Goal: Transaction & Acquisition: Purchase product/service

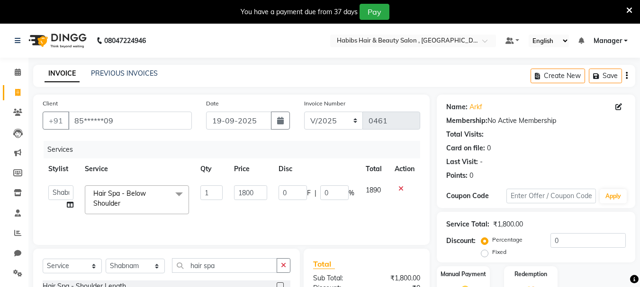
select select "38005"
select select "service"
select select "38005"
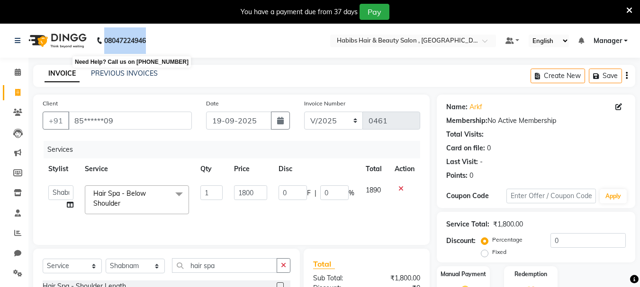
drag, startPoint x: 147, startPoint y: 37, endPoint x: 106, endPoint y: 36, distance: 41.2
click at [106, 36] on b "08047224946" at bounding box center [125, 40] width 42 height 27
click at [192, 41] on nav "08047224946 Select Location × Habibs Hair & Beauty Salon , Kalayni Nagar Defaul…" at bounding box center [320, 41] width 640 height 34
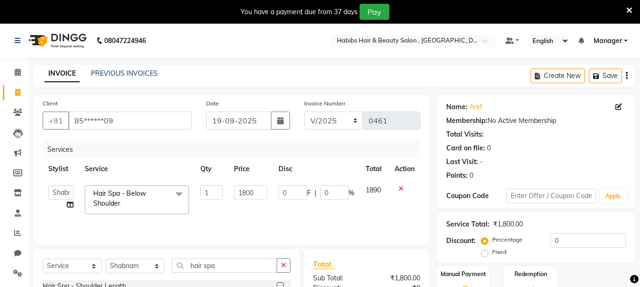
click at [191, 45] on nav "08047224946 Select Location × Habibs Hair & Beauty Salon , Kalayni Nagar Defaul…" at bounding box center [320, 41] width 640 height 34
click at [401, 185] on td at bounding box center [404, 200] width 31 height 40
click at [401, 186] on icon at bounding box center [400, 189] width 5 height 7
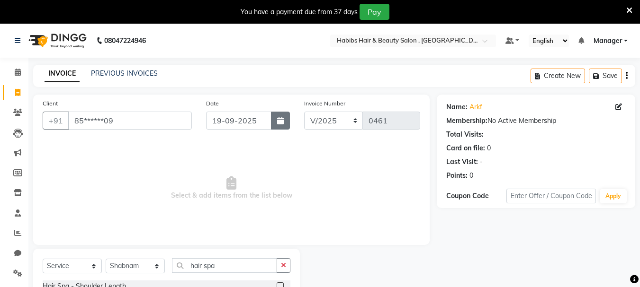
click at [283, 119] on icon "button" at bounding box center [280, 121] width 7 height 8
select select "9"
select select "2025"
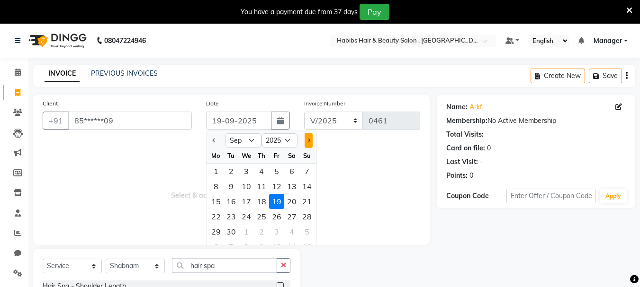
click at [310, 141] on button "Next month" at bounding box center [308, 140] width 8 height 15
select select "10"
click at [248, 175] on div "1" at bounding box center [246, 171] width 15 height 15
type input "01-10-2025"
select select "4843"
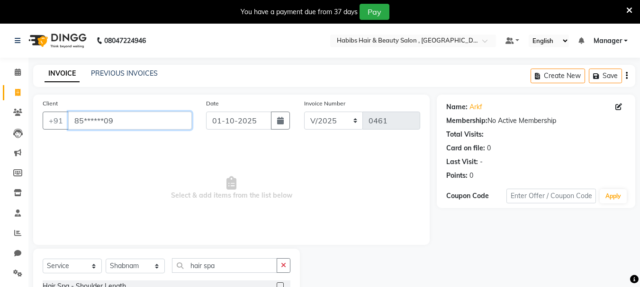
click at [159, 121] on input "85******09" at bounding box center [130, 121] width 124 height 18
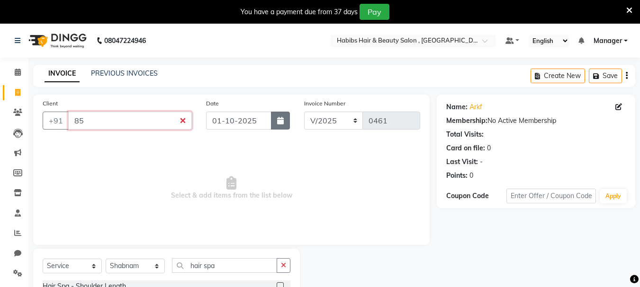
type input "8"
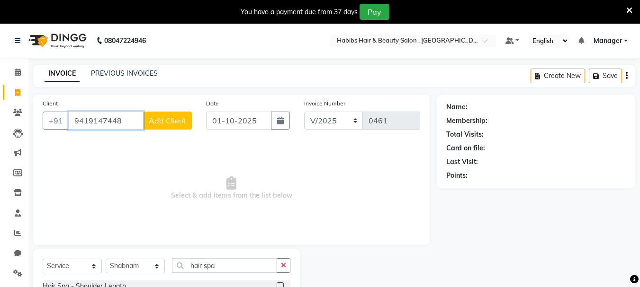
type input "9419147448"
click at [177, 123] on span "Add Client" at bounding box center [167, 120] width 37 height 9
select select "22"
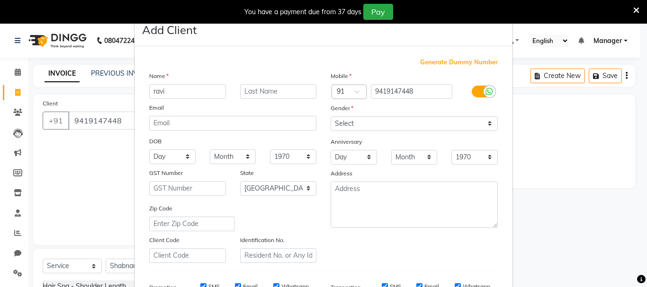
type input "ravi"
drag, startPoint x: 412, startPoint y: 124, endPoint x: 416, endPoint y: 127, distance: 5.4
click at [412, 124] on select "Select Male Female Other Prefer Not To Say" at bounding box center [413, 123] width 167 height 15
select select "male"
click at [330, 116] on select "Select Male Female Other Prefer Not To Say" at bounding box center [413, 123] width 167 height 15
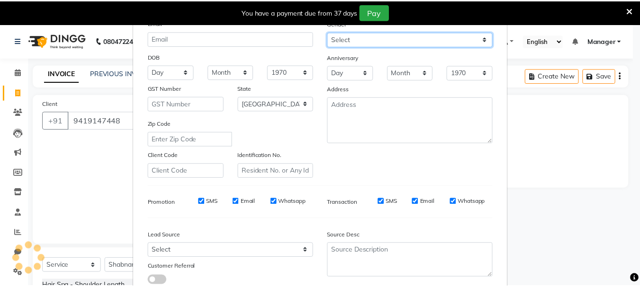
scroll to position [150, 0]
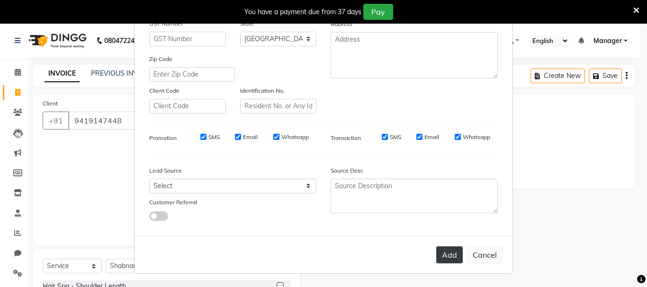
click at [438, 256] on button "Add" at bounding box center [449, 255] width 27 height 17
type input "94******48"
select select
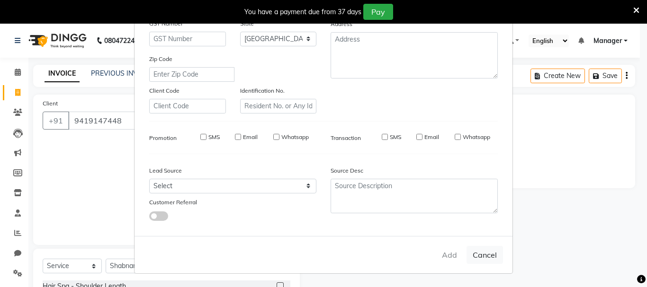
select select "null"
select select
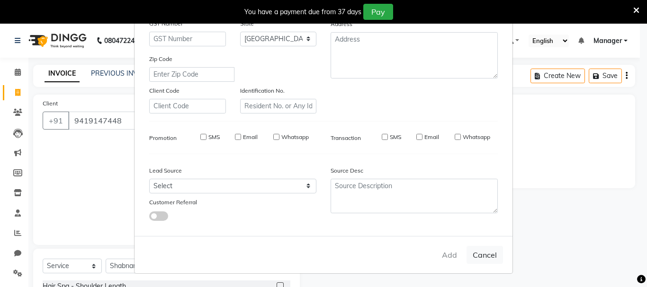
checkbox input "false"
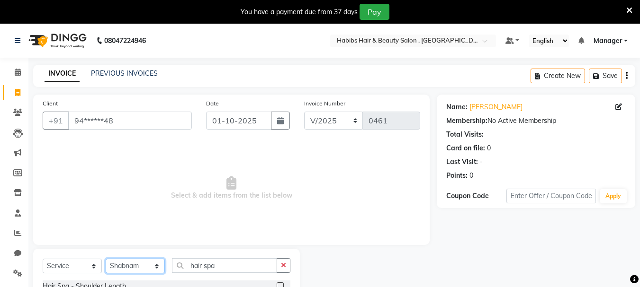
click at [137, 264] on select "Select Stylist Manager Mobin Niyaz Riyaz sajuddin Shabnam Sunita Wasim" at bounding box center [135, 266] width 59 height 15
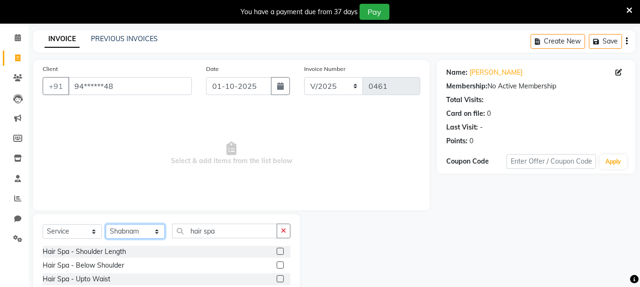
scroll to position [76, 0]
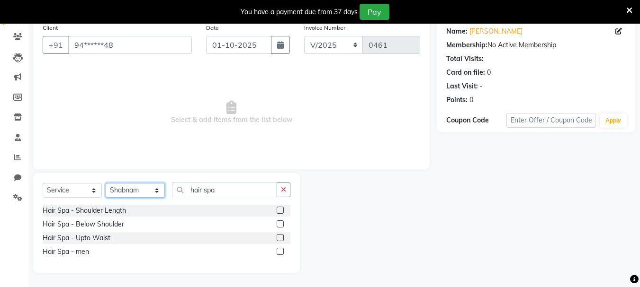
click at [151, 196] on select "Select Stylist Manager Mobin Niyaz Riyaz sajuddin Shabnam Sunita Wasim" at bounding box center [135, 190] width 59 height 15
select select
click at [106, 198] on select "Select Stylist Manager Mobin Niyaz Riyaz sajuddin Shabnam Sunita Wasim" at bounding box center [135, 190] width 59 height 15
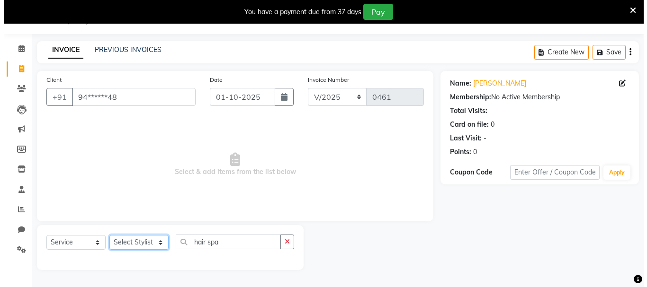
scroll to position [24, 0]
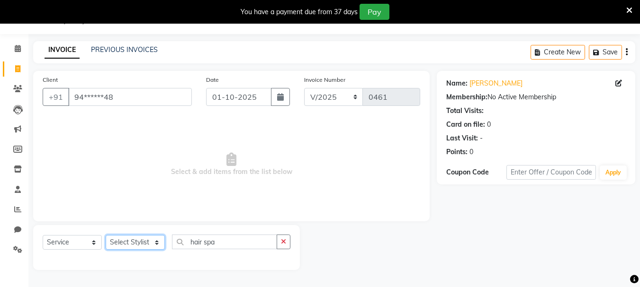
click at [130, 244] on select "Select Stylist Manager Mobin Niyaz Riyaz sajuddin Shabnam Sunita Wasim" at bounding box center [135, 242] width 59 height 15
click at [22, 187] on span at bounding box center [17, 190] width 17 height 11
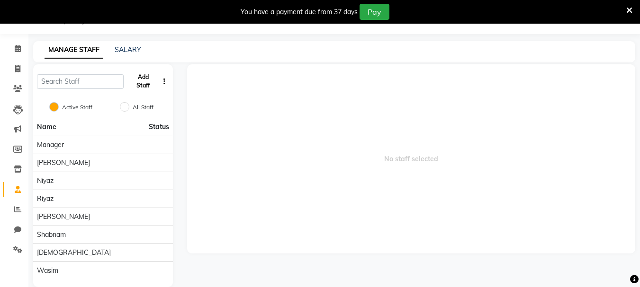
click at [142, 80] on button "Add Staff" at bounding box center [142, 81] width 31 height 25
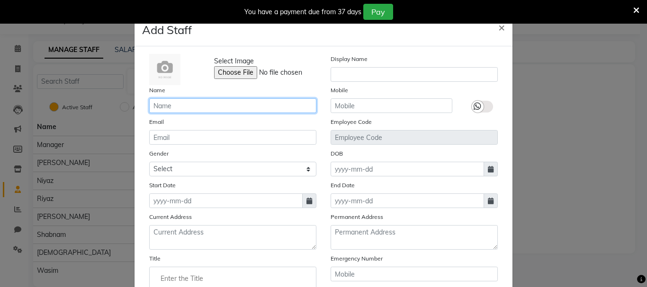
click at [219, 113] on input "text" at bounding box center [232, 105] width 167 height 15
type input "asif"
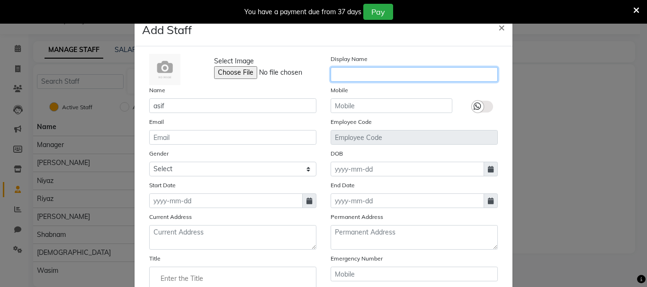
click at [409, 81] on input "text" at bounding box center [413, 74] width 167 height 15
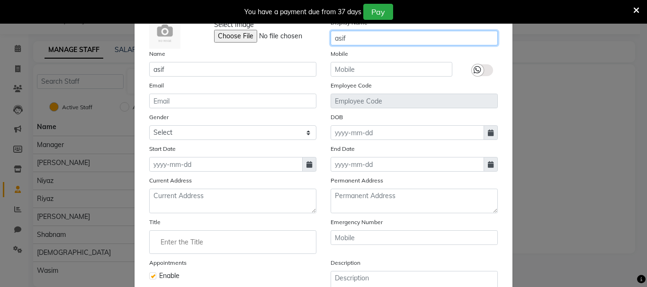
scroll to position [36, 0]
type input "asif"
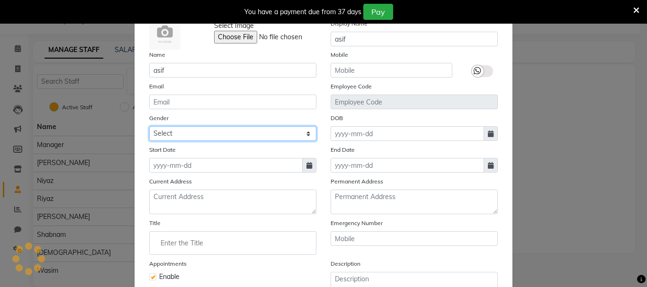
click at [198, 140] on select "Select Male Female Other Prefer Not To Say" at bounding box center [232, 133] width 167 height 15
select select "male"
click at [149, 126] on select "Select Male Female Other Prefer Not To Say" at bounding box center [232, 133] width 167 height 15
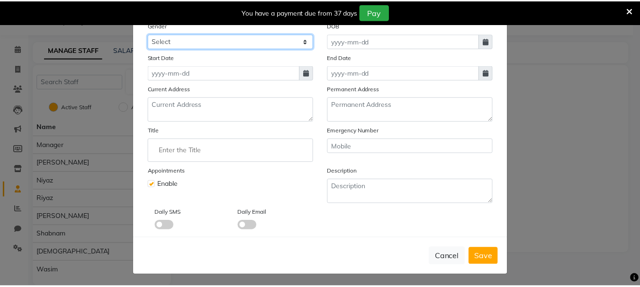
scroll to position [130, 0]
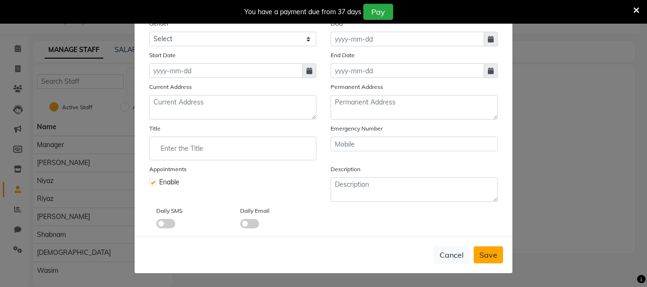
click at [483, 259] on span "Save" at bounding box center [488, 254] width 18 height 9
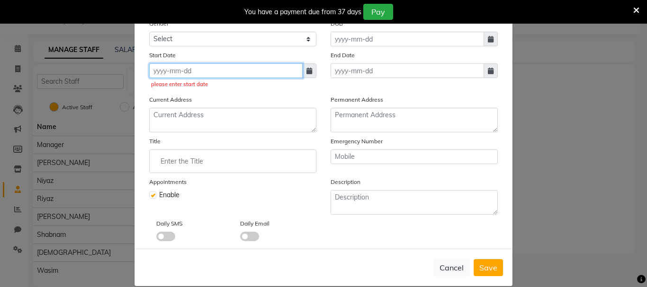
click at [226, 71] on input at bounding box center [225, 70] width 153 height 15
select select "10"
select select "2025"
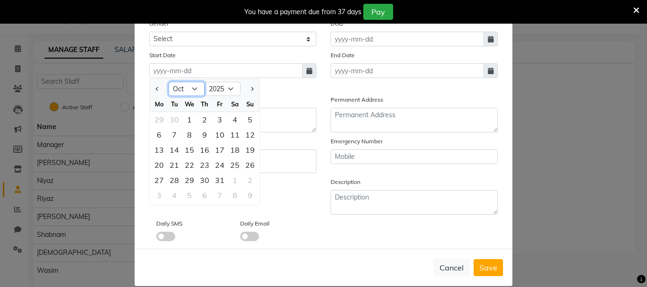
click at [178, 91] on select "Jan Feb Mar Apr May Jun Jul Aug Sep Oct Nov Dec" at bounding box center [187, 89] width 36 height 14
select select "9"
click at [169, 82] on select "Jan Feb Mar Apr May Jun Jul Aug Sep Oct Nov Dec" at bounding box center [187, 89] width 36 height 14
click at [249, 126] on div "7" at bounding box center [249, 119] width 15 height 15
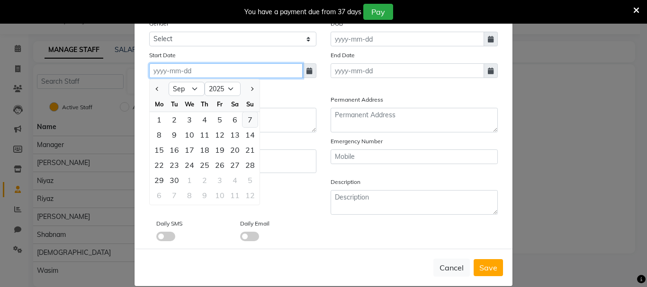
type input "07-09-2025"
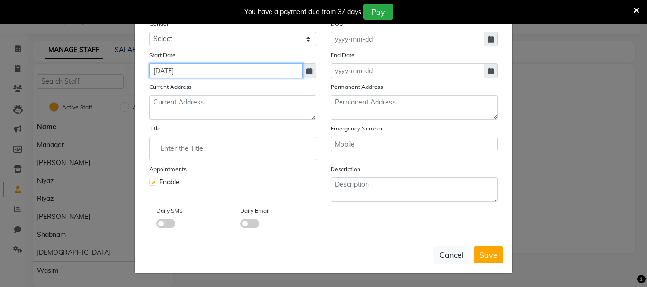
click at [154, 70] on input "07-09-2025" at bounding box center [225, 70] width 153 height 15
select select "9"
select select "2025"
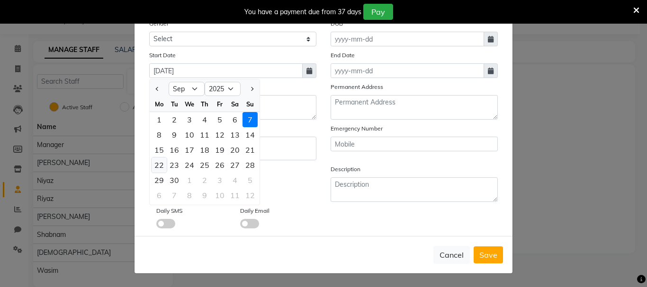
click at [159, 166] on div "22" at bounding box center [158, 165] width 15 height 15
type input "22-09-2025"
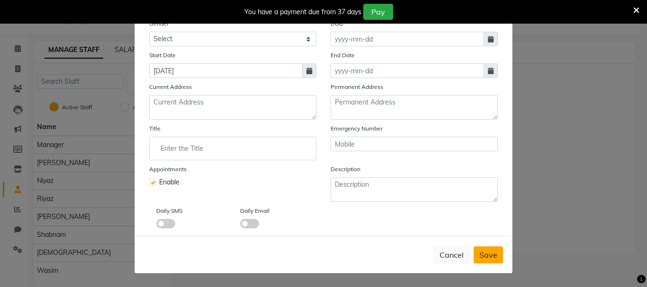
click at [491, 255] on span "Save" at bounding box center [488, 254] width 18 height 9
select select
checkbox input "false"
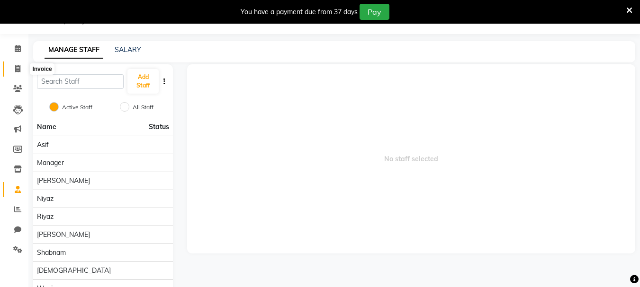
click at [19, 71] on icon at bounding box center [17, 68] width 5 height 7
select select "service"
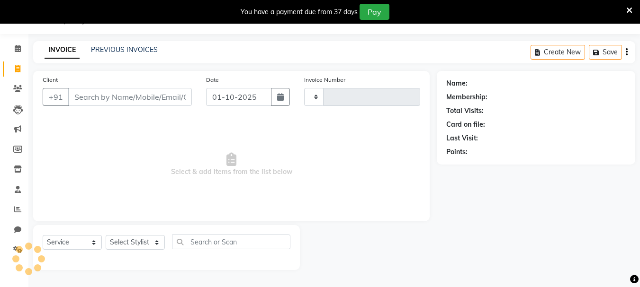
type input "0461"
select select "4842"
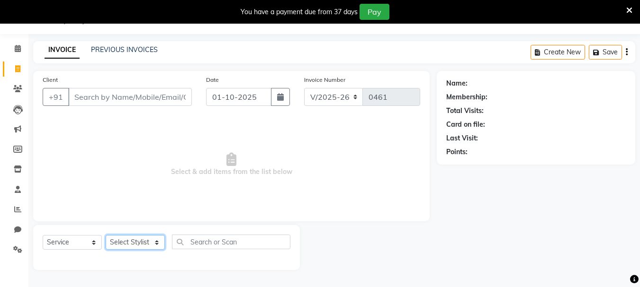
click at [154, 240] on select "Select Stylist asif Manager [PERSON_NAME] [PERSON_NAME] sajuddin [PERSON_NAME] …" at bounding box center [135, 242] width 59 height 15
select select "93480"
click at [106, 235] on select "Select Stylist asif Manager [PERSON_NAME] [PERSON_NAME] sajuddin [PERSON_NAME] …" at bounding box center [135, 242] width 59 height 15
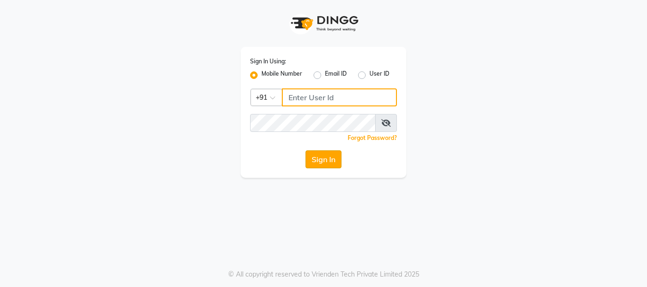
type input "9028660660"
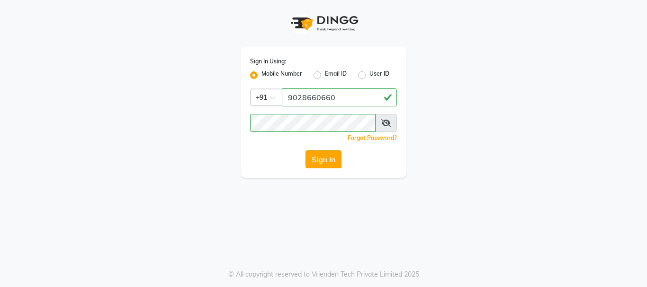
click at [321, 151] on button "Sign In" at bounding box center [323, 160] width 36 height 18
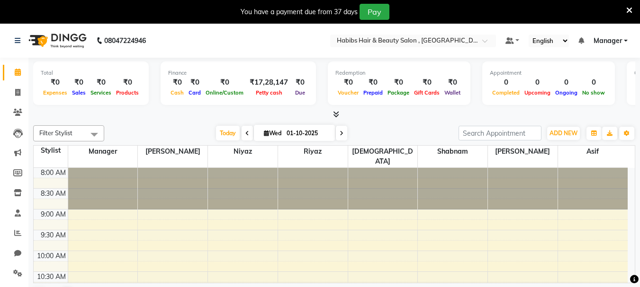
click at [16, 84] on li "Invoice" at bounding box center [14, 93] width 28 height 20
click at [16, 88] on span at bounding box center [17, 93] width 17 height 11
select select "service"
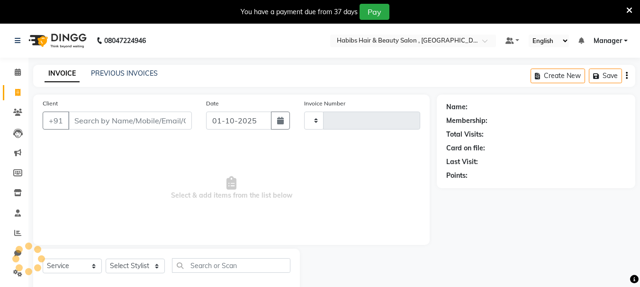
type input "0461"
select select "4842"
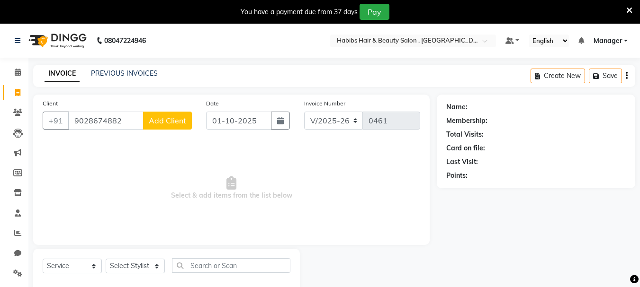
type input "9028674882"
click at [161, 113] on button "Add Client" at bounding box center [167, 121] width 49 height 18
select select "22"
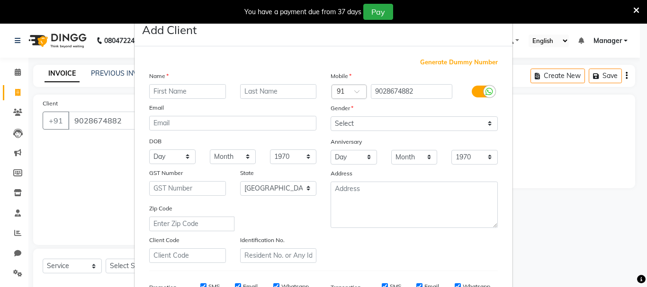
click at [171, 82] on div "Name" at bounding box center [232, 77] width 181 height 13
click at [169, 92] on input "text" at bounding box center [187, 91] width 77 height 15
type input "saurabh"
click at [397, 120] on select "Select Male Female Other Prefer Not To Say" at bounding box center [413, 123] width 167 height 15
select select "male"
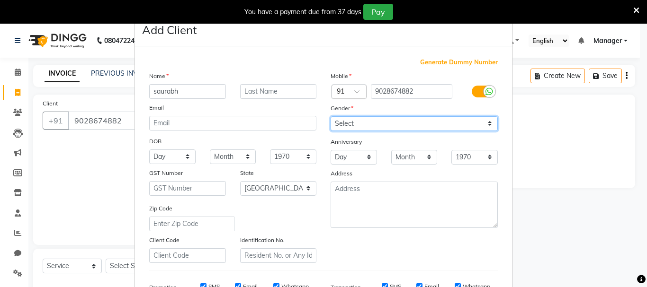
click at [330, 116] on select "Select Male Female Other Prefer Not To Say" at bounding box center [413, 123] width 167 height 15
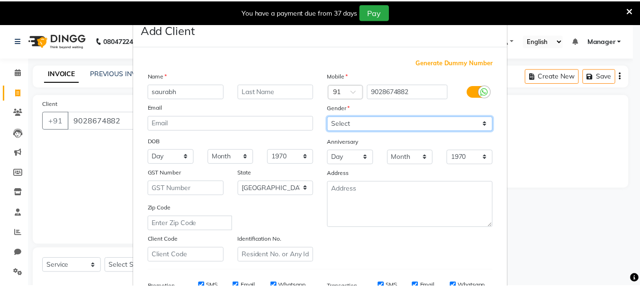
scroll to position [150, 0]
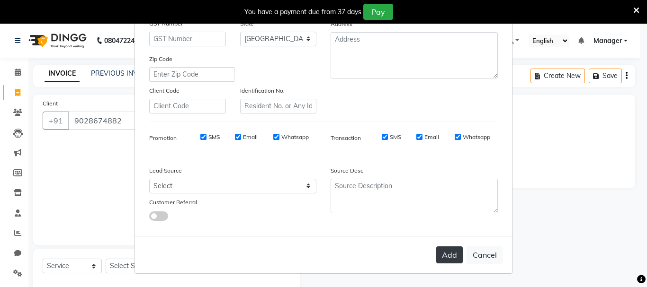
click at [451, 253] on button "Add" at bounding box center [449, 255] width 27 height 17
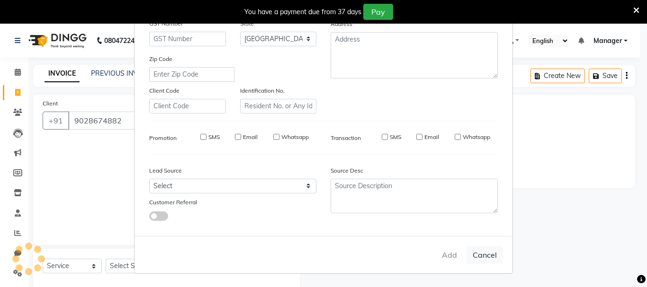
type input "90******82"
select select
select select "null"
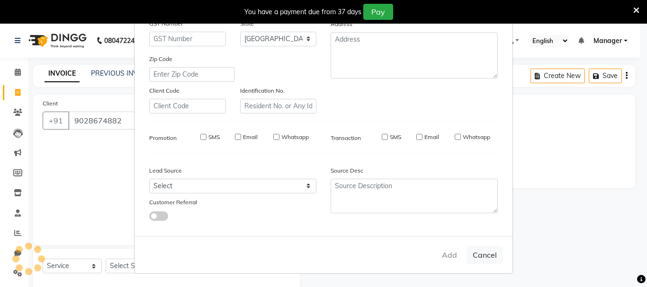
select select
checkbox input "false"
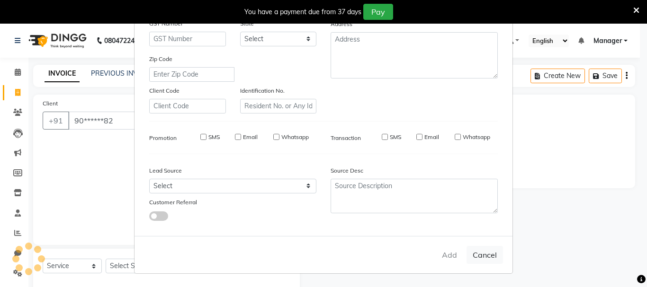
checkbox input "false"
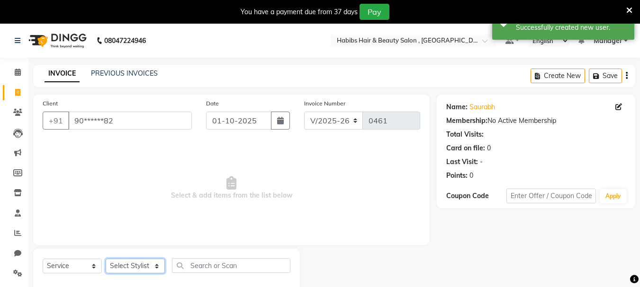
click at [127, 264] on select "Select Stylist asif Manager [PERSON_NAME] [PERSON_NAME] sajuddin [PERSON_NAME] …" at bounding box center [135, 266] width 59 height 15
select select "30048"
click at [106, 259] on select "Select Stylist asif Manager [PERSON_NAME] [PERSON_NAME] sajuddin [PERSON_NAME] …" at bounding box center [135, 266] width 59 height 15
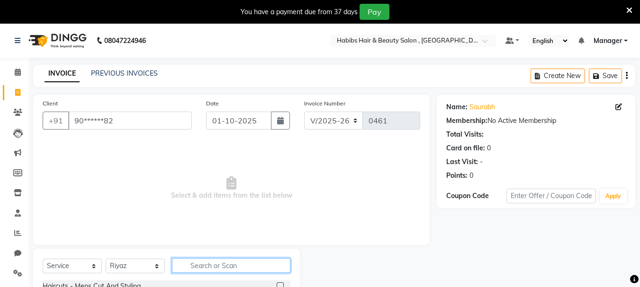
click at [276, 273] on input "text" at bounding box center [231, 265] width 118 height 15
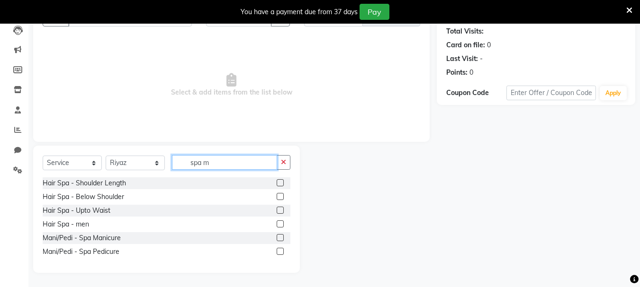
scroll to position [48, 0]
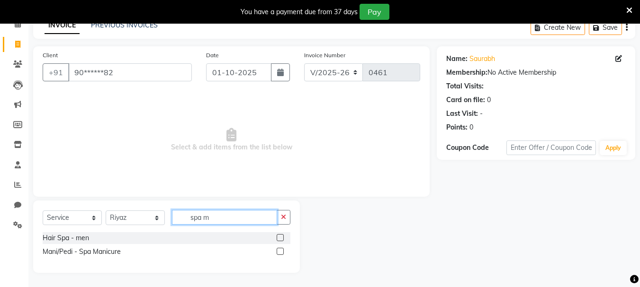
type input "spa m"
click at [281, 240] on label at bounding box center [279, 237] width 7 height 7
click at [281, 240] on input "checkbox" at bounding box center [279, 238] width 6 height 6
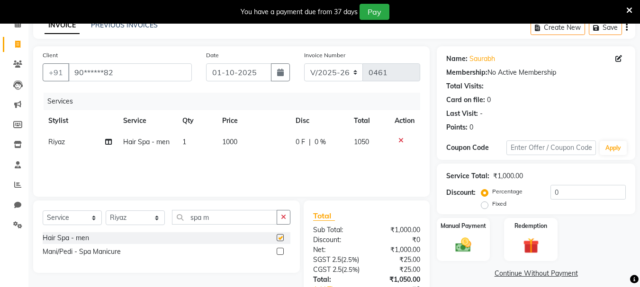
checkbox input "false"
click at [234, 134] on td "1000" at bounding box center [252, 142] width 73 height 21
select select "30048"
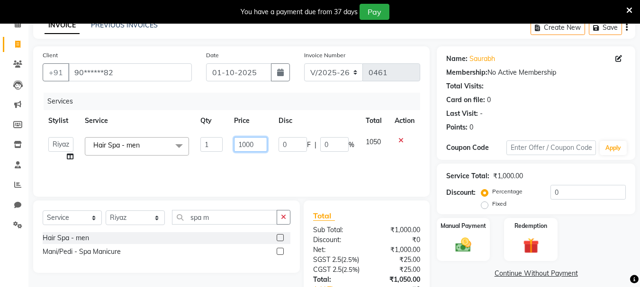
drag, startPoint x: 254, startPoint y: 143, endPoint x: 177, endPoint y: 145, distance: 77.2
click at [177, 145] on tr "asif Manager Mobin Niyaz Riyaz sajuddin Shabnam Sunita Wasim Hair Spa - men x H…" at bounding box center [231, 150] width 377 height 36
type input "2500"
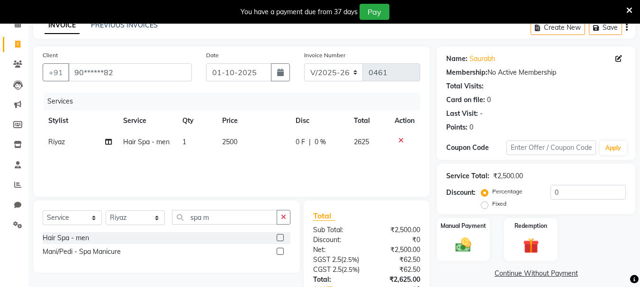
click at [327, 163] on div "Services Stylist Service Qty Price Disc Total Action Riyaz Hair Spa - men 1 250…" at bounding box center [231, 140] width 377 height 95
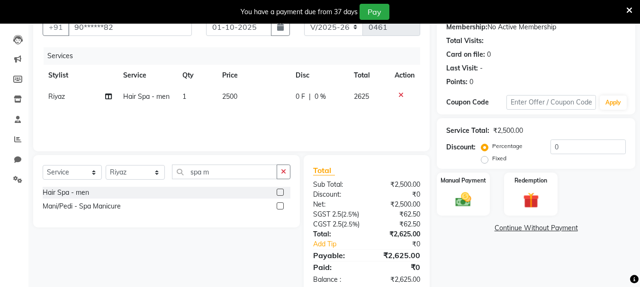
scroll to position [96, 0]
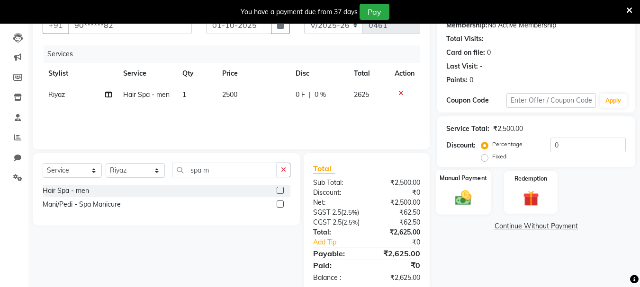
click at [481, 194] on div "Manual Payment" at bounding box center [463, 192] width 55 height 45
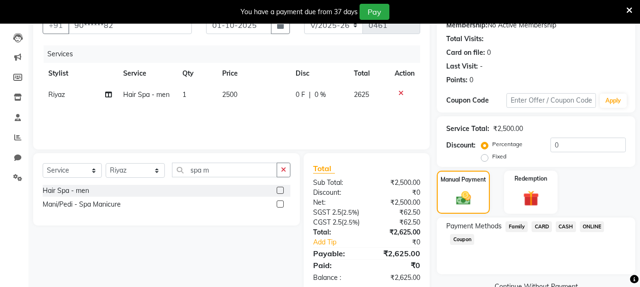
click at [583, 223] on span "ONLINE" at bounding box center [591, 227] width 25 height 11
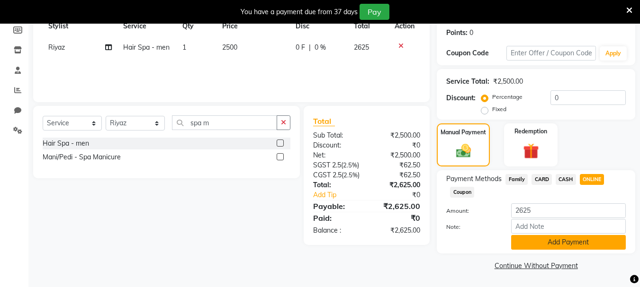
click at [582, 244] on button "Add Payment" at bounding box center [568, 242] width 115 height 15
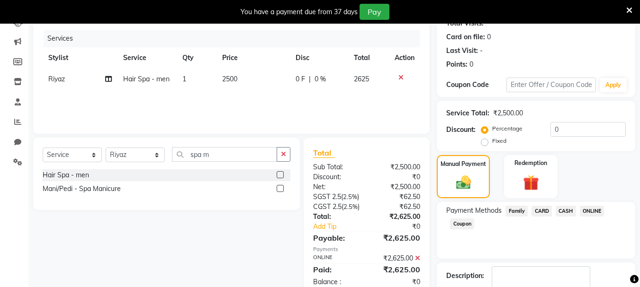
scroll to position [170, 0]
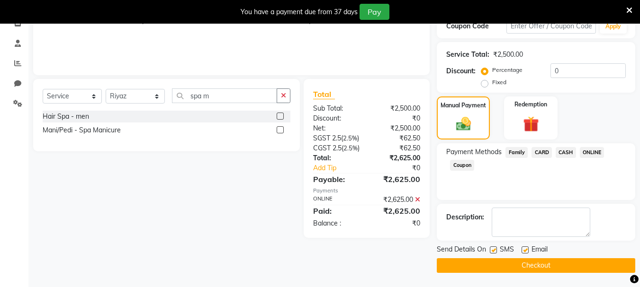
click at [555, 268] on button "Checkout" at bounding box center [535, 265] width 198 height 15
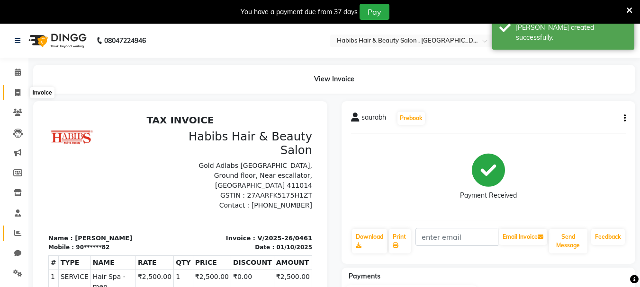
click at [22, 89] on span at bounding box center [17, 93] width 17 height 11
select select "4842"
select select "service"
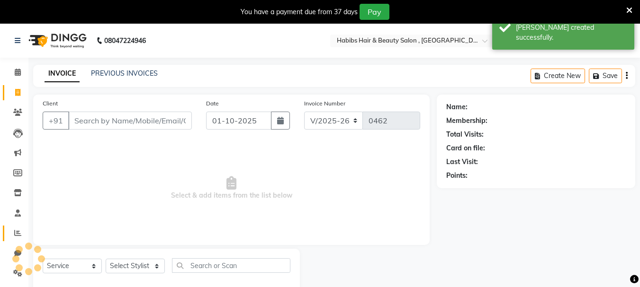
scroll to position [24, 0]
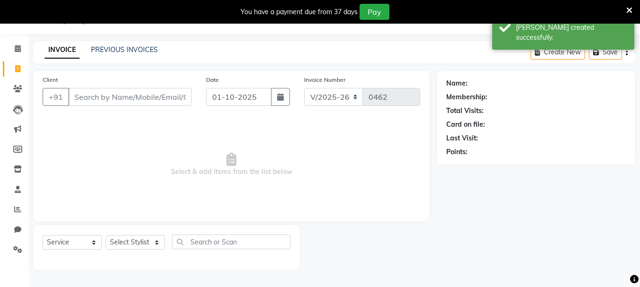
click at [131, 101] on input "Client" at bounding box center [130, 97] width 124 height 18
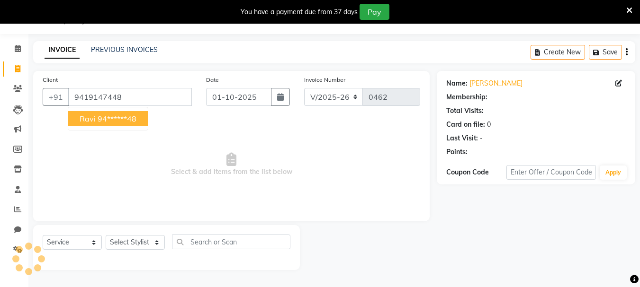
click at [135, 116] on ngb-highlight "94******48" at bounding box center [117, 118] width 39 height 9
type input "94******48"
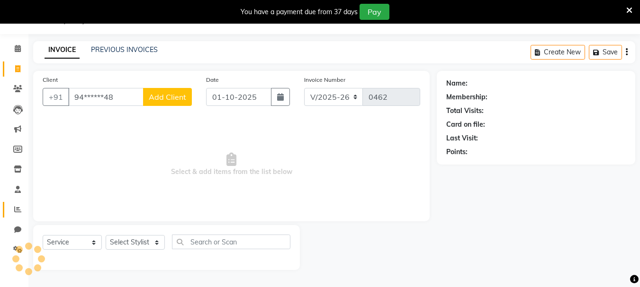
click at [12, 203] on link "Reports" at bounding box center [14, 210] width 23 height 16
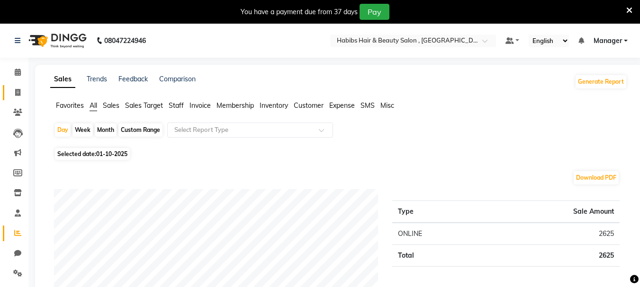
click at [10, 86] on link "Invoice" at bounding box center [14, 93] width 23 height 16
select select "service"
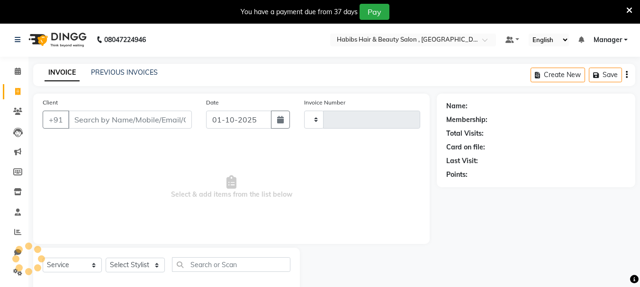
type input "0462"
select select "4842"
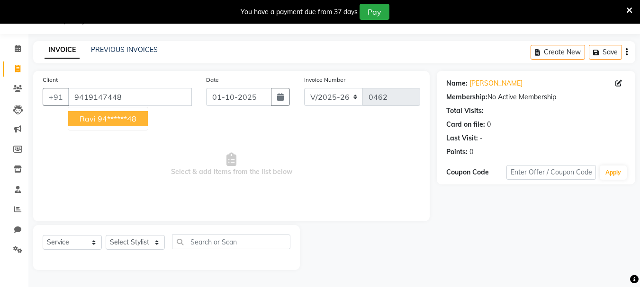
click at [97, 119] on button "ravi 94******48" at bounding box center [108, 118] width 80 height 15
type input "94******48"
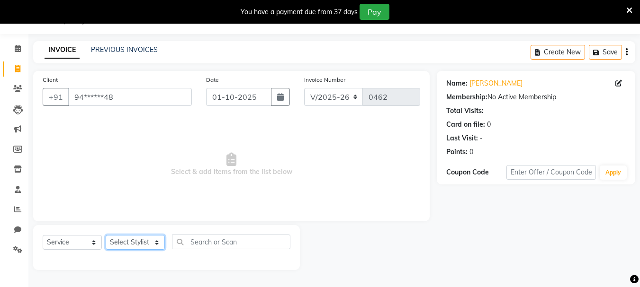
click at [130, 244] on select "Select Stylist asif Manager [PERSON_NAME] [PERSON_NAME] sajuddin [PERSON_NAME] …" at bounding box center [135, 242] width 59 height 15
select select "93480"
click at [106, 235] on select "Select Stylist asif Manager [PERSON_NAME] [PERSON_NAME] sajuddin [PERSON_NAME] …" at bounding box center [135, 242] width 59 height 15
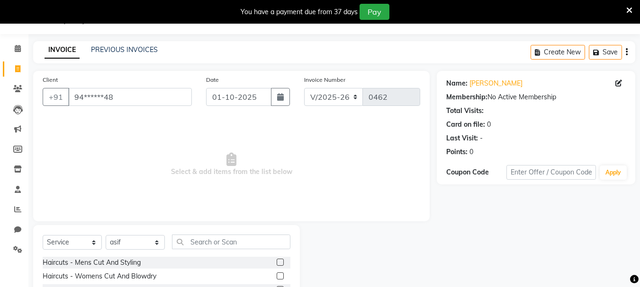
click at [227, 252] on div "Select Service Product Membership Package Voucher Prepaid Gift Card Select Styl…" at bounding box center [167, 246] width 248 height 22
click at [231, 238] on input "text" at bounding box center [231, 242] width 118 height 15
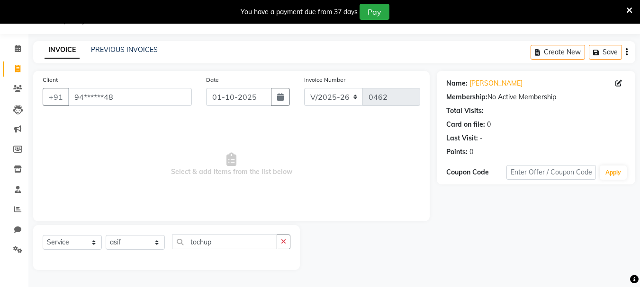
click at [259, 226] on div "Select Service Product Membership Package Voucher Prepaid Gift Card Select Styl…" at bounding box center [166, 247] width 267 height 45
click at [254, 243] on input "tochup" at bounding box center [224, 242] width 105 height 15
type input "t"
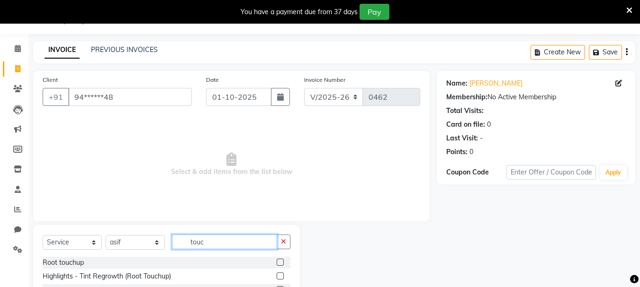
type input "touc"
click at [279, 265] on label at bounding box center [279, 262] width 7 height 7
click at [279, 265] on input "checkbox" at bounding box center [279, 263] width 6 height 6
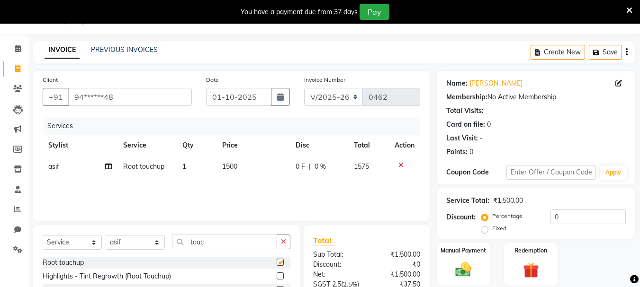
checkbox input "false"
click at [228, 168] on span "1500" at bounding box center [229, 166] width 15 height 9
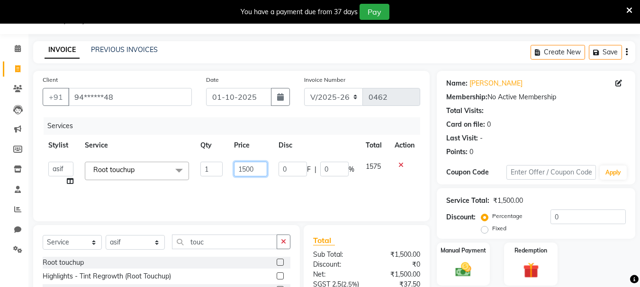
click at [258, 167] on input "1500" at bounding box center [250, 169] width 33 height 15
type input "1"
type input "1800"
click at [322, 184] on div "Services Stylist Service Qty Price Disc Total Action asif Manager Mobin Niyaz R…" at bounding box center [231, 164] width 377 height 95
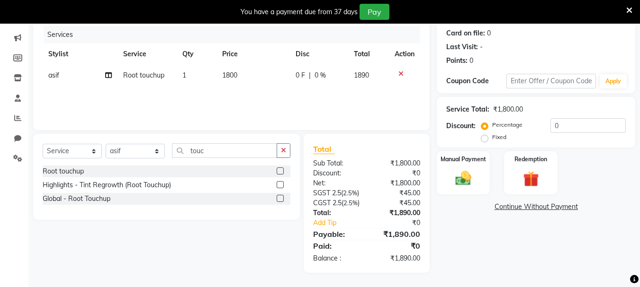
scroll to position [135, 0]
click at [458, 169] on img at bounding box center [463, 178] width 27 height 19
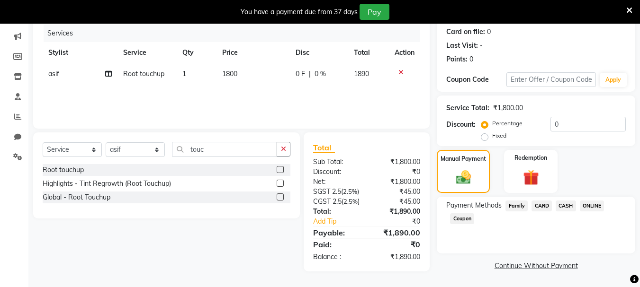
click at [599, 201] on span "ONLINE" at bounding box center [591, 206] width 25 height 11
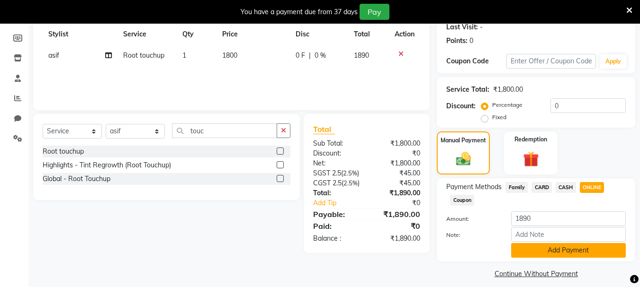
scroll to position [143, 0]
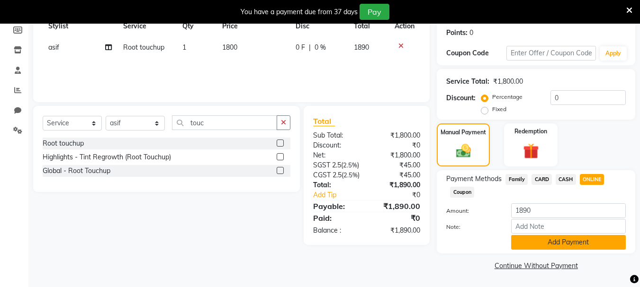
click at [605, 240] on button "Add Payment" at bounding box center [568, 242] width 115 height 15
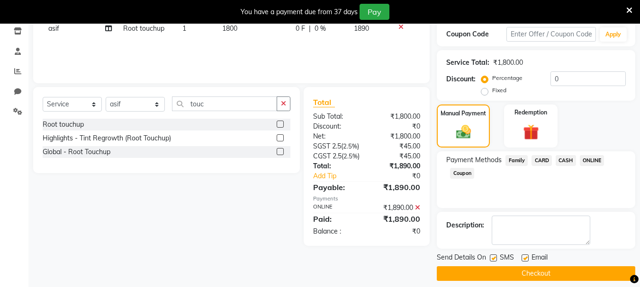
scroll to position [170, 0]
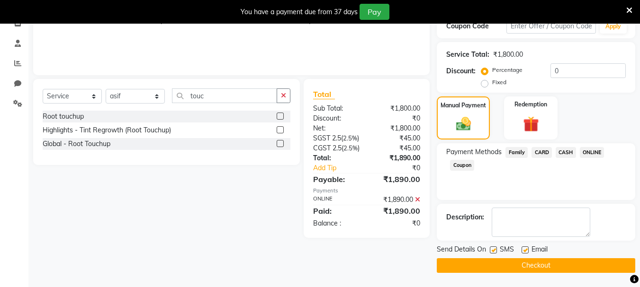
click at [536, 261] on button "Checkout" at bounding box center [535, 265] width 198 height 15
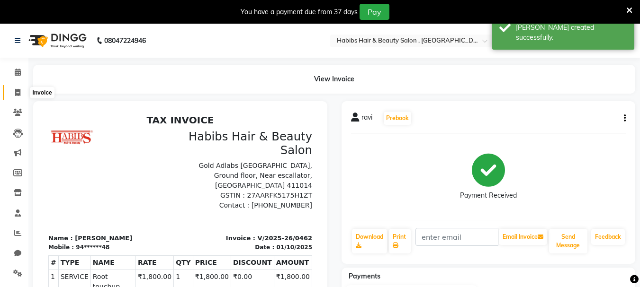
click at [17, 94] on icon at bounding box center [17, 92] width 5 height 7
select select "service"
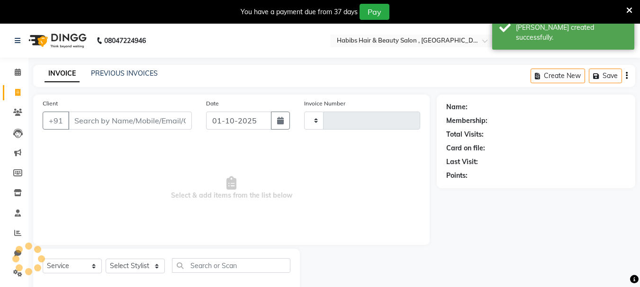
type input "0463"
select select "4842"
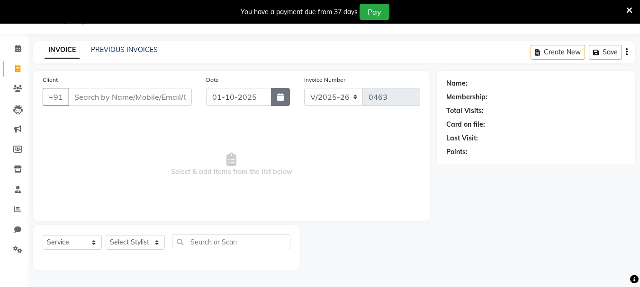
click at [283, 100] on icon "button" at bounding box center [280, 97] width 7 height 8
select select "10"
select select "2025"
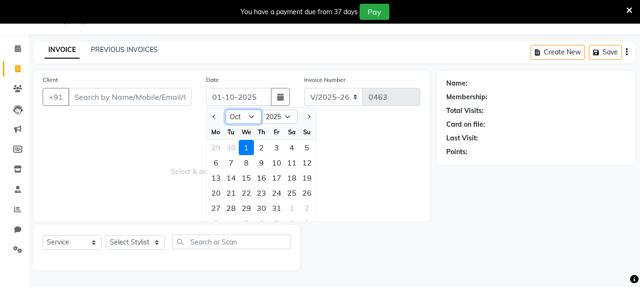
click at [234, 118] on select "Jan Feb Mar Apr May Jun Jul Aug Sep Oct Nov Dec" at bounding box center [243, 117] width 36 height 14
select select "9"
click at [225, 110] on select "Jan Feb Mar Apr May Jun Jul Aug Sep Oct Nov Dec" at bounding box center [243, 117] width 36 height 14
click at [211, 204] on div "29" at bounding box center [215, 208] width 15 height 15
type input "29-09-2025"
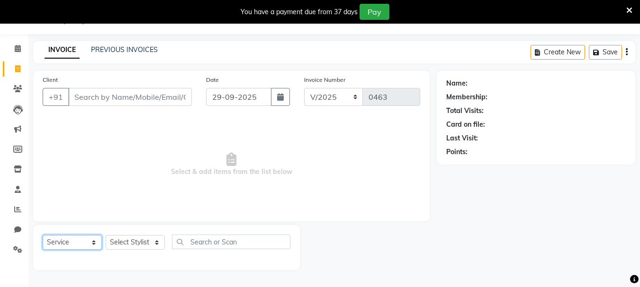
click at [95, 242] on select "Select Service Product Membership Package Voucher Prepaid Gift Card" at bounding box center [72, 242] width 59 height 15
click at [151, 245] on select "Select Stylist asif Manager [PERSON_NAME] [PERSON_NAME] sajuddin [PERSON_NAME] …" at bounding box center [135, 242] width 59 height 15
select select "30048"
click at [106, 235] on select "Select Stylist asif Manager [PERSON_NAME] [PERSON_NAME] sajuddin [PERSON_NAME] …" at bounding box center [135, 242] width 59 height 15
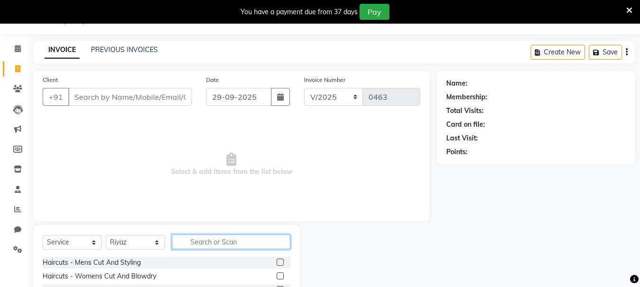
click at [231, 239] on input "text" at bounding box center [231, 242] width 118 height 15
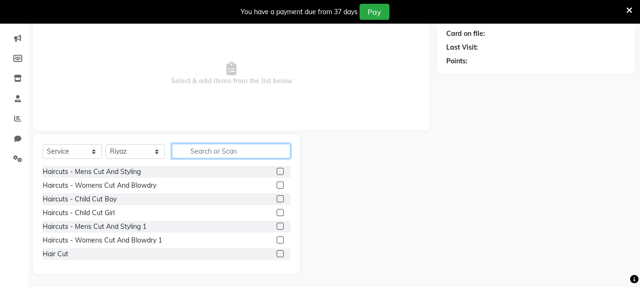
scroll to position [116, 0]
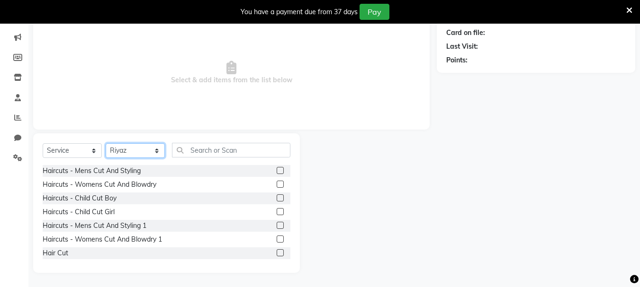
click at [116, 151] on select "Select Stylist asif Manager [PERSON_NAME] [PERSON_NAME] sajuddin [PERSON_NAME] …" at bounding box center [135, 150] width 59 height 15
click at [80, 148] on select "Select Service Product Membership Package Voucher Prepaid Gift Card" at bounding box center [72, 150] width 59 height 15
click at [43, 158] on select "Select Service Product Membership Package Voucher Prepaid Gift Card" at bounding box center [72, 150] width 59 height 15
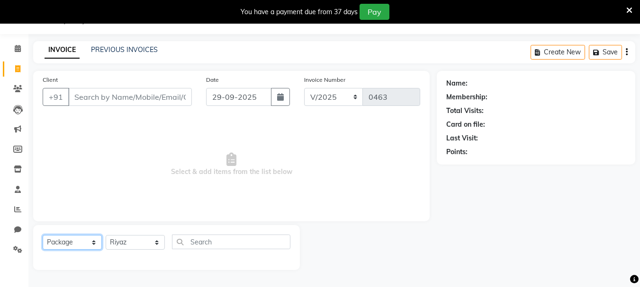
scroll to position [24, 0]
click at [228, 249] on div "Select Service Product Membership Package Voucher Prepaid Gift Card Select Styl…" at bounding box center [167, 246] width 248 height 22
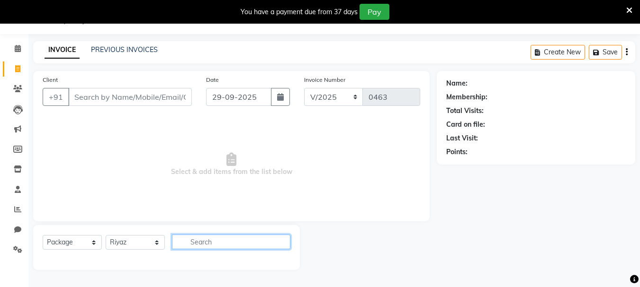
click at [228, 247] on input "text" at bounding box center [231, 242] width 118 height 15
click at [75, 235] on div "Select Service Product Membership Package Voucher Prepaid Gift Card Select Styl…" at bounding box center [167, 246] width 248 height 22
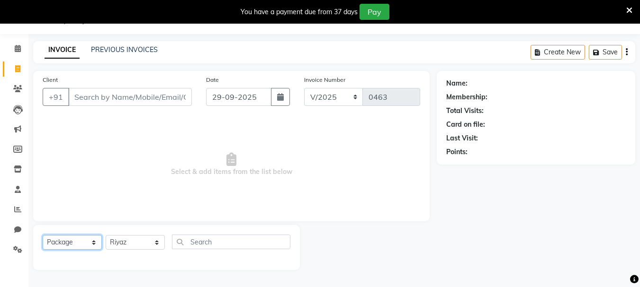
click at [76, 236] on select "Select Service Product Membership Package Voucher Prepaid Gift Card" at bounding box center [72, 242] width 59 height 15
select select "service"
click at [43, 235] on select "Select Service Product Membership Package Voucher Prepaid Gift Card" at bounding box center [72, 242] width 59 height 15
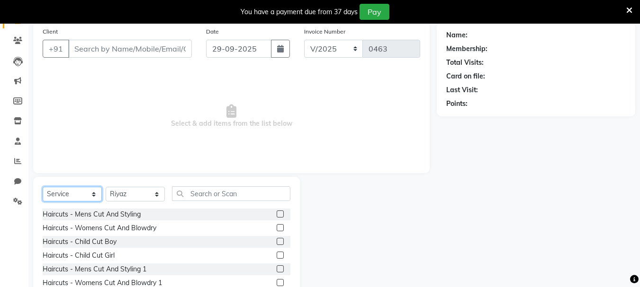
scroll to position [116, 0]
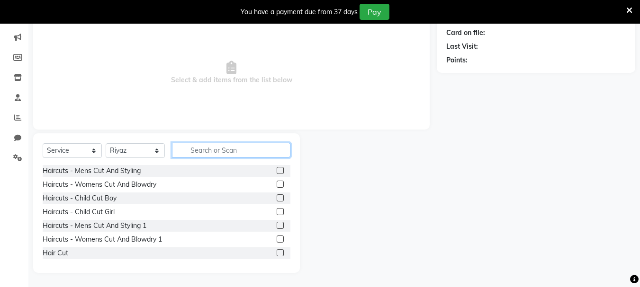
click at [200, 154] on input "text" at bounding box center [231, 150] width 118 height 15
type input "p"
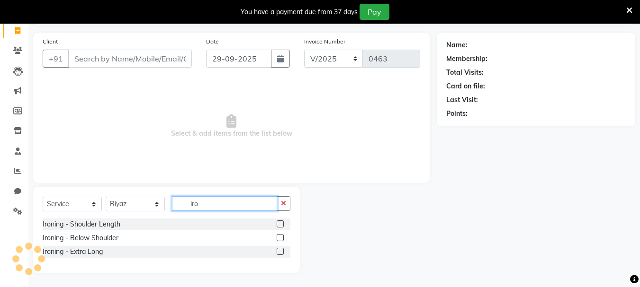
scroll to position [62, 0]
type input "ironin"
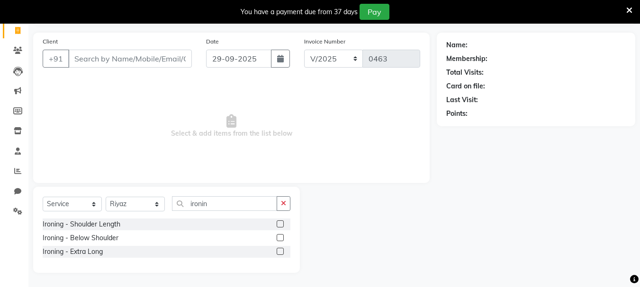
click at [282, 225] on label at bounding box center [279, 224] width 7 height 7
click at [282, 225] on input "checkbox" at bounding box center [279, 225] width 6 height 6
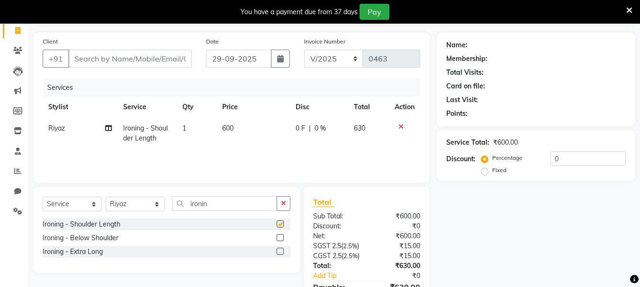
checkbox input "false"
click at [234, 124] on td "600" at bounding box center [252, 133] width 73 height 31
select select "30048"
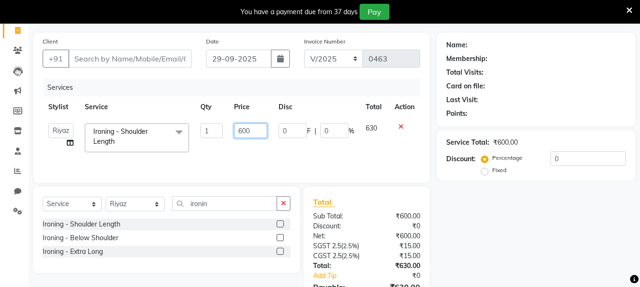
drag, startPoint x: 258, startPoint y: 130, endPoint x: 212, endPoint y: 132, distance: 46.9
click at [212, 132] on tr "asif Manager Mobin Niyaz Riyaz sajuddin Shabnam Sunita Wasim Ironing - Shoulder…" at bounding box center [231, 138] width 377 height 40
type input "750"
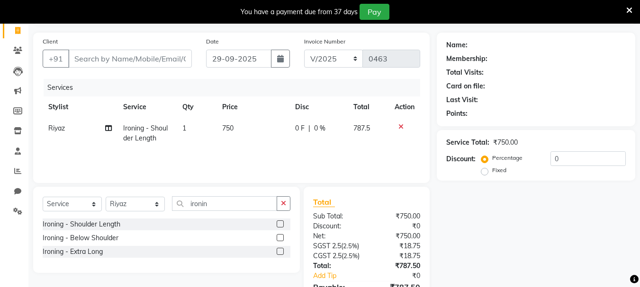
click at [187, 127] on td "1" at bounding box center [197, 133] width 40 height 31
select select "30048"
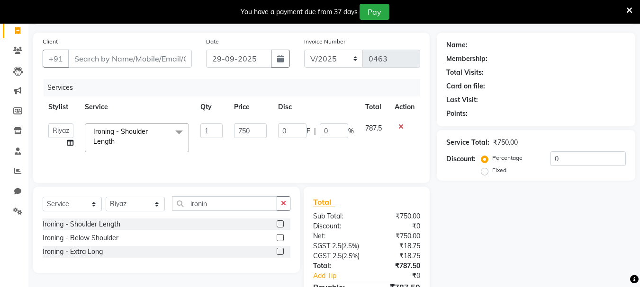
click at [187, 127] on span at bounding box center [178, 133] width 19 height 18
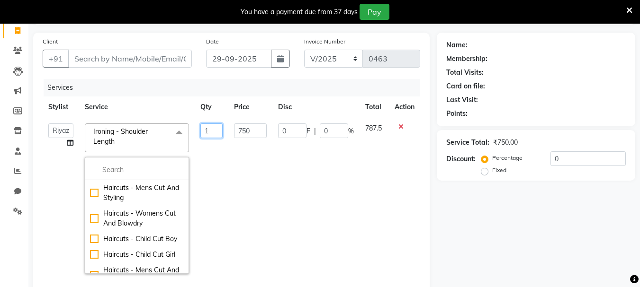
click at [211, 133] on input "1" at bounding box center [211, 131] width 22 height 15
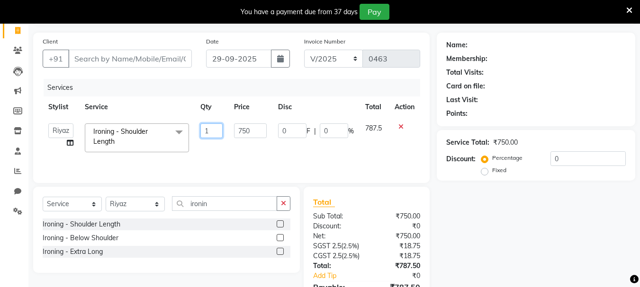
type input "10"
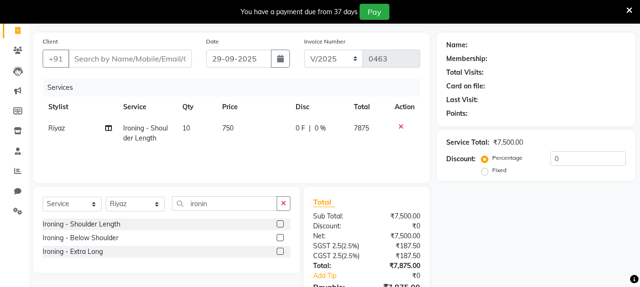
click at [237, 154] on div "Services Stylist Service Qty Price Disc Total Action Riyaz Ironing - Shoulder L…" at bounding box center [231, 126] width 377 height 95
click at [193, 124] on td "10" at bounding box center [197, 133] width 40 height 31
select select "30048"
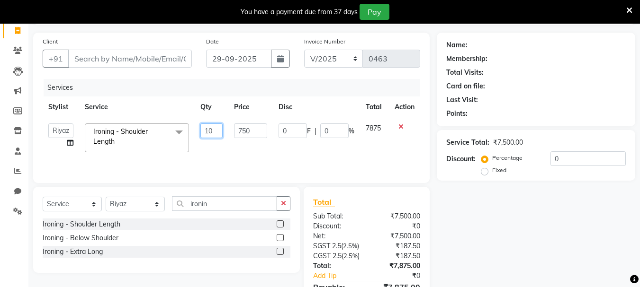
drag, startPoint x: 215, startPoint y: 126, endPoint x: 198, endPoint y: 132, distance: 18.1
click at [198, 132] on td "10" at bounding box center [212, 138] width 34 height 40
type input "1"
type input "8"
click at [209, 159] on div "Services Stylist Service Qty Price Disc Total Action asif Manager Mobin Niyaz R…" at bounding box center [231, 126] width 377 height 95
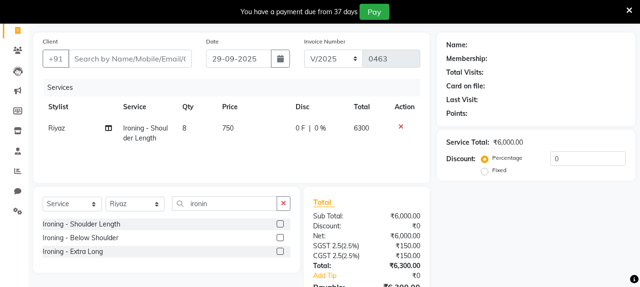
click at [182, 136] on td "8" at bounding box center [197, 133] width 40 height 31
select select "30048"
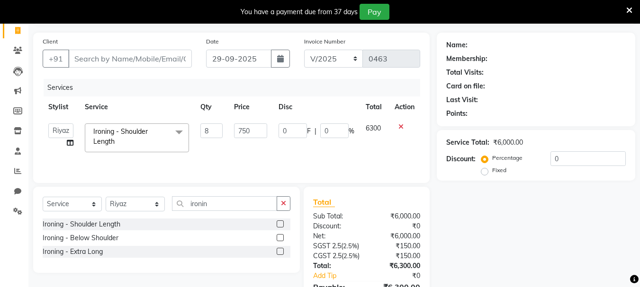
click at [400, 129] on icon at bounding box center [400, 127] width 5 height 7
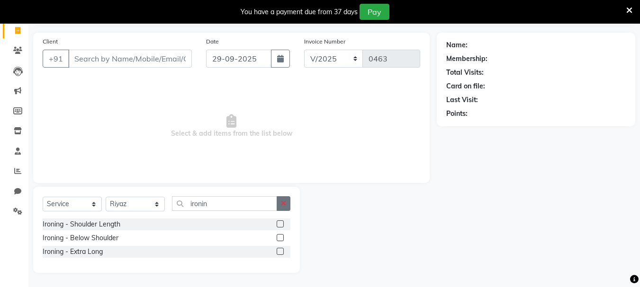
click at [287, 201] on button "button" at bounding box center [283, 203] width 14 height 15
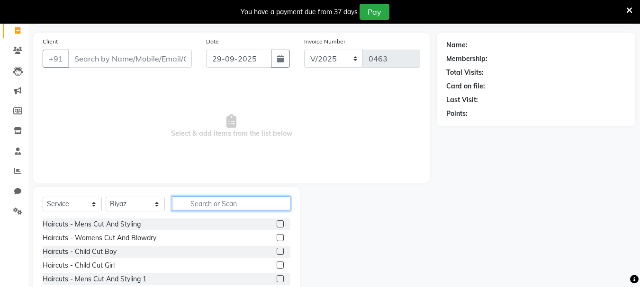
click at [207, 208] on input "text" at bounding box center [231, 203] width 118 height 15
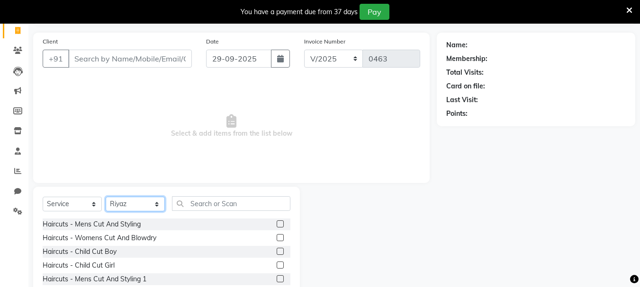
click at [133, 207] on select "Select Stylist asif Manager [PERSON_NAME] [PERSON_NAME] sajuddin [PERSON_NAME] …" at bounding box center [135, 204] width 59 height 15
select select "30049"
click at [106, 197] on select "Select Stylist asif Manager [PERSON_NAME] [PERSON_NAME] sajuddin [PERSON_NAME] …" at bounding box center [135, 204] width 59 height 15
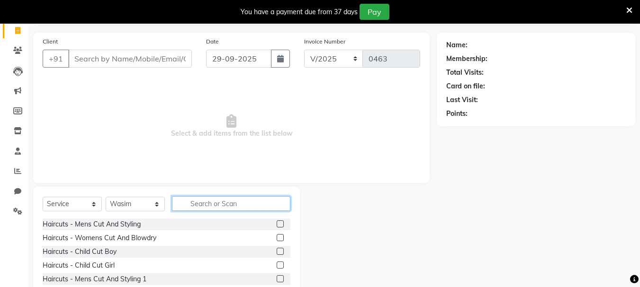
drag, startPoint x: 208, startPoint y: 202, endPoint x: 208, endPoint y: 208, distance: 5.7
click at [208, 208] on input "text" at bounding box center [231, 203] width 118 height 15
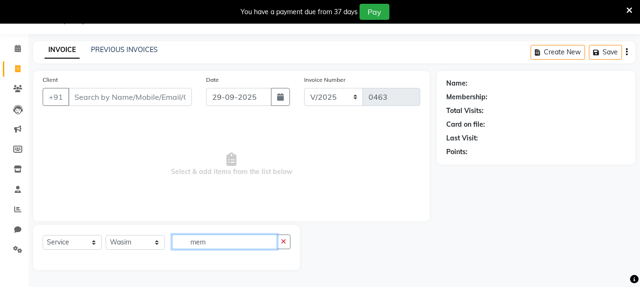
scroll to position [24, 0]
type input "m"
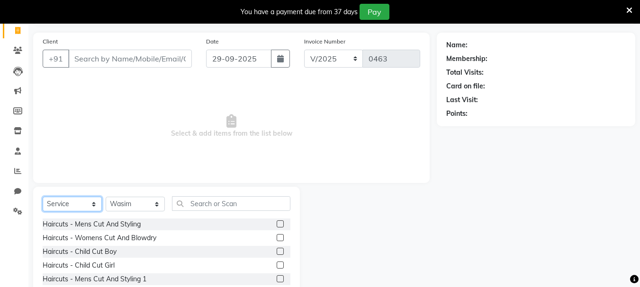
click at [94, 208] on select "Select Service Product Membership Package Voucher Prepaid Gift Card" at bounding box center [72, 204] width 59 height 15
click at [43, 197] on select "Select Service Product Membership Package Voucher Prepaid Gift Card" at bounding box center [72, 204] width 59 height 15
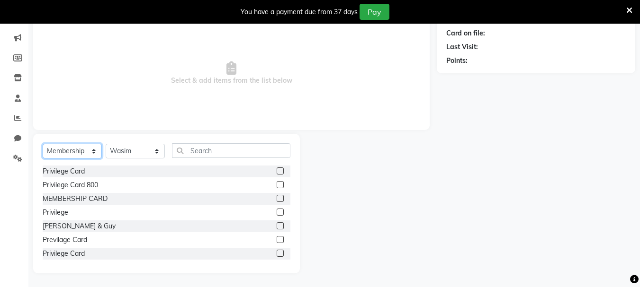
scroll to position [116, 0]
click at [276, 200] on label at bounding box center [279, 198] width 7 height 7
click at [276, 200] on input "checkbox" at bounding box center [279, 199] width 6 height 6
select select "select"
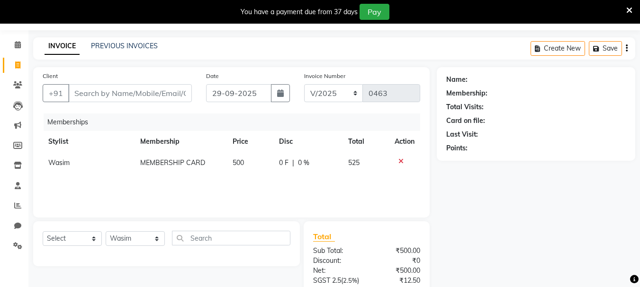
scroll to position [0, 0]
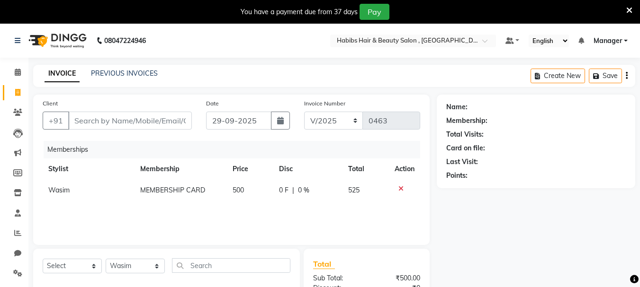
click at [240, 193] on span "500" at bounding box center [237, 190] width 11 height 9
select select "30049"
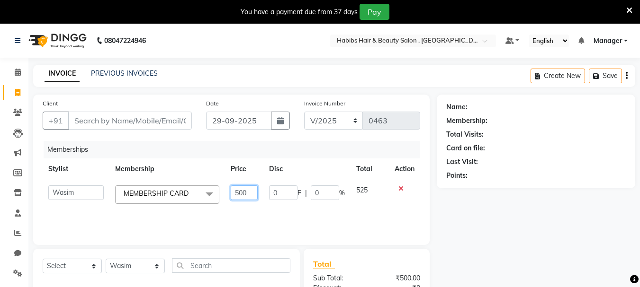
drag, startPoint x: 253, startPoint y: 194, endPoint x: 214, endPoint y: 196, distance: 38.8
click at [214, 196] on tr "asif Manager Mobin Niyaz Riyaz sajuddin Shabnam Sunita Wasim MEMBERSHIP CARD x …" at bounding box center [231, 195] width 377 height 30
type input "950"
click at [362, 201] on td "525" at bounding box center [369, 195] width 38 height 30
select select "30049"
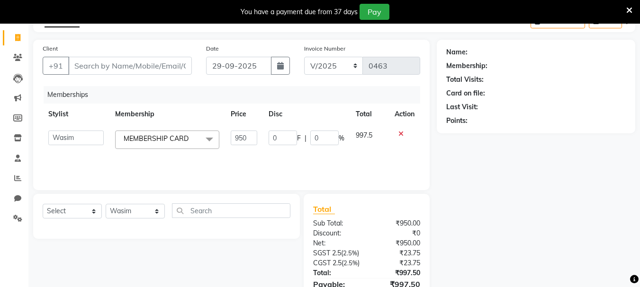
scroll to position [125, 0]
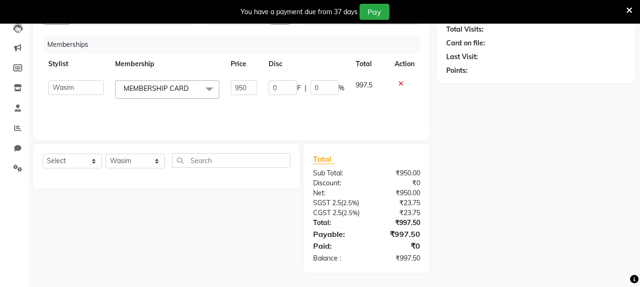
click at [563, 218] on div "Name: Membership: Total Visits: Card on file: Last Visit: Points:" at bounding box center [538, 132] width 205 height 284
click at [184, 153] on input "text" at bounding box center [231, 160] width 118 height 15
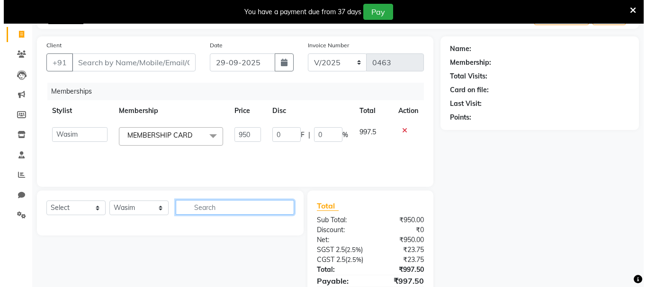
scroll to position [0, 0]
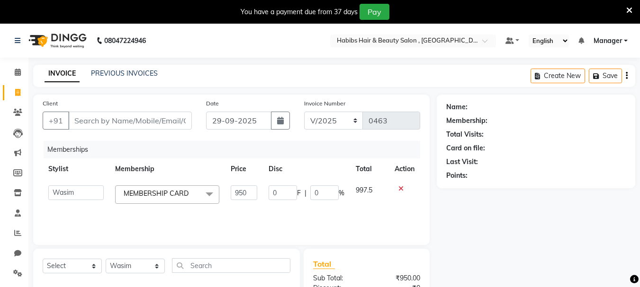
click at [543, 197] on div "Name: Membership: Total Visits: Card on file: Last Visit: Points:" at bounding box center [538, 237] width 205 height 284
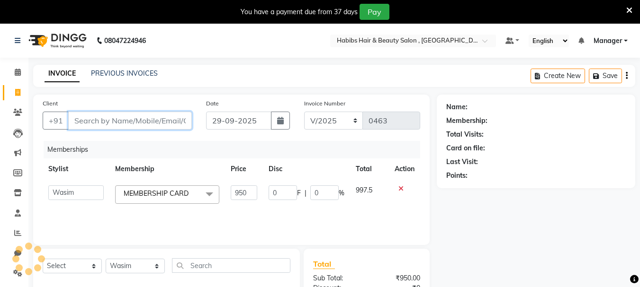
click at [186, 124] on input "Client" at bounding box center [130, 121] width 124 height 18
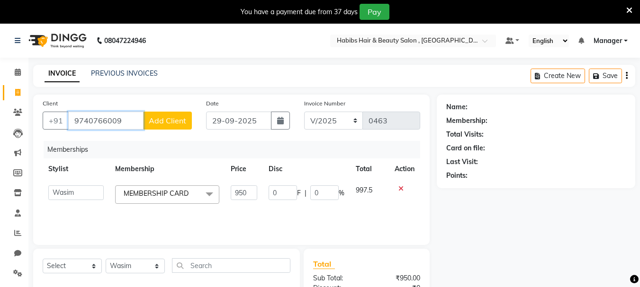
type input "9740766009"
click at [160, 118] on span "Add Client" at bounding box center [167, 120] width 37 height 9
select select "22"
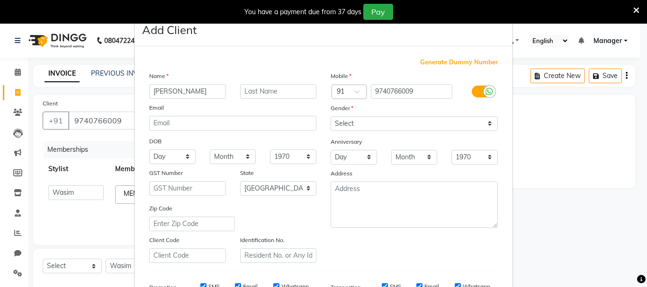
type input "[PERSON_NAME]"
drag, startPoint x: 465, startPoint y: 120, endPoint x: 459, endPoint y: 129, distance: 11.2
click at [465, 120] on select "Select Male Female Other Prefer Not To Say" at bounding box center [413, 123] width 167 height 15
select select "male"
click at [330, 116] on select "Select Male Female Other Prefer Not To Say" at bounding box center [413, 123] width 167 height 15
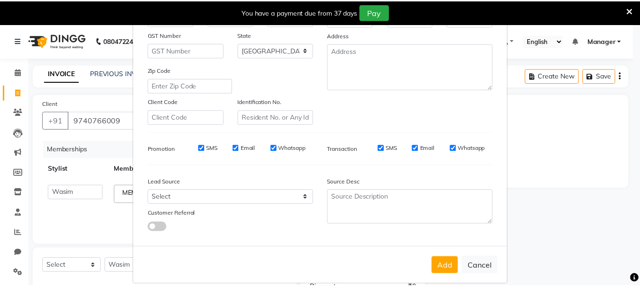
scroll to position [150, 0]
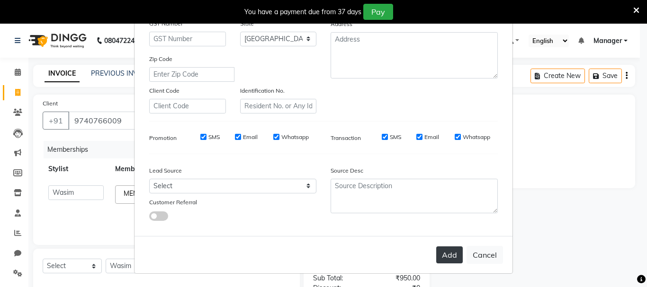
click at [447, 260] on button "Add" at bounding box center [449, 255] width 27 height 17
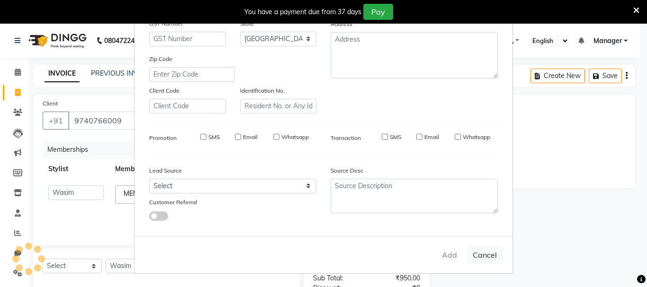
type input "97******09"
select select
select select "null"
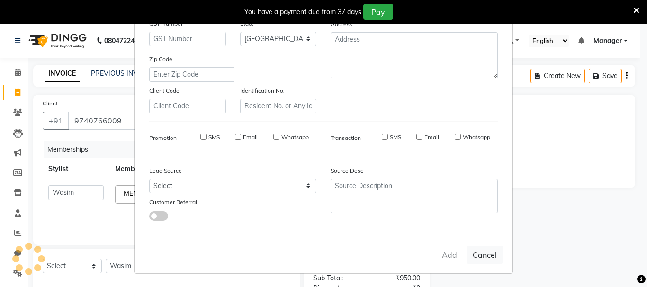
select select
checkbox input "false"
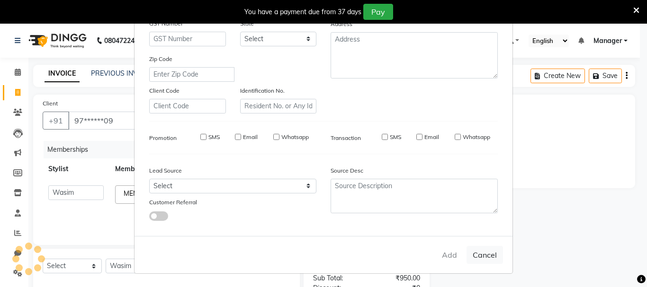
checkbox input "false"
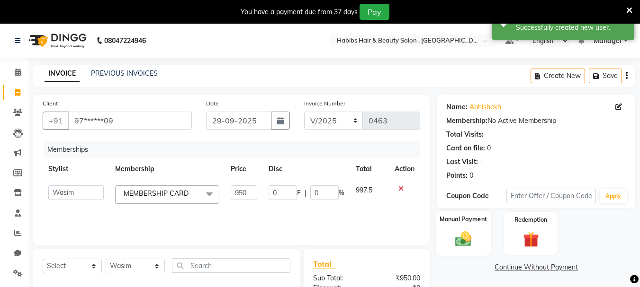
click at [463, 235] on img at bounding box center [463, 239] width 27 height 19
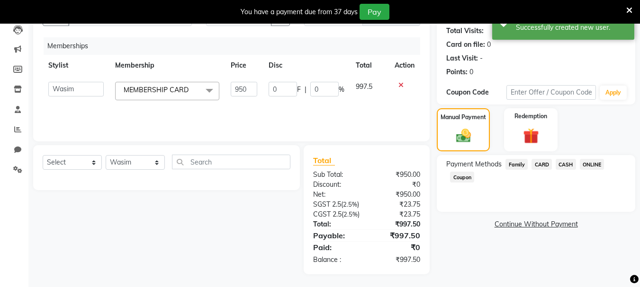
scroll to position [125, 0]
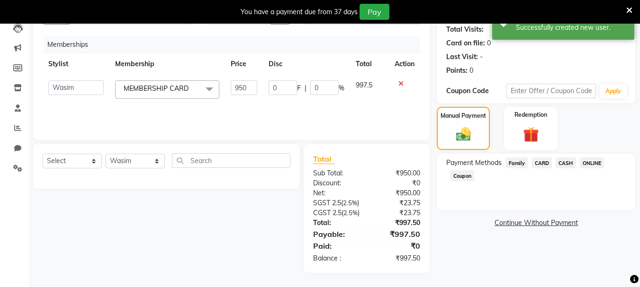
click at [586, 158] on span "ONLINE" at bounding box center [591, 163] width 25 height 11
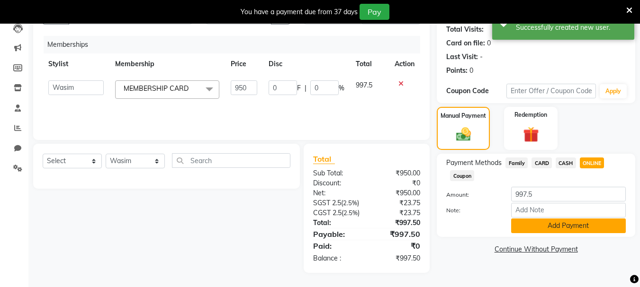
click at [594, 219] on button "Add Payment" at bounding box center [568, 226] width 115 height 15
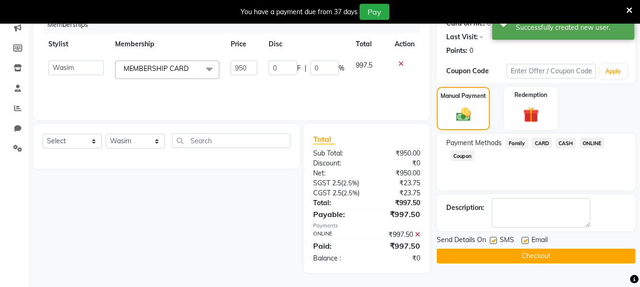
click at [584, 262] on button "Checkout" at bounding box center [535, 256] width 198 height 15
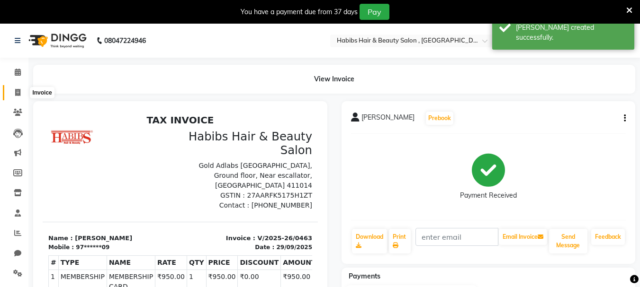
click at [15, 92] on icon at bounding box center [17, 92] width 5 height 7
select select "service"
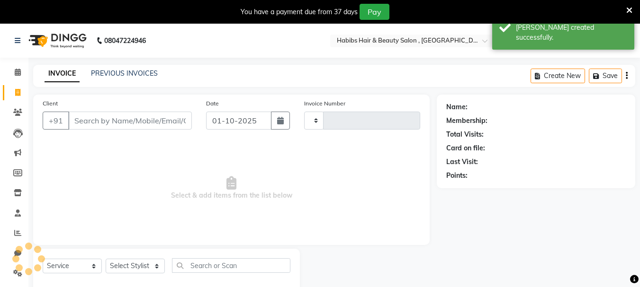
type input "0464"
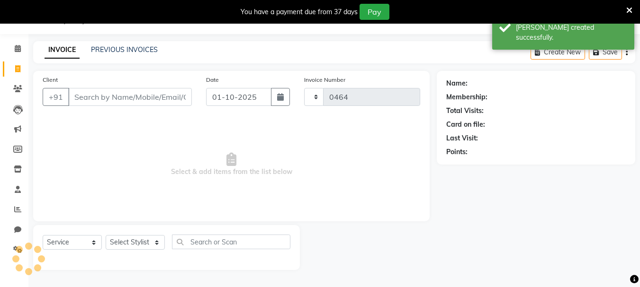
select select "4842"
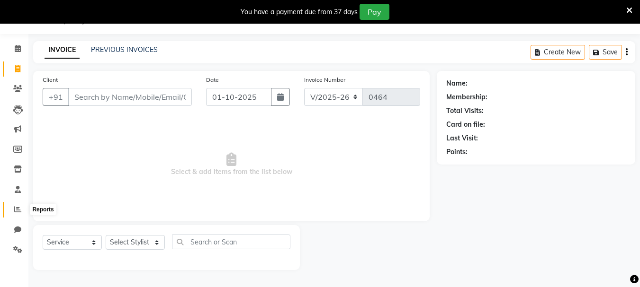
click at [17, 213] on icon at bounding box center [17, 209] width 7 height 7
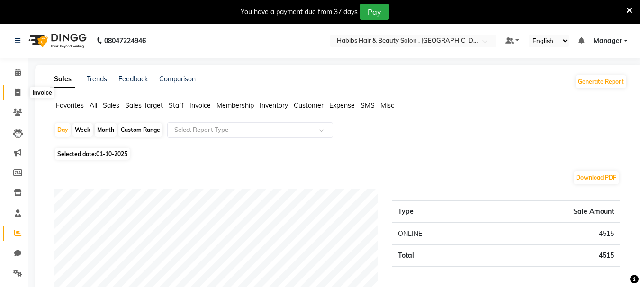
click at [15, 93] on icon at bounding box center [17, 92] width 5 height 7
select select "service"
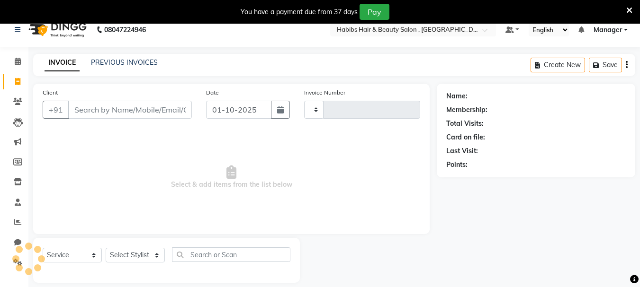
type input "0464"
select select "4842"
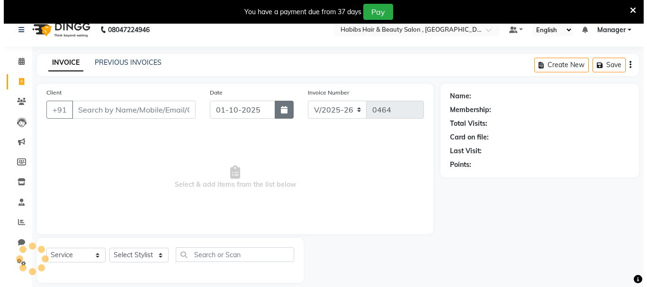
scroll to position [24, 0]
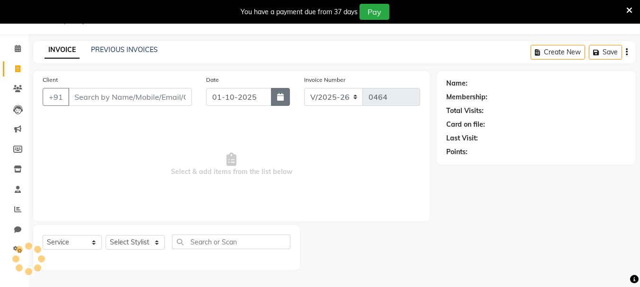
click at [278, 97] on icon "button" at bounding box center [280, 97] width 7 height 8
select select "10"
select select "2025"
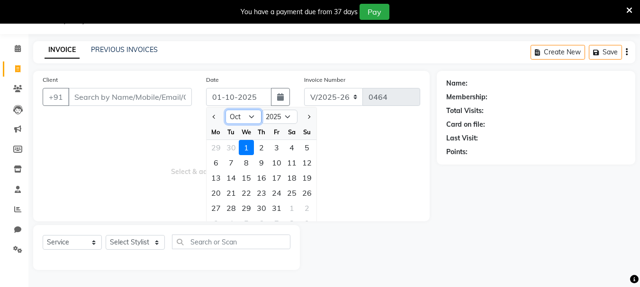
click at [248, 119] on select "Jan Feb Mar Apr May Jun Jul Aug Sep Oct Nov Dec" at bounding box center [243, 117] width 36 height 14
select select "9"
click at [225, 110] on select "Jan Feb Mar Apr May Jun Jul Aug Sep Oct Nov Dec" at bounding box center [243, 117] width 36 height 14
click at [305, 198] on div "28" at bounding box center [306, 193] width 15 height 15
type input "28-09-2025"
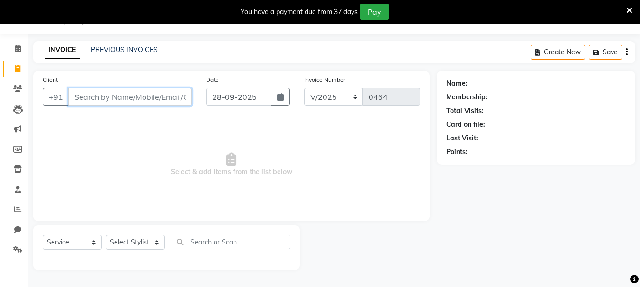
click at [133, 97] on input "Client" at bounding box center [130, 97] width 124 height 18
type input "9309156752"
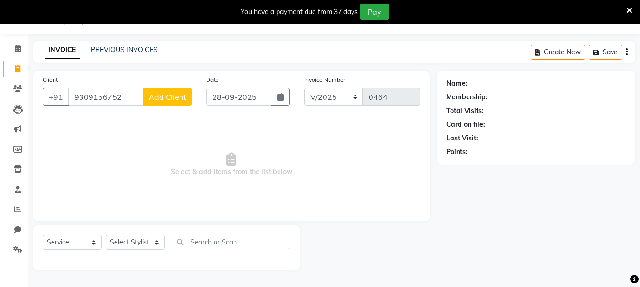
click at [169, 100] on span "Add Client" at bounding box center [167, 96] width 37 height 9
select select "22"
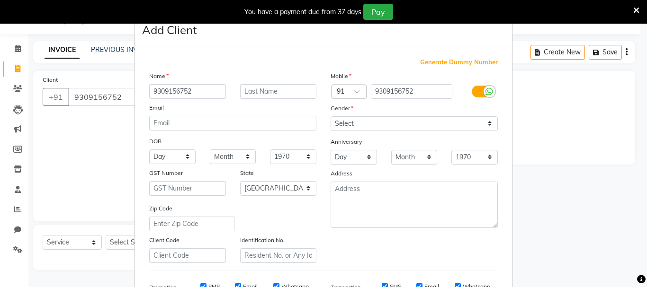
type input "9309156752"
drag, startPoint x: 374, startPoint y: 116, endPoint x: 371, endPoint y: 124, distance: 8.5
click at [371, 124] on div "Mobile Country Code × 91 9309156752 Gender Select Male Female Other Prefer Not …" at bounding box center [413, 167] width 181 height 192
click at [374, 124] on select "Select Male Female Other Prefer Not To Say" at bounding box center [413, 123] width 167 height 15
select select "male"
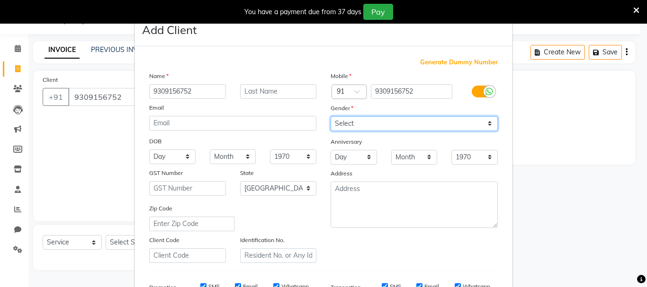
click at [330, 116] on select "Select Male Female Other Prefer Not To Say" at bounding box center [413, 123] width 167 height 15
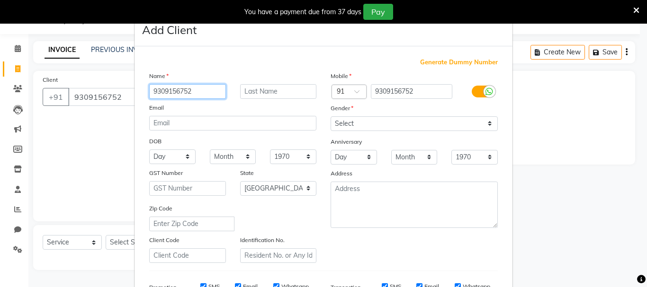
drag, startPoint x: 198, startPoint y: 89, endPoint x: 78, endPoint y: 94, distance: 120.3
click at [76, 95] on ngb-modal-window "Add Client Generate Dummy Number Name 9309156752 Email DOB Day 01 02 03 04 05 0…" at bounding box center [323, 143] width 647 height 287
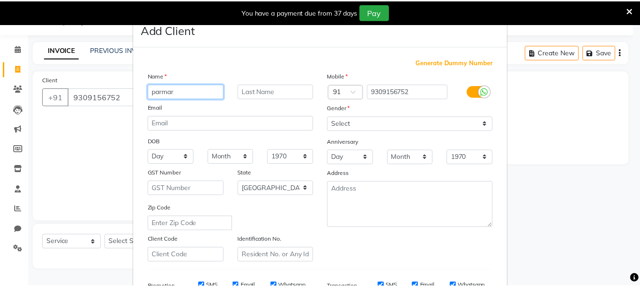
scroll to position [150, 0]
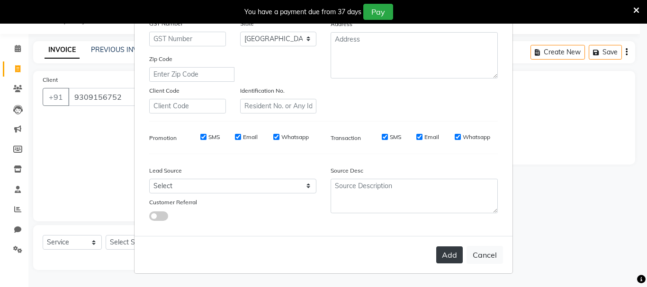
type input "parmar"
click at [443, 262] on button "Add" at bounding box center [449, 255] width 27 height 17
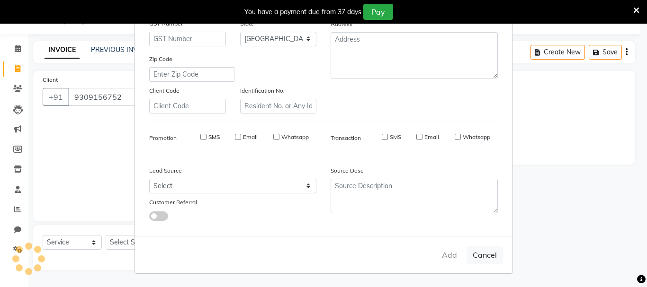
type input "93******52"
select select
select select "null"
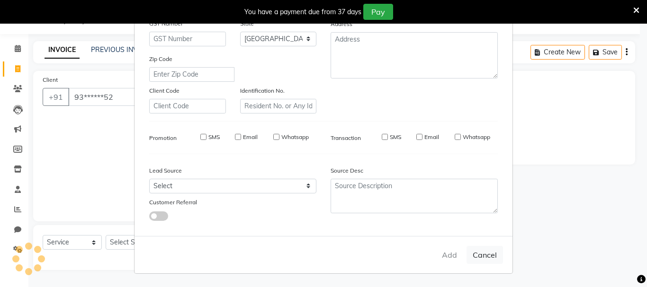
select select
checkbox input "false"
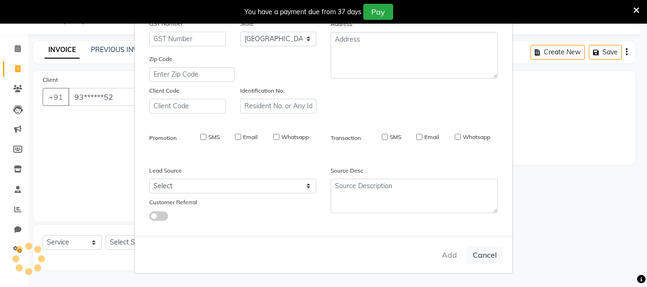
checkbox input "false"
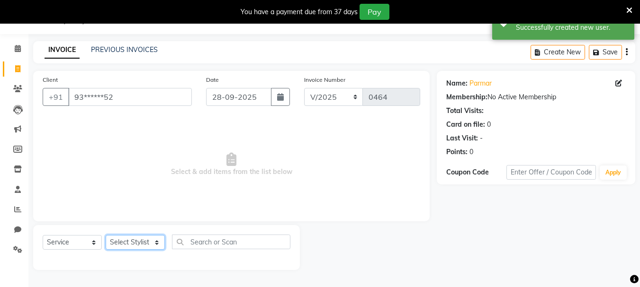
click at [124, 241] on select "Select Stylist asif Manager [PERSON_NAME] [PERSON_NAME] sajuddin [PERSON_NAME] …" at bounding box center [135, 242] width 59 height 15
select select "30001"
click at [106, 235] on select "Select Stylist asif Manager [PERSON_NAME] [PERSON_NAME] sajuddin [PERSON_NAME] …" at bounding box center [135, 242] width 59 height 15
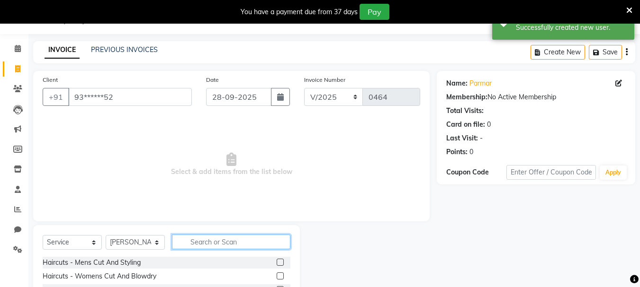
click at [258, 239] on input "text" at bounding box center [231, 242] width 118 height 15
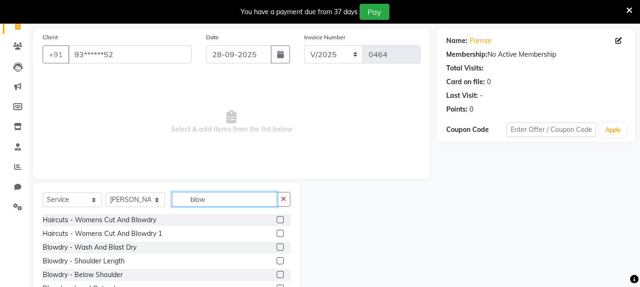
scroll to position [116, 0]
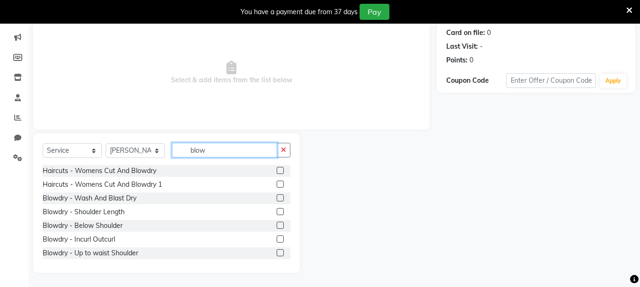
type input "blow"
click at [276, 225] on label at bounding box center [279, 225] width 7 height 7
click at [276, 225] on input "checkbox" at bounding box center [279, 226] width 6 height 6
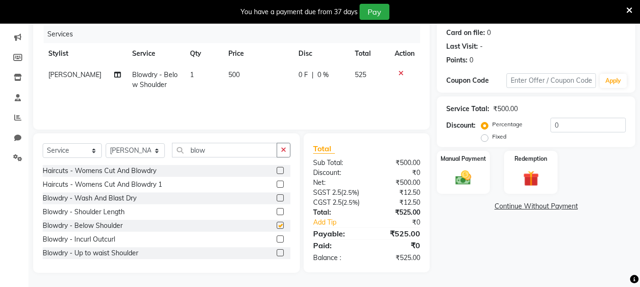
checkbox input "false"
click at [232, 78] on span "500" at bounding box center [233, 75] width 11 height 9
select select "30001"
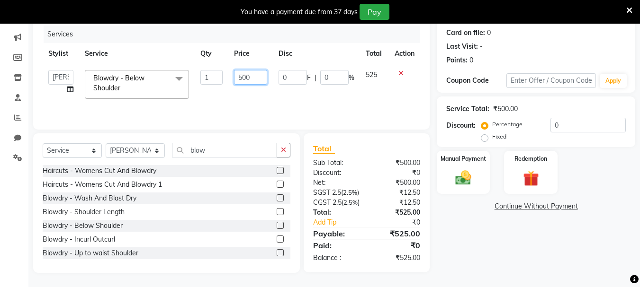
click at [246, 80] on input "500" at bounding box center [250, 77] width 33 height 15
drag, startPoint x: 254, startPoint y: 77, endPoint x: 174, endPoint y: 77, distance: 80.0
click at [174, 77] on tr "asif Manager Mobin Niyaz Riyaz sajuddin Shabnam Sunita Wasim Blowdry - Below Sh…" at bounding box center [231, 84] width 377 height 40
type input "300"
click at [400, 93] on td at bounding box center [404, 84] width 31 height 40
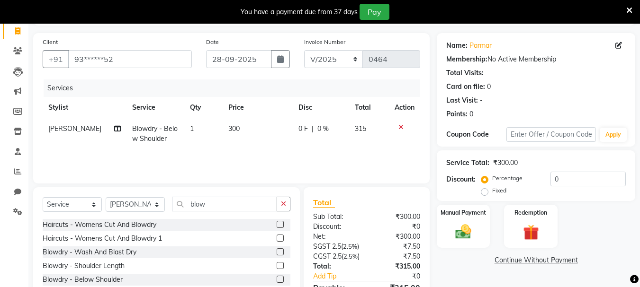
scroll to position [0, 0]
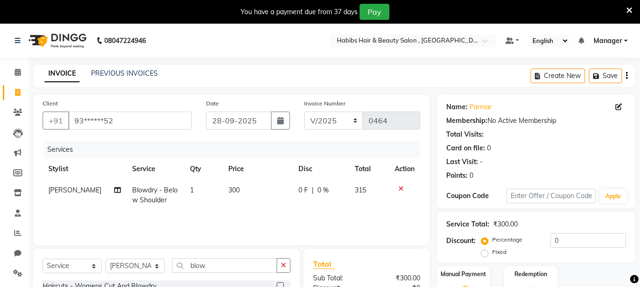
click at [627, 76] on icon "button" at bounding box center [626, 76] width 2 height 0
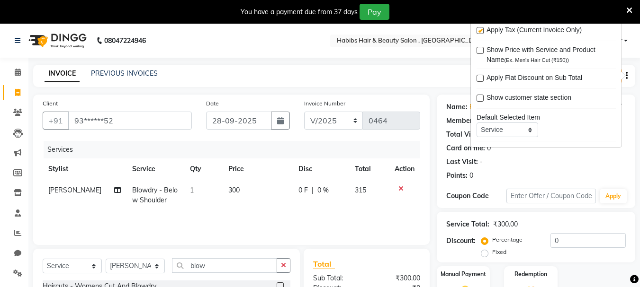
click at [478, 28] on label at bounding box center [479, 30] width 7 height 7
click at [478, 28] on input "checkbox" at bounding box center [479, 31] width 6 height 6
checkbox input "false"
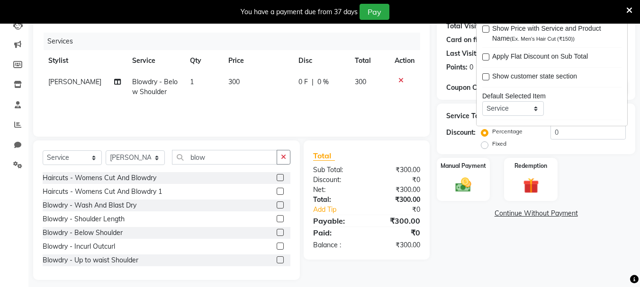
scroll to position [116, 0]
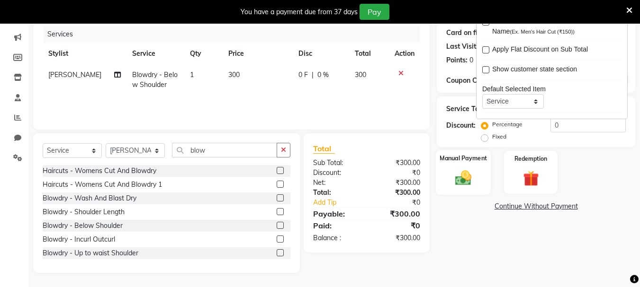
click at [450, 175] on img at bounding box center [463, 178] width 27 height 19
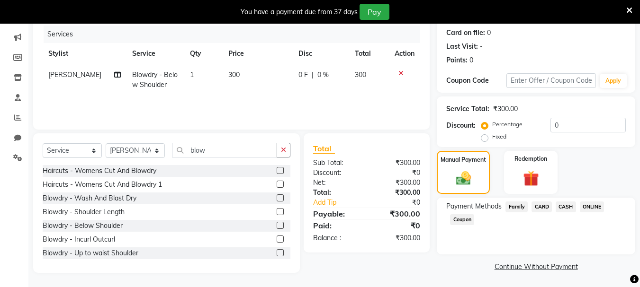
click at [597, 206] on span "ONLINE" at bounding box center [591, 207] width 25 height 11
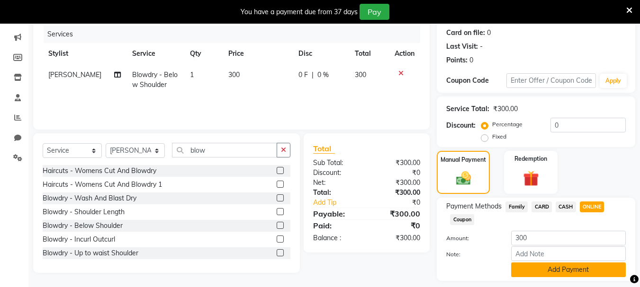
click at [580, 267] on button "Add Payment" at bounding box center [568, 270] width 115 height 15
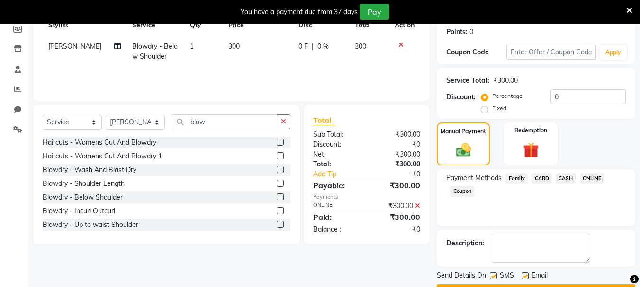
scroll to position [170, 0]
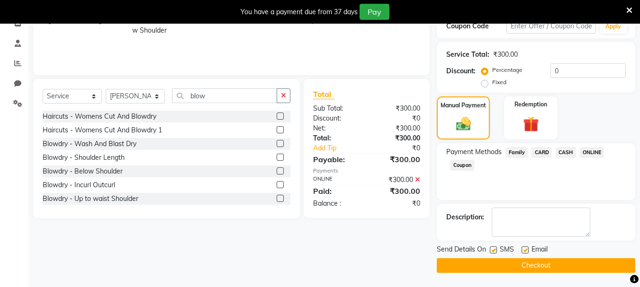
click at [580, 267] on button "Checkout" at bounding box center [535, 265] width 198 height 15
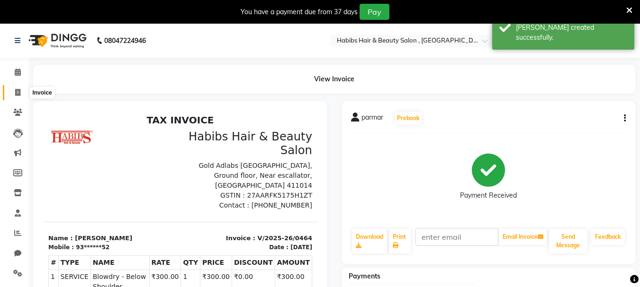
click at [17, 91] on icon at bounding box center [17, 92] width 5 height 7
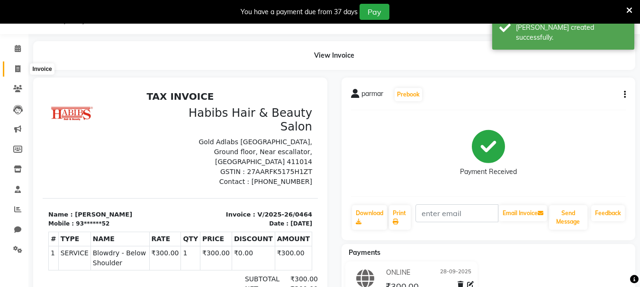
select select "4842"
select select "service"
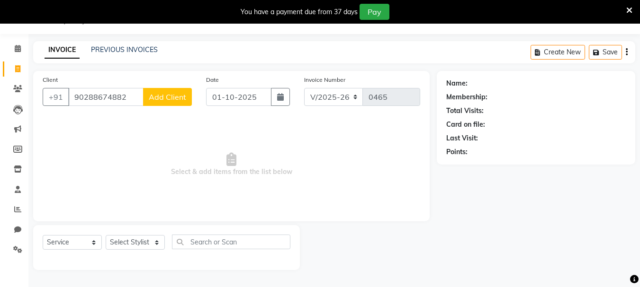
click at [125, 96] on input "90288674882" at bounding box center [105, 97] width 75 height 18
type input "9"
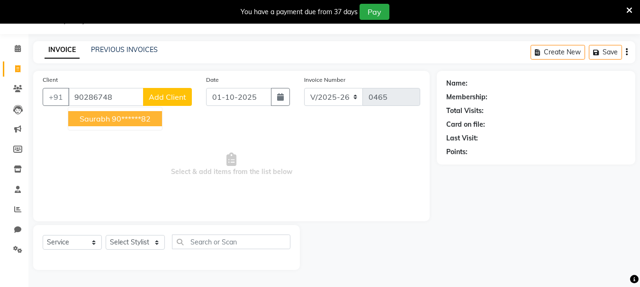
click at [154, 120] on button "saurabh 90******82" at bounding box center [115, 118] width 94 height 15
type input "90******82"
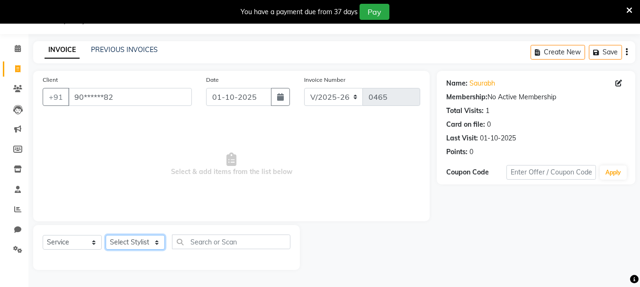
click at [141, 238] on select "Select Stylist asif Manager [PERSON_NAME] [PERSON_NAME] sajuddin [PERSON_NAME] …" at bounding box center [135, 242] width 59 height 15
select select "30048"
click at [106, 235] on select "Select Stylist asif Manager [PERSON_NAME] [PERSON_NAME] sajuddin [PERSON_NAME] …" at bounding box center [135, 242] width 59 height 15
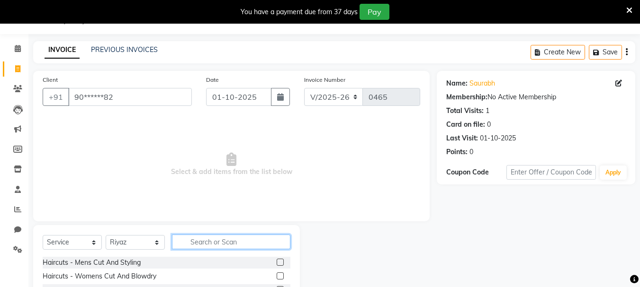
click at [238, 241] on input "text" at bounding box center [231, 242] width 118 height 15
type input "beard"
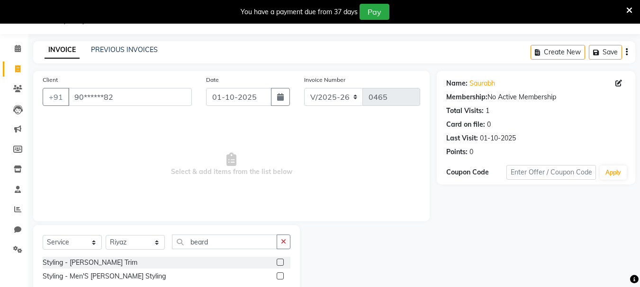
click at [281, 262] on label at bounding box center [279, 262] width 7 height 7
click at [281, 262] on input "checkbox" at bounding box center [279, 263] width 6 height 6
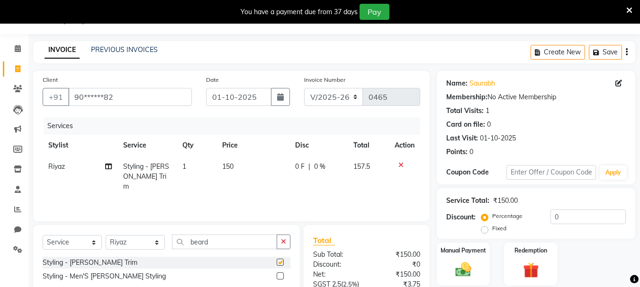
checkbox input "false"
click at [237, 169] on td "150" at bounding box center [252, 176] width 73 height 41
select select "30048"
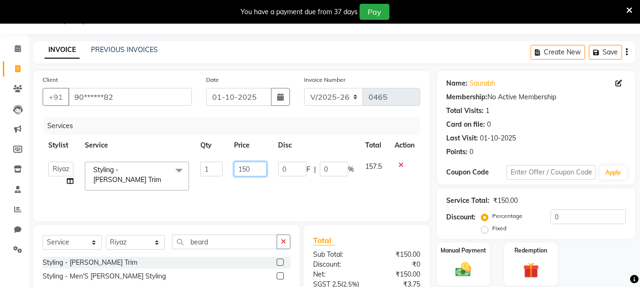
drag, startPoint x: 255, startPoint y: 171, endPoint x: 200, endPoint y: 172, distance: 54.5
click at [216, 176] on tr "asif Manager Mobin Niyaz Riyaz sajuddin Shabnam Sunita Wasim Styling - Beard Tr…" at bounding box center [231, 176] width 377 height 40
type input "200"
click at [267, 194] on div "Services Stylist Service Qty Price Disc Total Action asif Manager Mobin Niyaz R…" at bounding box center [231, 164] width 377 height 95
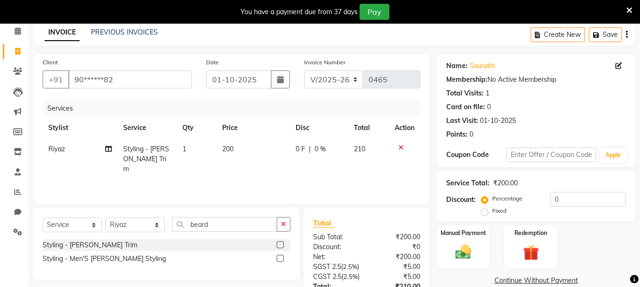
scroll to position [0, 0]
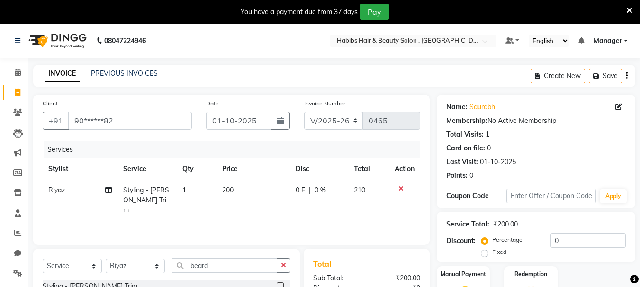
click at [627, 76] on div "Create New Save" at bounding box center [582, 76] width 105 height 22
click at [625, 76] on icon "button" at bounding box center [626, 76] width 2 height 0
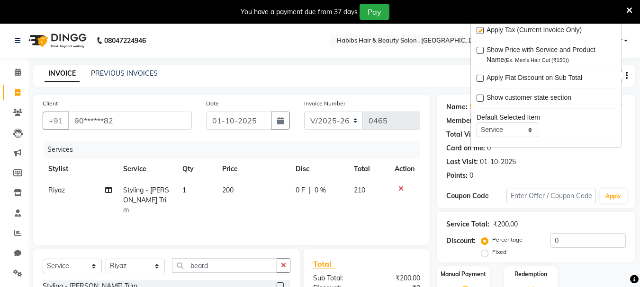
click at [481, 33] on label at bounding box center [479, 30] width 7 height 7
click at [481, 33] on input "checkbox" at bounding box center [479, 31] width 6 height 6
checkbox input "false"
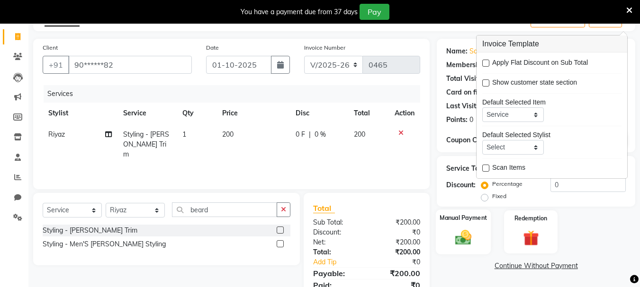
scroll to position [95, 0]
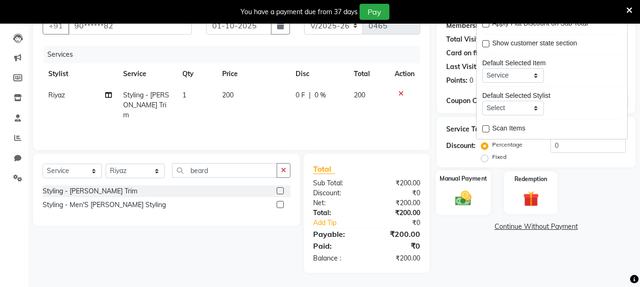
click at [451, 176] on label "Manual Payment" at bounding box center [462, 178] width 47 height 9
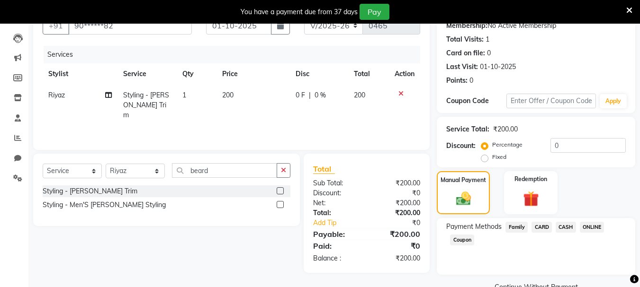
click at [591, 228] on span "ONLINE" at bounding box center [591, 227] width 25 height 11
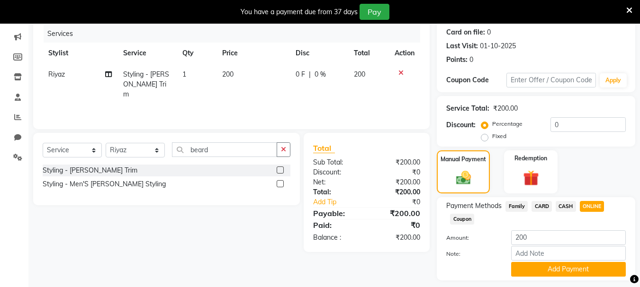
scroll to position [143, 0]
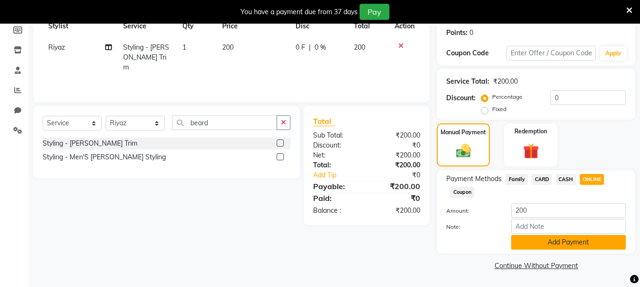
click at [582, 248] on button "Add Payment" at bounding box center [568, 242] width 115 height 15
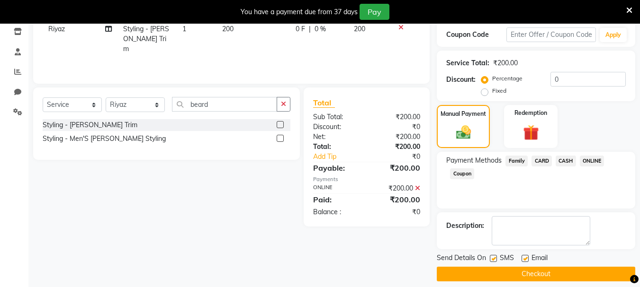
scroll to position [170, 0]
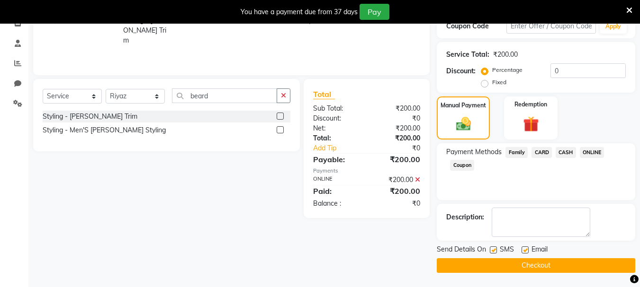
click at [578, 268] on button "Checkout" at bounding box center [535, 265] width 198 height 15
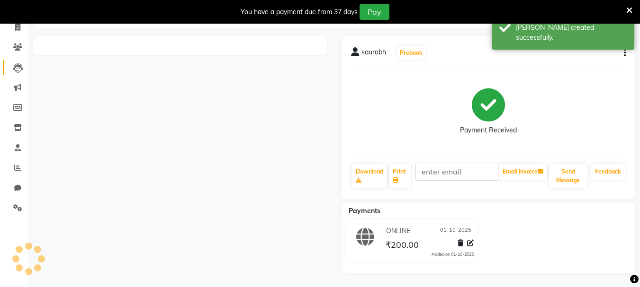
click at [18, 73] on link "Leads" at bounding box center [14, 68] width 23 height 16
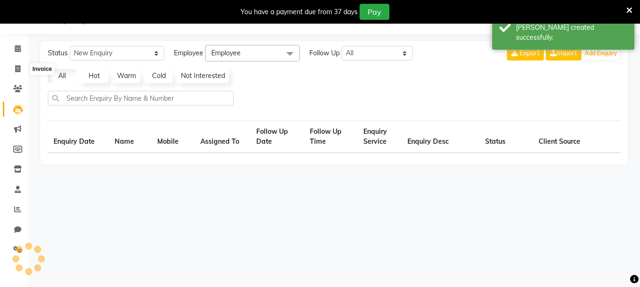
scroll to position [24, 0]
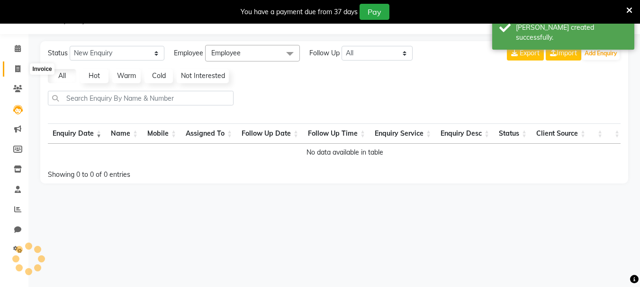
click at [18, 66] on icon at bounding box center [17, 68] width 5 height 7
select select "service"
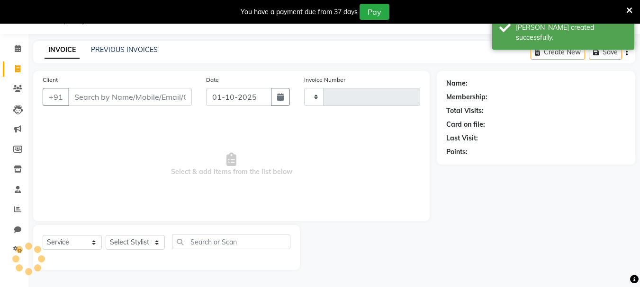
type input "0466"
select select "4842"
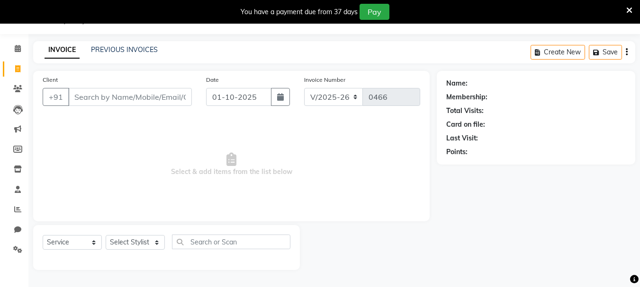
click at [245, 195] on span "Select & add items from the list below" at bounding box center [231, 164] width 377 height 95
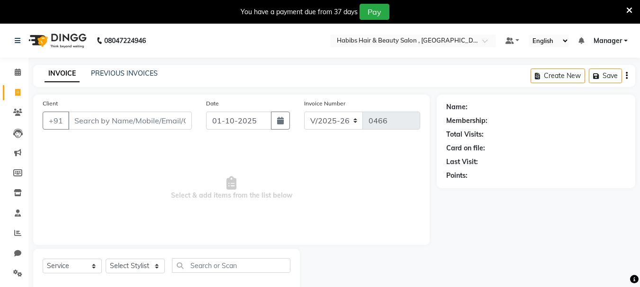
click at [609, 36] on span "Manager" at bounding box center [607, 41] width 28 height 10
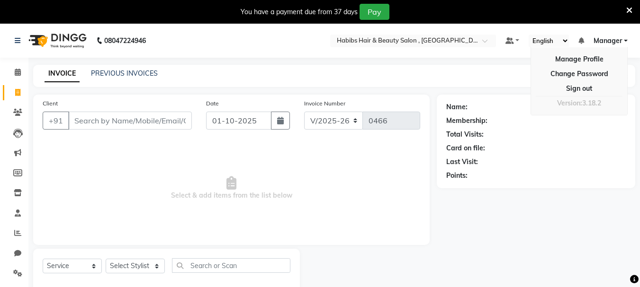
click at [488, 189] on div "Name: Membership: Total Visits: Card on file: Last Visit: Points:" at bounding box center [538, 194] width 205 height 199
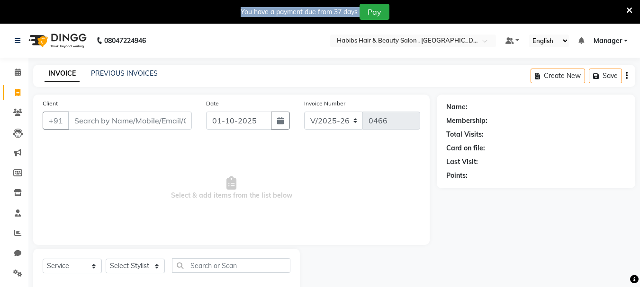
drag, startPoint x: 209, startPoint y: 10, endPoint x: 428, endPoint y: 16, distance: 219.2
click at [428, 16] on div "You have a payment due from 37 days Pay" at bounding box center [315, 12] width 622 height 16
click at [498, 216] on div "Name: Membership: Total Visits: Card on file: Last Visit: Points:" at bounding box center [538, 194] width 205 height 199
click at [631, 13] on icon at bounding box center [629, 10] width 6 height 9
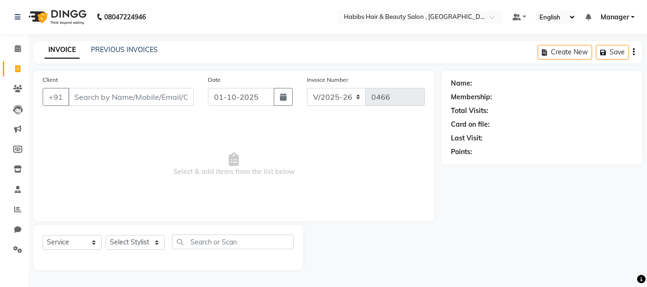
click at [543, 178] on div "Name: Membership: Total Visits: Card on file: Last Visit: Points:" at bounding box center [545, 170] width 208 height 199
click at [18, 249] on icon at bounding box center [17, 249] width 9 height 7
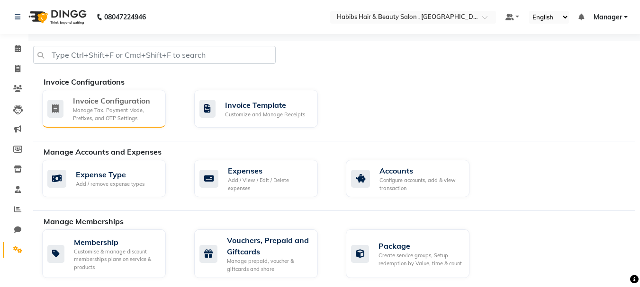
click at [85, 107] on div "Manage Tax, Payment Mode, Prefixes, and OTP Settings" at bounding box center [115, 115] width 85 height 16
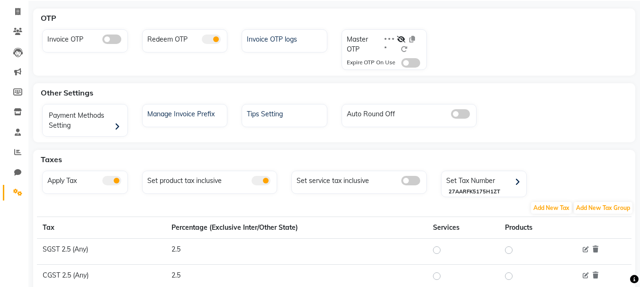
scroll to position [47, 0]
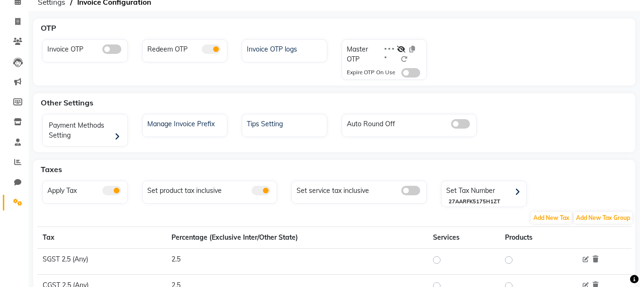
click at [394, 193] on div "Set service tax inclusive" at bounding box center [360, 190] width 132 height 12
click at [410, 191] on span at bounding box center [410, 190] width 19 height 9
click at [401, 192] on input "checkbox" at bounding box center [401, 192] width 0 height 0
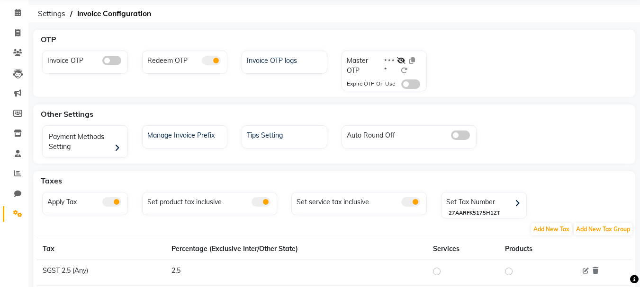
scroll to position [95, 0]
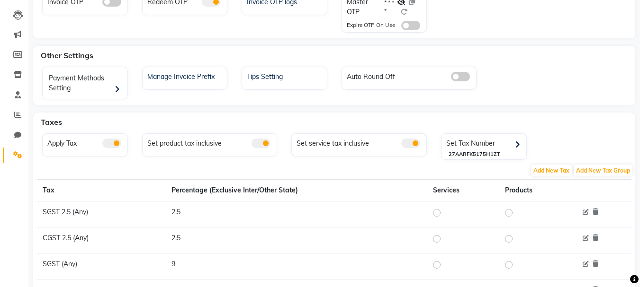
click at [363, 144] on div "Set service tax inclusive" at bounding box center [360, 142] width 132 height 12
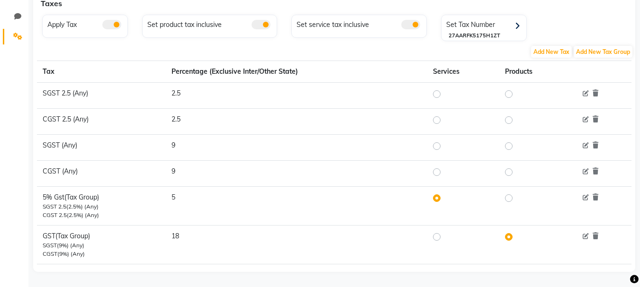
scroll to position [220, 0]
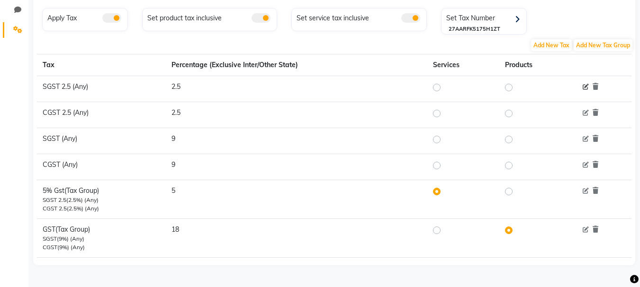
click at [584, 85] on icon at bounding box center [585, 87] width 6 height 6
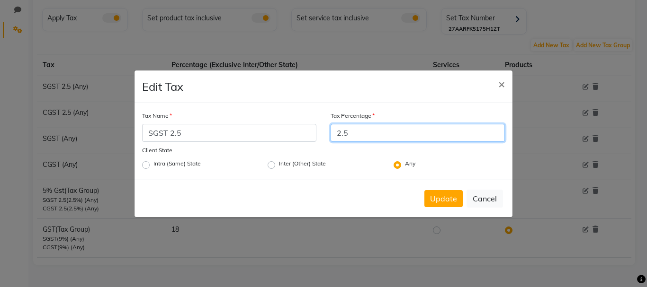
click at [384, 127] on input "2.5" at bounding box center [417, 133] width 174 height 18
type input "2"
type input "9"
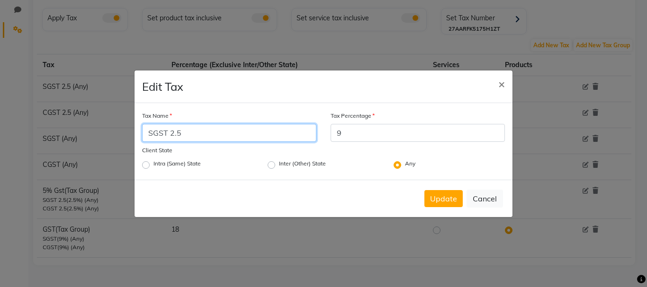
click at [249, 127] on input "SGST 2.5" at bounding box center [229, 133] width 174 height 18
type input "SGST 9"
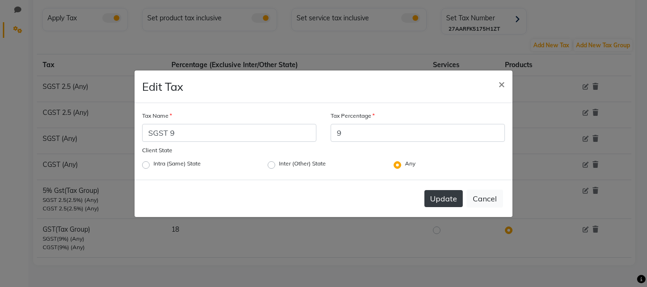
click at [453, 206] on button "Update" at bounding box center [443, 198] width 38 height 17
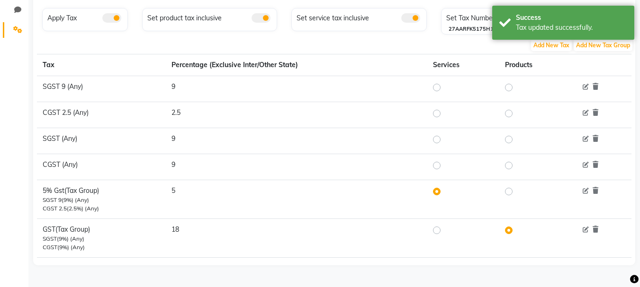
click at [582, 115] on div at bounding box center [601, 113] width 47 height 10
click at [582, 113] on div at bounding box center [601, 113] width 47 height 10
click at [586, 113] on icon at bounding box center [585, 113] width 6 height 6
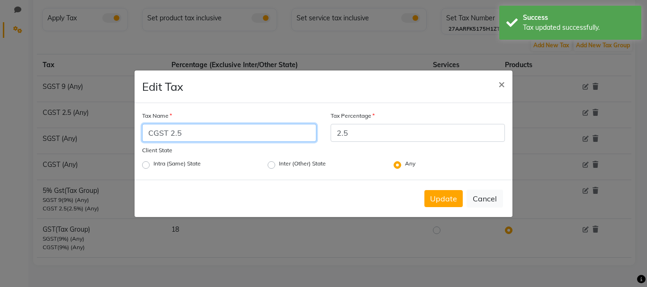
click at [275, 135] on input "CGST 2.5" at bounding box center [229, 133] width 174 height 18
type input "CGST 9"
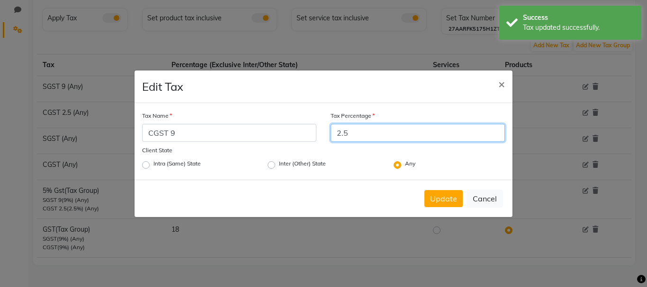
click at [375, 136] on input "2.5" at bounding box center [417, 133] width 174 height 18
type input "2"
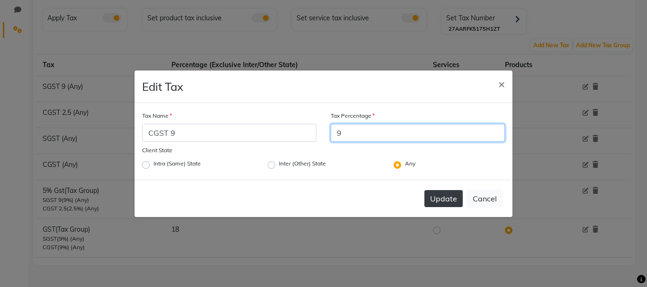
type input "9"
click at [453, 206] on button "Update" at bounding box center [443, 198] width 38 height 17
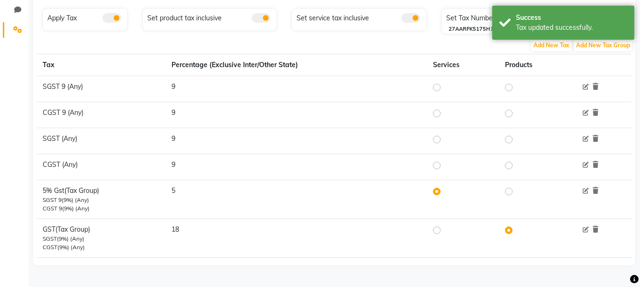
click at [444, 231] on label at bounding box center [444, 230] width 0 height 11
click at [435, 231] on input "radio" at bounding box center [438, 230] width 7 height 7
radio input "true"
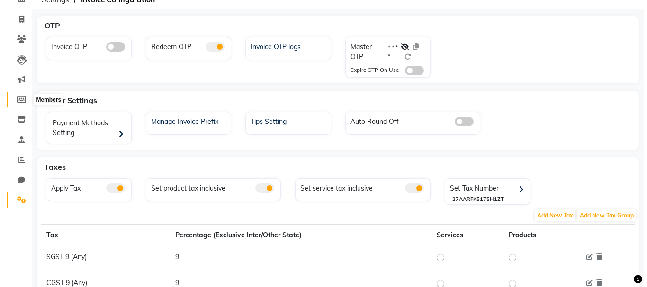
scroll to position [0, 0]
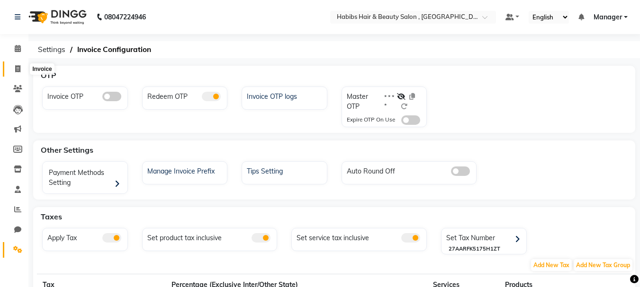
click at [23, 68] on span at bounding box center [17, 69] width 17 height 11
select select "service"
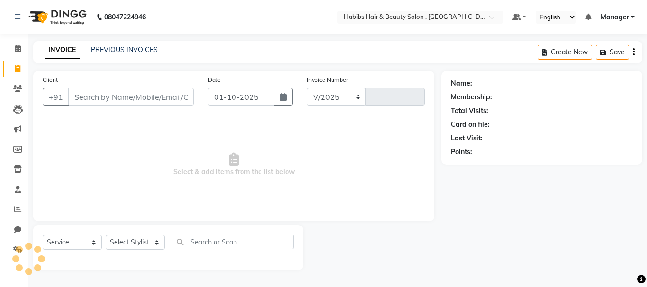
select select "4842"
type input "0466"
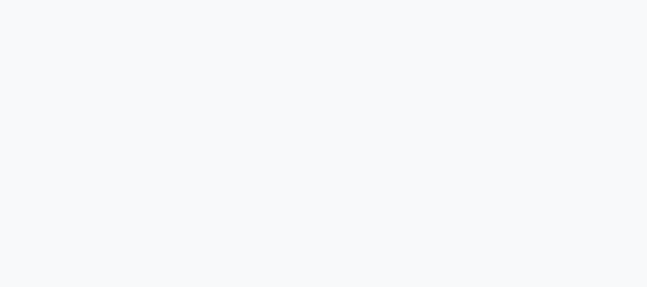
select select "service"
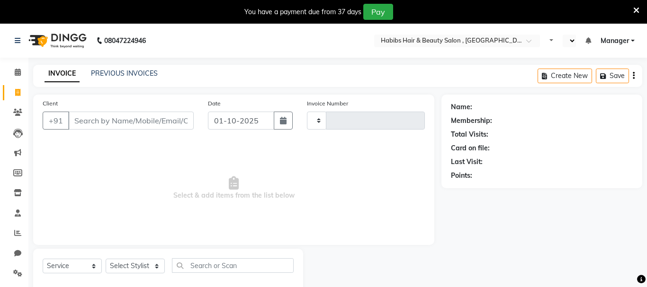
type input "0466"
select select "en"
select select "4842"
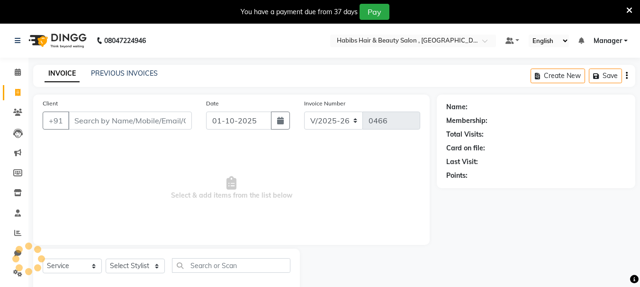
click at [632, 12] on div "You have a payment due from 37 days Pay" at bounding box center [320, 12] width 640 height 24
click at [631, 12] on icon at bounding box center [629, 10] width 6 height 9
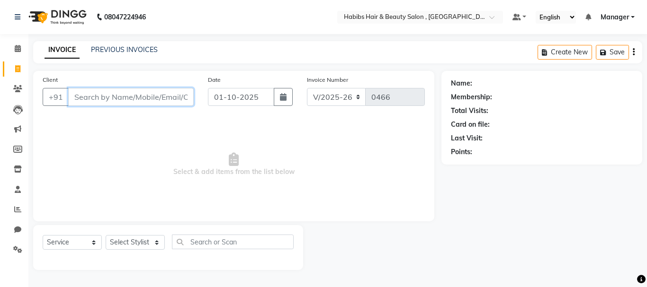
click at [142, 101] on input "Client" at bounding box center [130, 97] width 125 height 18
type input "8378052660"
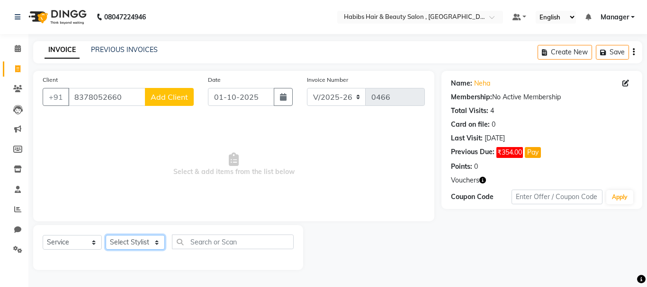
click at [148, 236] on select "Select Stylist asif Manager [PERSON_NAME] [PERSON_NAME] sajuddin [PERSON_NAME] …" at bounding box center [135, 242] width 59 height 15
select select "30001"
click at [106, 235] on select "Select Stylist asif Manager [PERSON_NAME] [PERSON_NAME] sajuddin [PERSON_NAME] …" at bounding box center [135, 242] width 59 height 15
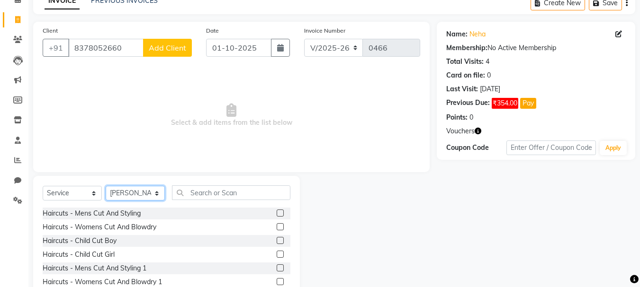
scroll to position [92, 0]
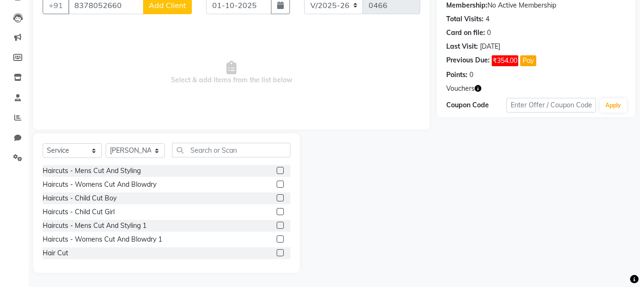
click at [276, 166] on div at bounding box center [283, 171] width 14 height 12
click at [276, 169] on label at bounding box center [279, 170] width 7 height 7
click at [276, 169] on input "checkbox" at bounding box center [279, 171] width 6 height 6
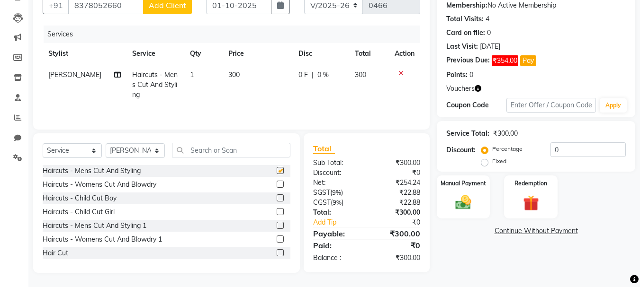
checkbox input "false"
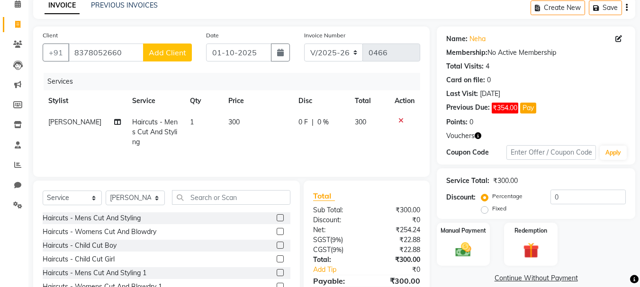
scroll to position [0, 0]
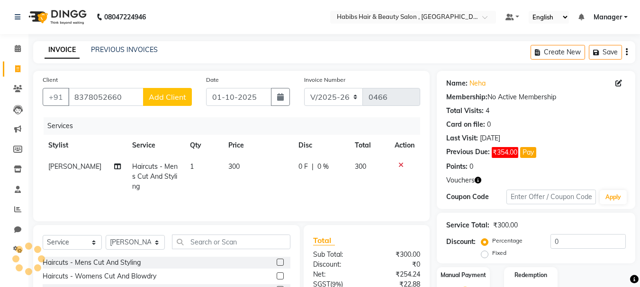
click at [396, 163] on div at bounding box center [404, 165] width 20 height 7
click at [401, 166] on icon at bounding box center [400, 165] width 5 height 7
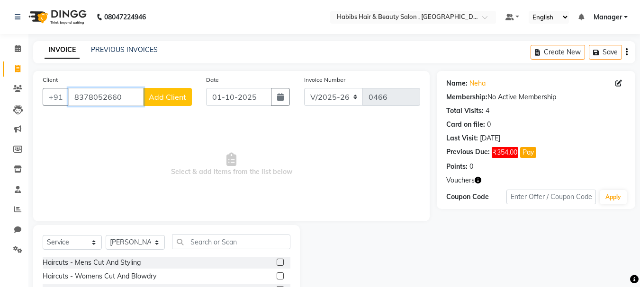
click at [116, 97] on input "8378052660" at bounding box center [105, 97] width 75 height 18
drag, startPoint x: 123, startPoint y: 98, endPoint x: 0, endPoint y: 110, distance: 123.6
click at [0, 110] on app-home "08047224946 Select Location × Habibs Hair & Beauty Salon , Kalayni Nagar Defaul…" at bounding box center [320, 189] width 640 height 379
type input "\"
drag, startPoint x: 177, startPoint y: 93, endPoint x: 134, endPoint y: 94, distance: 42.6
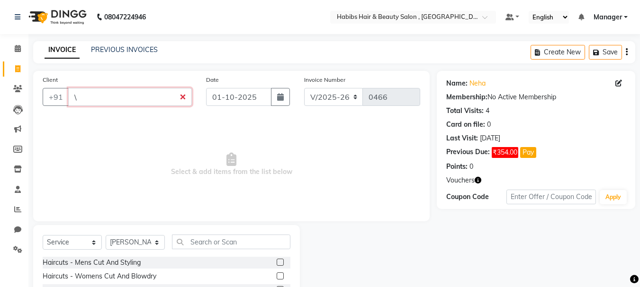
click at [153, 90] on input "\" at bounding box center [130, 97] width 124 height 18
click at [183, 98] on input "\" at bounding box center [130, 97] width 124 height 18
click at [181, 98] on input "\" at bounding box center [130, 97] width 124 height 18
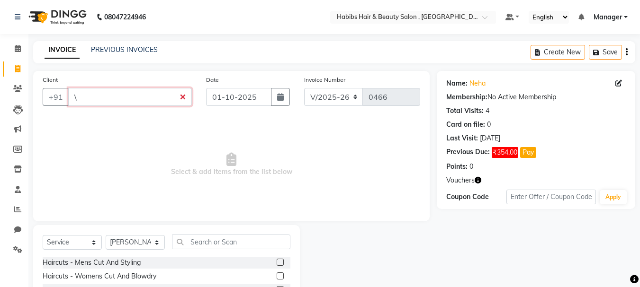
click at [181, 98] on input "\" at bounding box center [130, 97] width 124 height 18
click at [156, 116] on div "Client +91 Date [DATE] Invoice Number V/2025 V/[PHONE_NUMBER] Select & add item…" at bounding box center [231, 146] width 396 height 151
click at [98, 91] on input "Client" at bounding box center [130, 97] width 124 height 18
click at [274, 93] on button "button" at bounding box center [280, 97] width 19 height 18
select select "10"
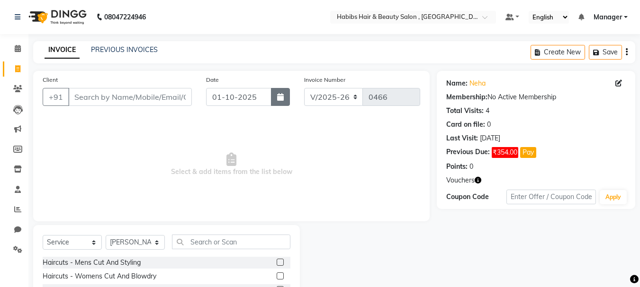
select select "2025"
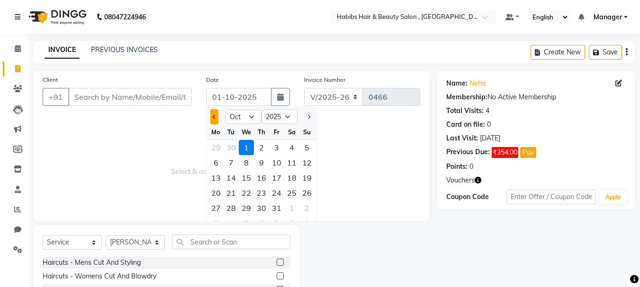
click at [216, 117] on span "Previous month" at bounding box center [214, 117] width 4 height 4
select select "9"
click at [279, 180] on div "19" at bounding box center [276, 177] width 15 height 15
type input "19-09-2025"
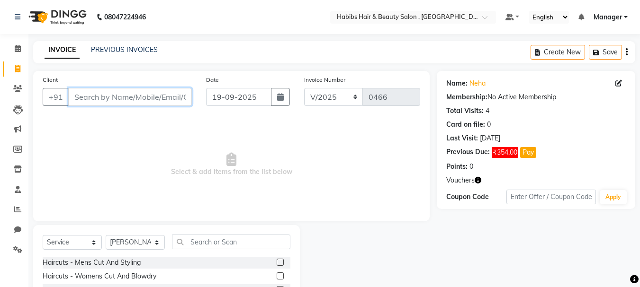
click at [130, 101] on input "Client" at bounding box center [130, 97] width 124 height 18
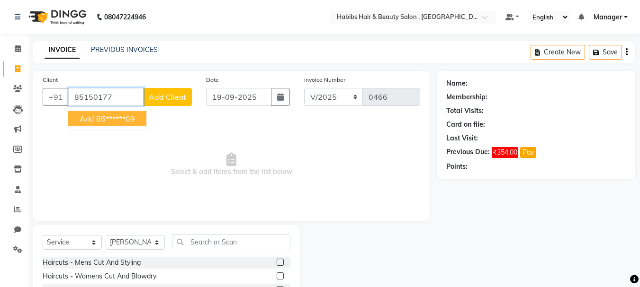
click at [125, 122] on ngb-highlight "85******09" at bounding box center [115, 118] width 39 height 9
type input "85******09"
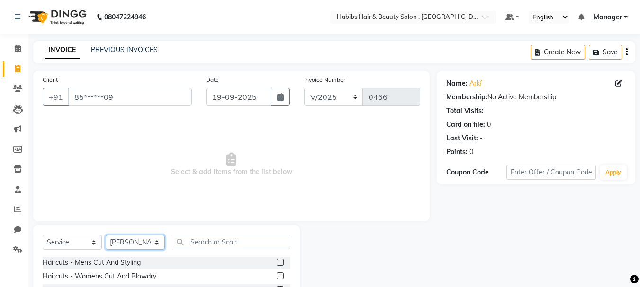
click at [120, 246] on select "Select Stylist asif Manager [PERSON_NAME] [PERSON_NAME] sajuddin [PERSON_NAME] …" at bounding box center [135, 242] width 59 height 15
click at [222, 211] on span "Select & add items from the list below" at bounding box center [231, 164] width 377 height 95
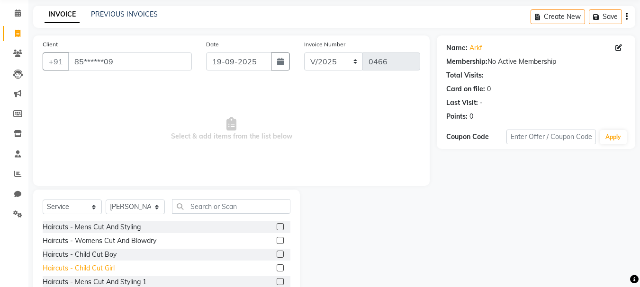
scroll to position [92, 0]
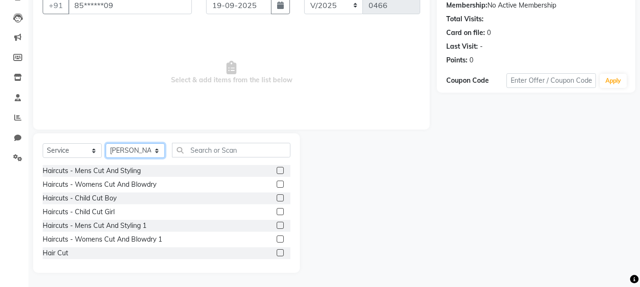
click at [142, 156] on select "Select Stylist asif Manager [PERSON_NAME] [PERSON_NAME] sajuddin [PERSON_NAME] …" at bounding box center [135, 150] width 59 height 15
click at [276, 228] on label at bounding box center [279, 225] width 7 height 7
click at [276, 228] on input "checkbox" at bounding box center [279, 226] width 6 height 6
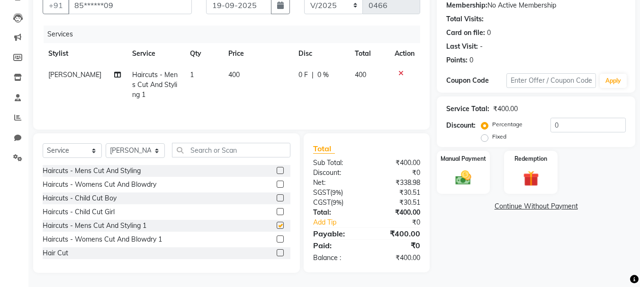
checkbox input "false"
click at [276, 186] on label at bounding box center [279, 184] width 7 height 7
click at [276, 186] on input "checkbox" at bounding box center [279, 185] width 6 height 6
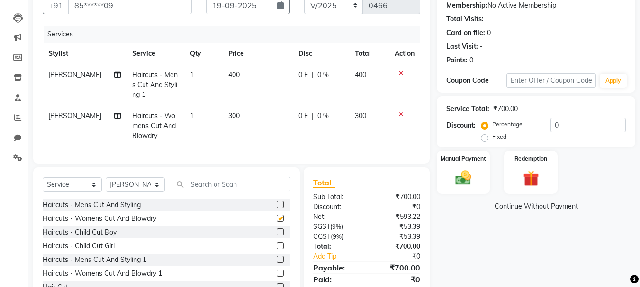
checkbox input "false"
click at [236, 77] on td "400" at bounding box center [257, 84] width 70 height 41
select select "30001"
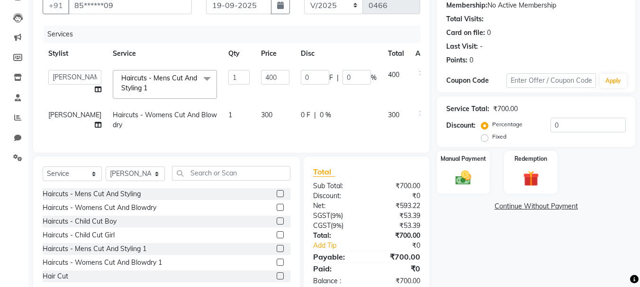
click at [261, 77] on input "400" at bounding box center [275, 77] width 28 height 15
type input "600"
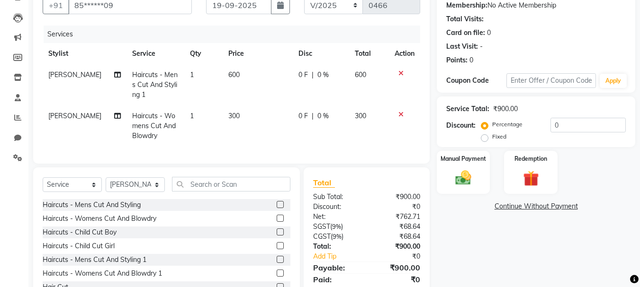
click at [269, 137] on div "Services Stylist Service Qty Price Disc Total Action [PERSON_NAME] Haircuts - M…" at bounding box center [231, 90] width 377 height 129
click at [234, 115] on td "300" at bounding box center [257, 126] width 70 height 41
select select "30001"
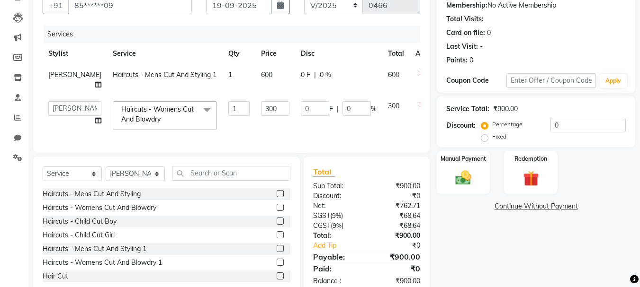
click at [261, 115] on input "300" at bounding box center [275, 108] width 28 height 15
type input "500"
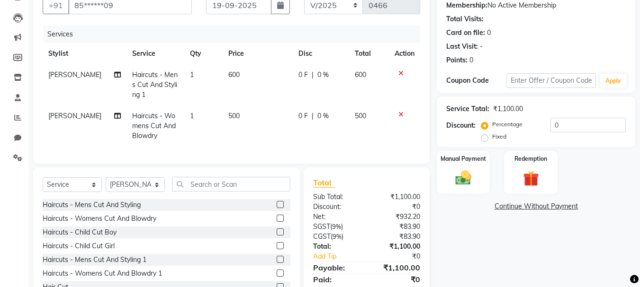
click at [239, 158] on div "Client +91 85******09 Date [DATE] Invoice Number V/2025 V/[PHONE_NUMBER] Servic…" at bounding box center [231, 71] width 396 height 185
click at [157, 119] on span "Haircuts - Womens Cut And Blowdry" at bounding box center [154, 126] width 44 height 28
select select "30001"
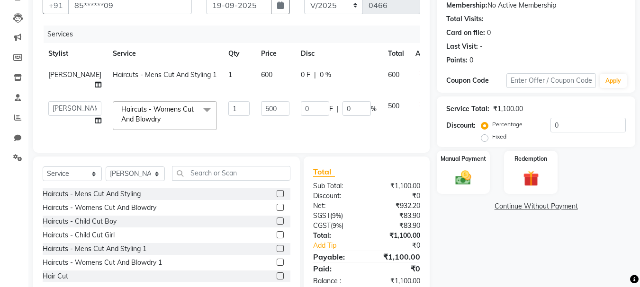
click at [255, 133] on td "500" at bounding box center [275, 116] width 40 height 40
click at [271, 141] on div "Services Stylist Service Qty Price Disc Total Action [PERSON_NAME] Haircuts - M…" at bounding box center [231, 85] width 377 height 118
click at [511, 231] on div "Name: Arkf Membership: No Active Membership Total Visits: Card on file: 0 Last …" at bounding box center [538, 137] width 205 height 317
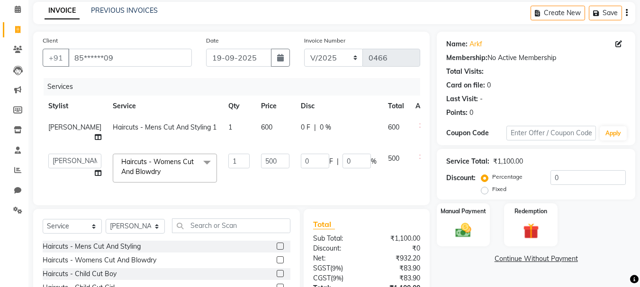
scroll to position [122, 0]
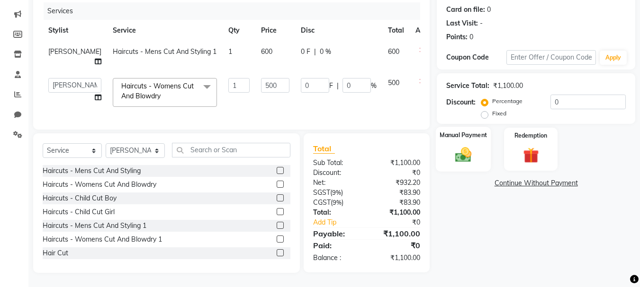
click at [455, 145] on img at bounding box center [463, 154] width 27 height 19
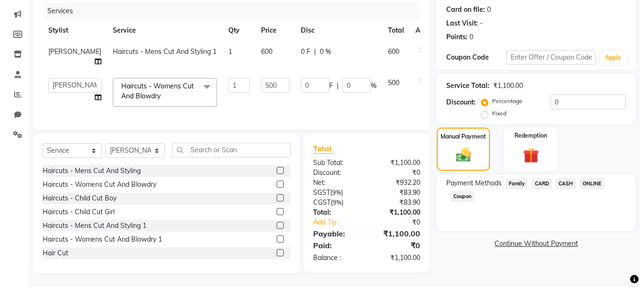
click at [590, 178] on span "ONLINE" at bounding box center [591, 183] width 25 height 11
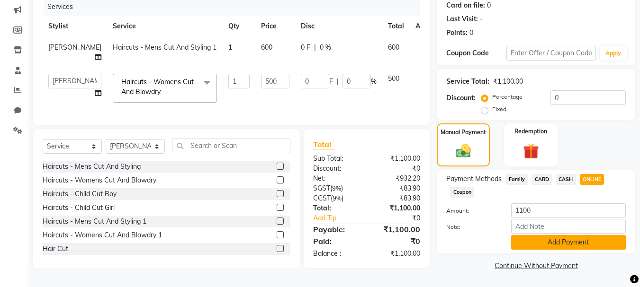
click at [576, 237] on button "Add Payment" at bounding box center [568, 242] width 115 height 15
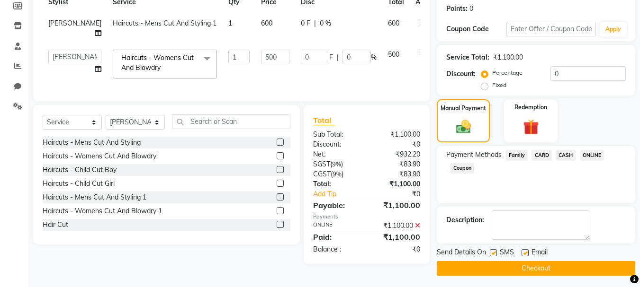
scroll to position [146, 0]
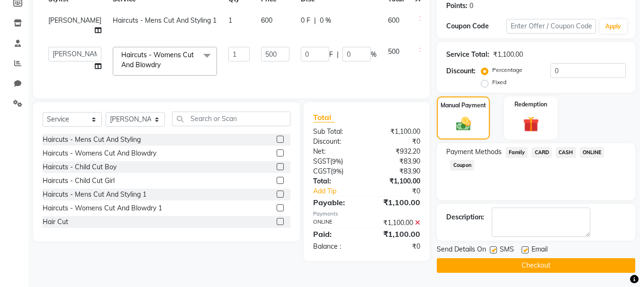
click at [596, 260] on button "Checkout" at bounding box center [535, 265] width 198 height 15
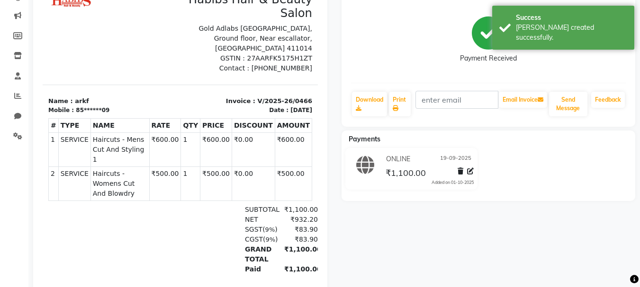
scroll to position [48, 0]
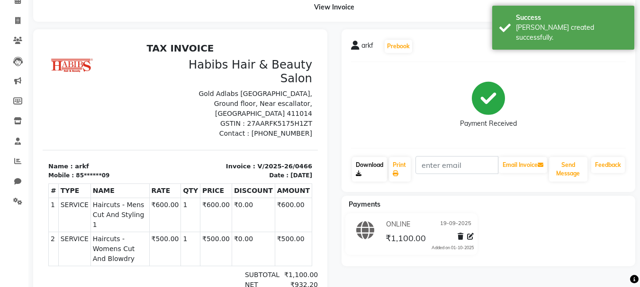
click at [377, 173] on link "Download" at bounding box center [369, 169] width 35 height 25
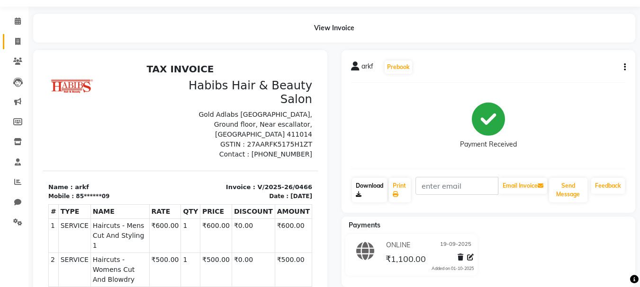
scroll to position [0, 0]
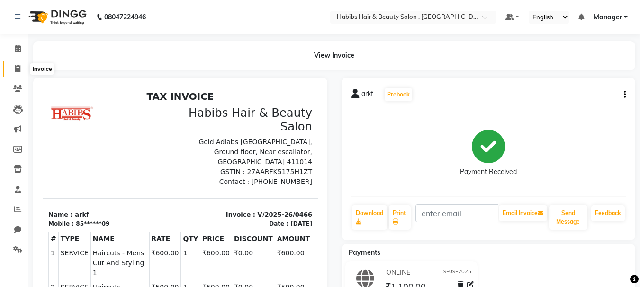
click at [16, 69] on icon at bounding box center [17, 68] width 5 height 7
select select "service"
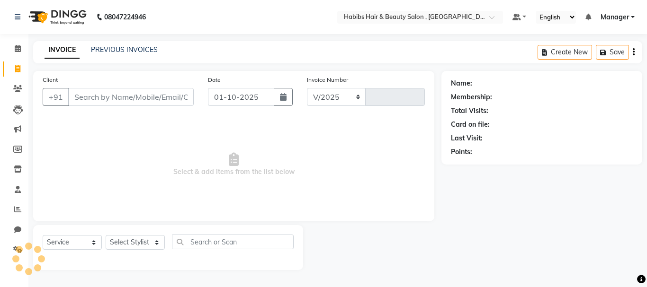
select select "4842"
type input "0467"
click at [10, 244] on link "Settings" at bounding box center [14, 250] width 23 height 16
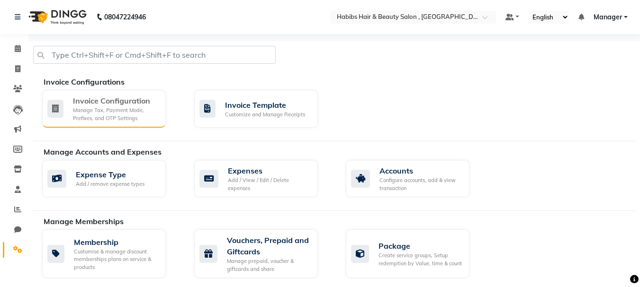
click at [120, 116] on div "Manage Tax, Payment Mode, Prefixes, and OTP Settings" at bounding box center [115, 115] width 85 height 16
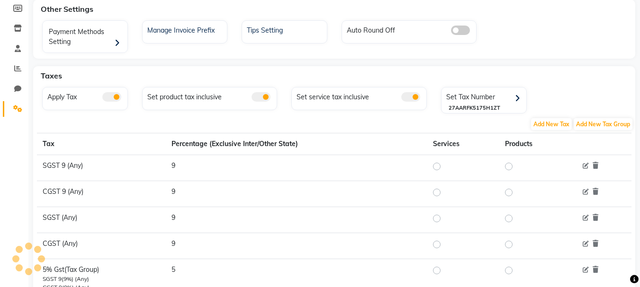
scroll to position [142, 0]
click at [404, 97] on span at bounding box center [410, 95] width 19 height 9
click at [401, 98] on input "checkbox" at bounding box center [401, 98] width 0 height 0
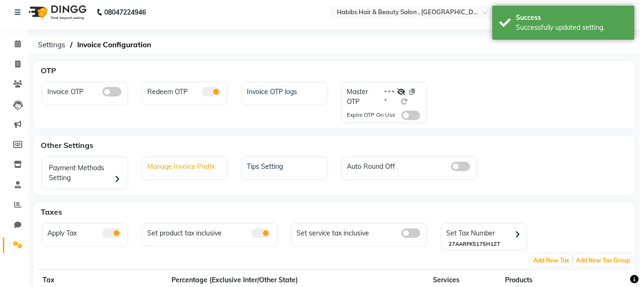
scroll to position [0, 0]
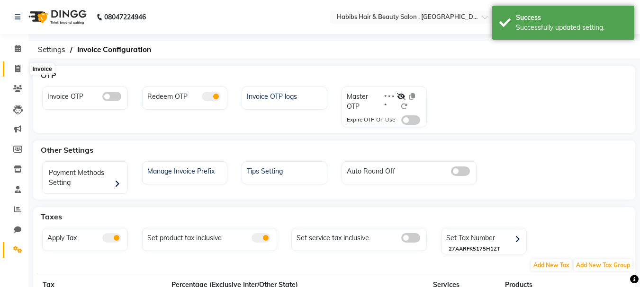
click at [15, 69] on icon at bounding box center [17, 68] width 5 height 7
select select "service"
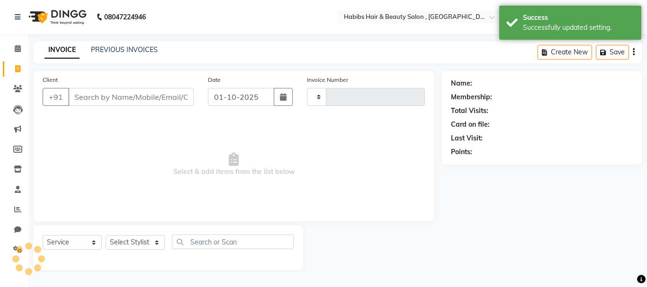
type input "0467"
select select "4842"
click at [150, 95] on input "Client" at bounding box center [130, 97] width 125 height 18
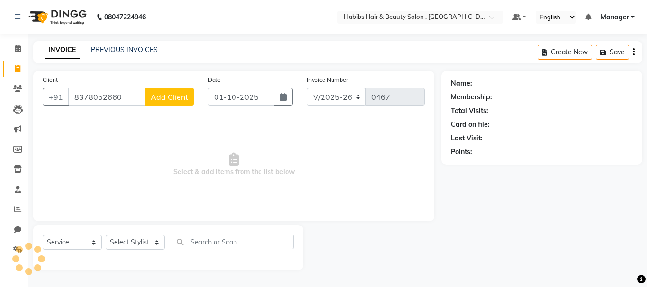
type input "8378052660"
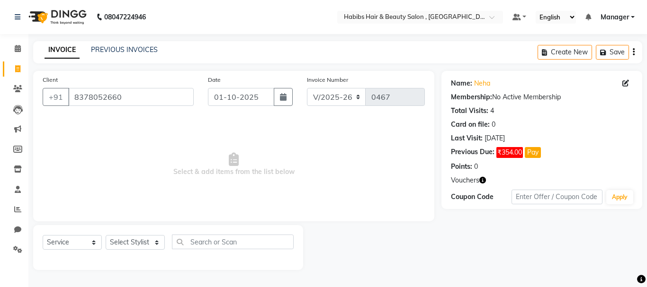
click at [141, 257] on div "Select Service Product Membership Package Voucher Prepaid Gift Card Select Styl…" at bounding box center [168, 246] width 251 height 22
click at [140, 249] on select "Select Stylist asif Manager [PERSON_NAME] [PERSON_NAME] sajuddin [PERSON_NAME] …" at bounding box center [135, 242] width 59 height 15
select select "30001"
click at [106, 235] on select "Select Stylist asif Manager [PERSON_NAME] [PERSON_NAME] sajuddin [PERSON_NAME] …" at bounding box center [135, 242] width 59 height 15
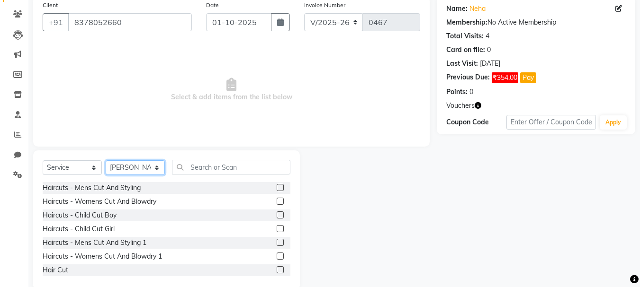
scroll to position [92, 0]
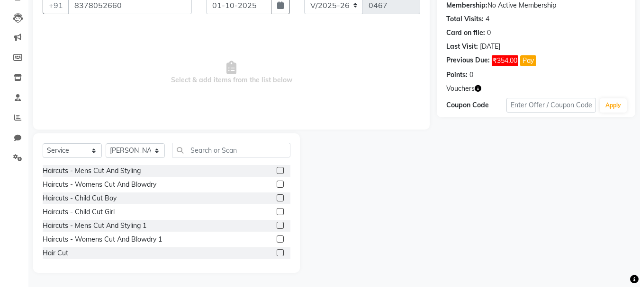
click at [276, 182] on label at bounding box center [279, 184] width 7 height 7
click at [276, 182] on input "checkbox" at bounding box center [279, 185] width 6 height 6
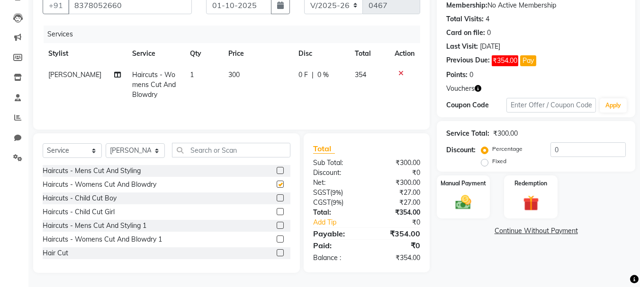
checkbox input "false"
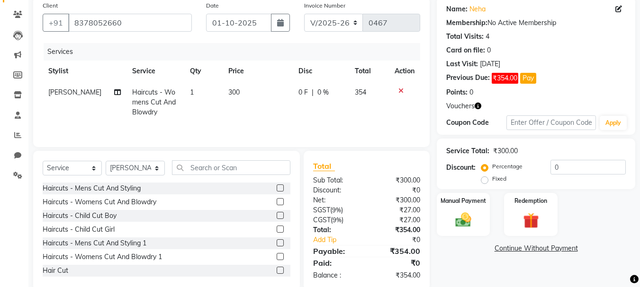
scroll to position [44, 0]
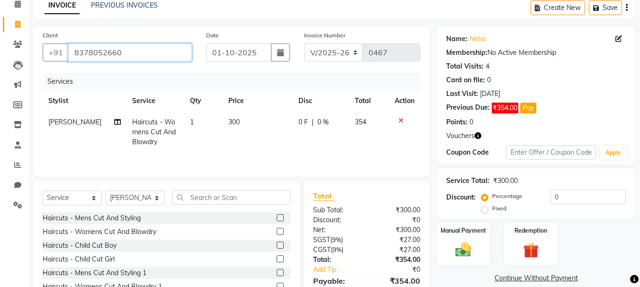
click at [169, 44] on input "8378052660" at bounding box center [130, 53] width 124 height 18
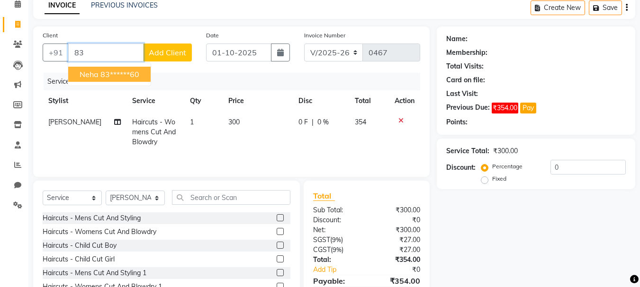
type input "8"
type input "a"
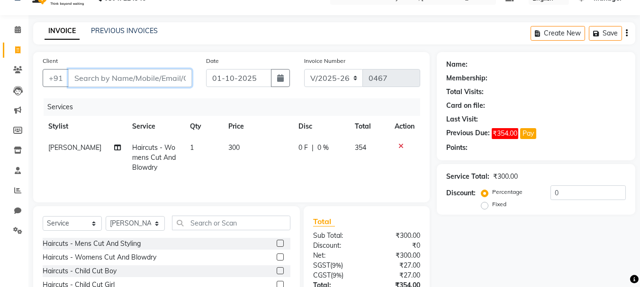
scroll to position [0, 0]
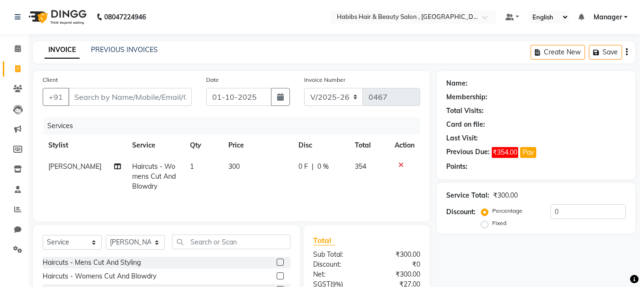
click at [399, 167] on icon at bounding box center [400, 165] width 5 height 7
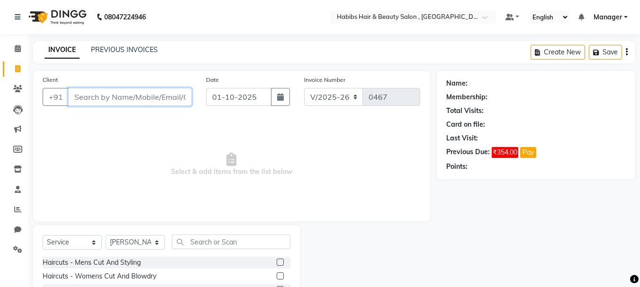
click at [142, 95] on input "Client" at bounding box center [130, 97] width 124 height 18
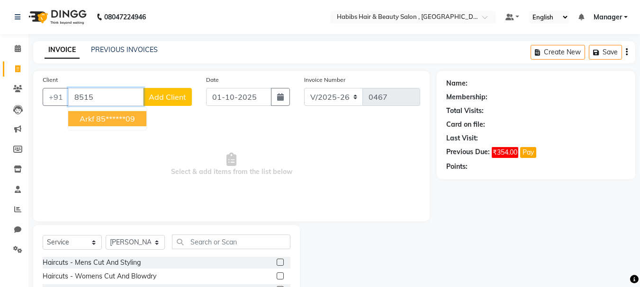
click at [111, 113] on button "arkf 85******09" at bounding box center [107, 118] width 78 height 15
type input "85******09"
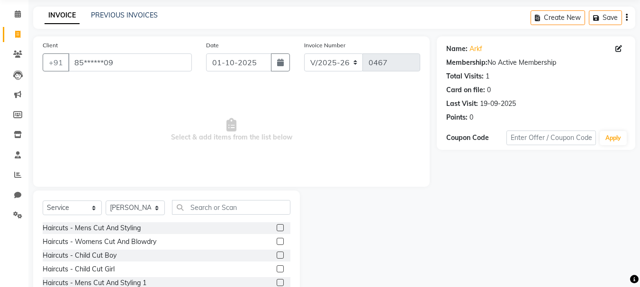
scroll to position [92, 0]
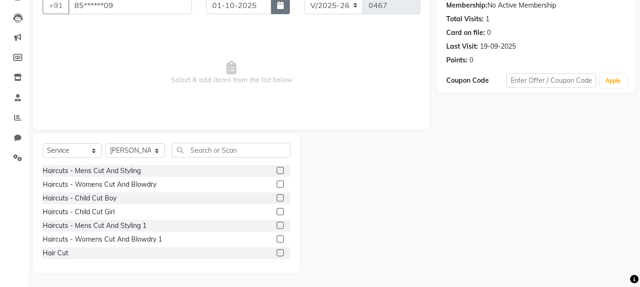
click at [280, 4] on icon "button" at bounding box center [280, 5] width 7 height 8
select select "10"
select select "2025"
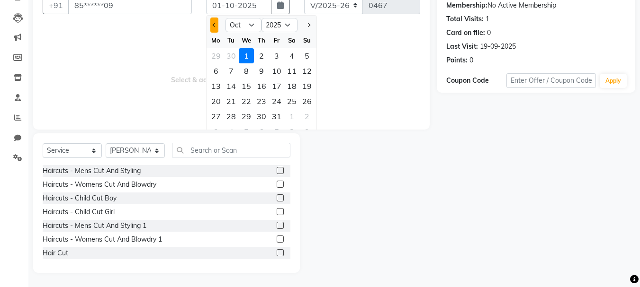
click at [216, 29] on button "Previous month" at bounding box center [214, 25] width 8 height 15
select select "9"
click at [276, 81] on div "19" at bounding box center [276, 86] width 15 height 15
type input "19-09-2025"
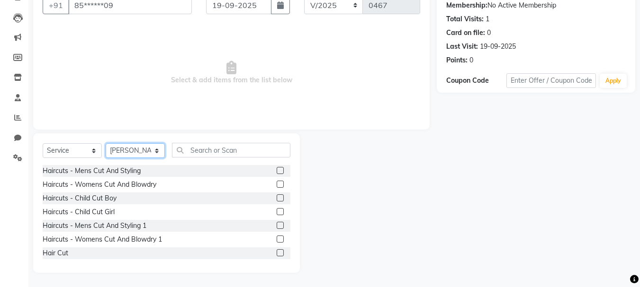
click at [114, 150] on select "Select Stylist asif Manager [PERSON_NAME] [PERSON_NAME] sajuddin [PERSON_NAME] …" at bounding box center [135, 150] width 59 height 15
select select "38005"
click at [106, 143] on select "Select Stylist asif Manager [PERSON_NAME] [PERSON_NAME] sajuddin [PERSON_NAME] …" at bounding box center [135, 150] width 59 height 15
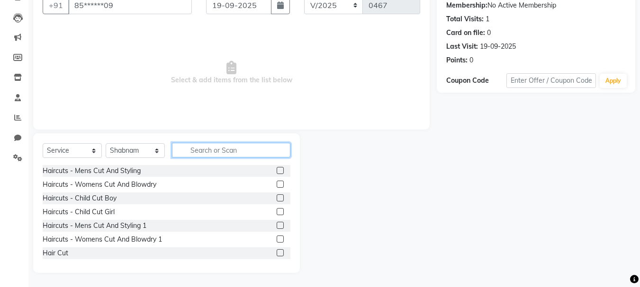
click at [207, 150] on input "text" at bounding box center [231, 150] width 118 height 15
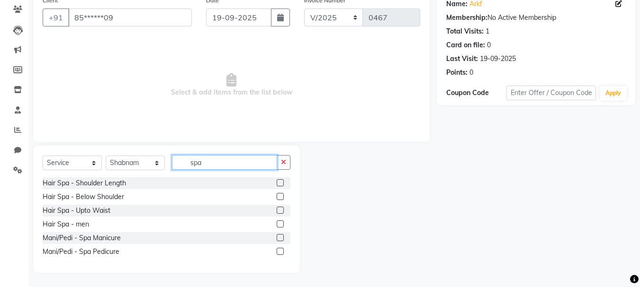
type input "spa"
click at [278, 195] on label at bounding box center [279, 196] width 7 height 7
click at [278, 195] on input "checkbox" at bounding box center [279, 197] width 6 height 6
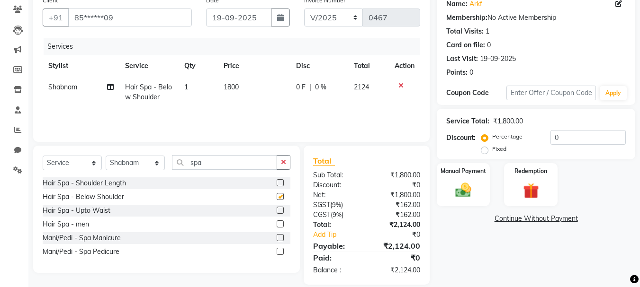
checkbox input "false"
click at [466, 186] on img at bounding box center [463, 190] width 27 height 19
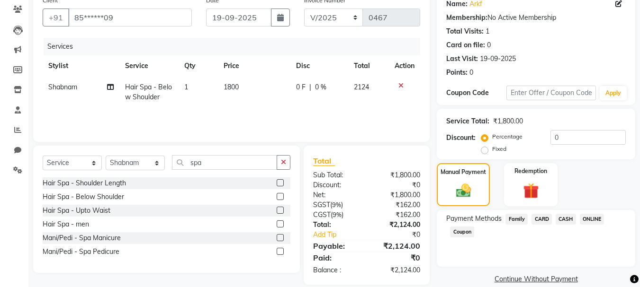
click at [586, 219] on span "ONLINE" at bounding box center [591, 219] width 25 height 11
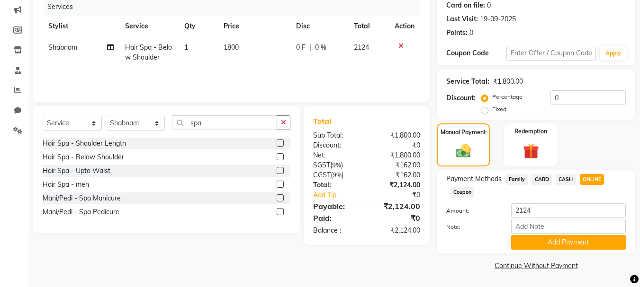
click at [581, 242] on button "Add Payment" at bounding box center [568, 242] width 115 height 15
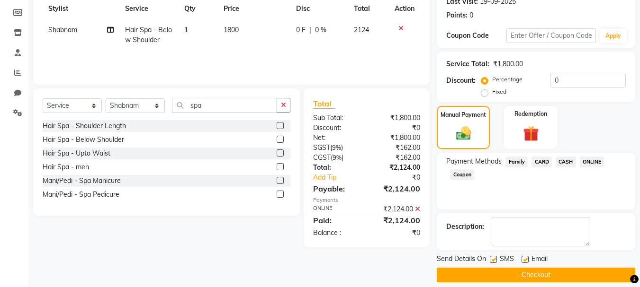
scroll to position [146, 0]
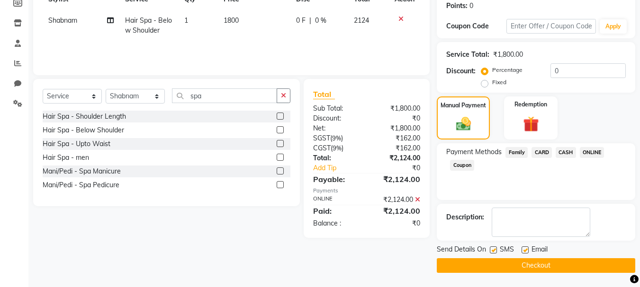
click at [580, 267] on button "Checkout" at bounding box center [535, 265] width 198 height 15
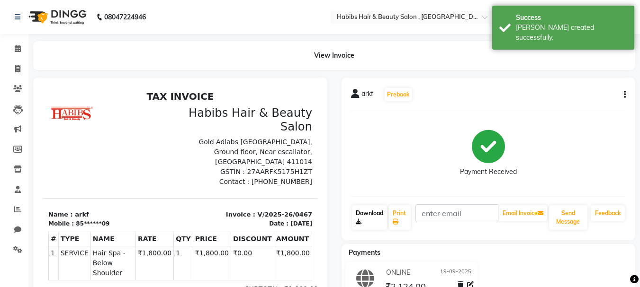
click at [356, 216] on link "Download" at bounding box center [369, 217] width 35 height 25
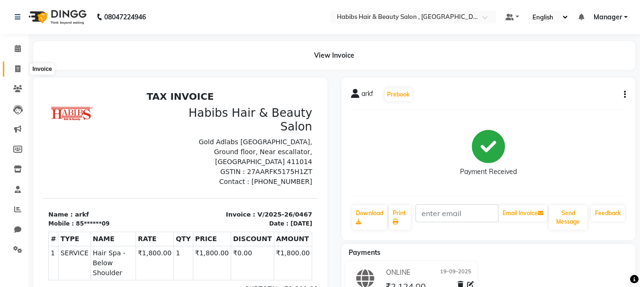
click at [20, 67] on icon at bounding box center [17, 68] width 5 height 7
select select "4842"
select select "service"
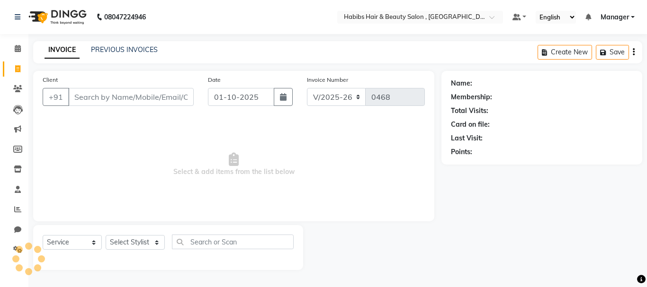
click at [124, 95] on input "Client" at bounding box center [130, 97] width 125 height 18
type input "8378052660"
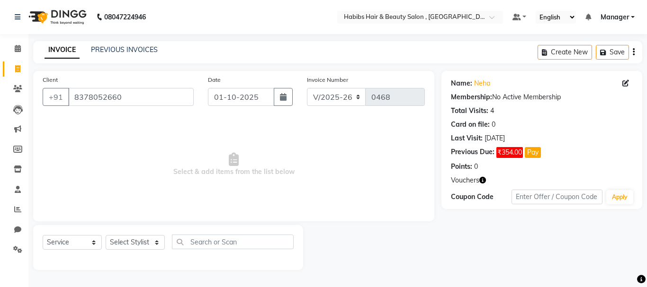
click at [129, 250] on div "Select Service Product Membership Package Voucher Prepaid Gift Card Select Styl…" at bounding box center [168, 246] width 251 height 22
drag, startPoint x: 129, startPoint y: 250, endPoint x: 129, endPoint y: 243, distance: 7.1
click at [129, 250] on select "Select Stylist asif Manager [PERSON_NAME] [PERSON_NAME] sajuddin [PERSON_NAME] …" at bounding box center [135, 242] width 59 height 15
select select "30048"
click at [106, 235] on select "Select Stylist asif Manager [PERSON_NAME] [PERSON_NAME] sajuddin [PERSON_NAME] …" at bounding box center [135, 242] width 59 height 15
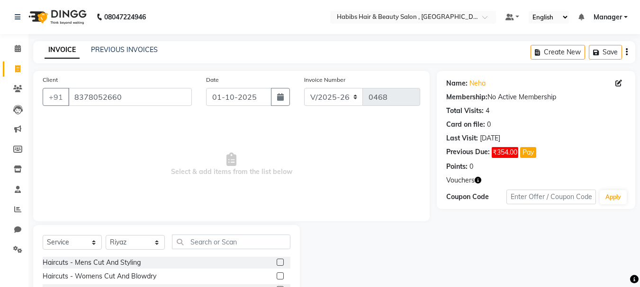
click at [276, 263] on label at bounding box center [279, 262] width 7 height 7
click at [276, 263] on input "checkbox" at bounding box center [279, 263] width 6 height 6
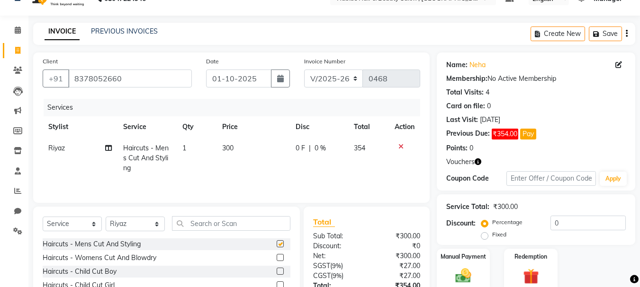
checkbox input "false"
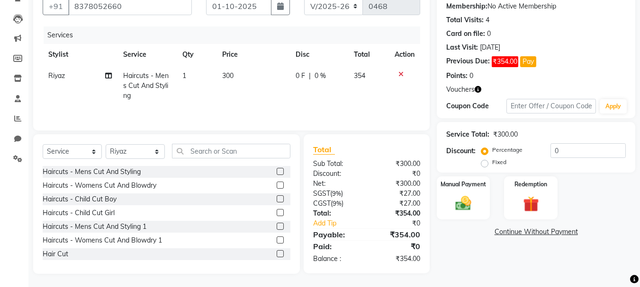
scroll to position [92, 0]
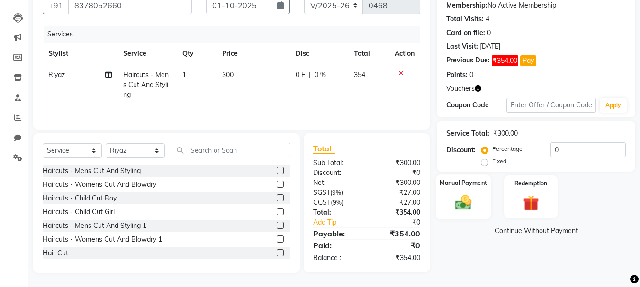
click at [465, 200] on img at bounding box center [463, 202] width 27 height 19
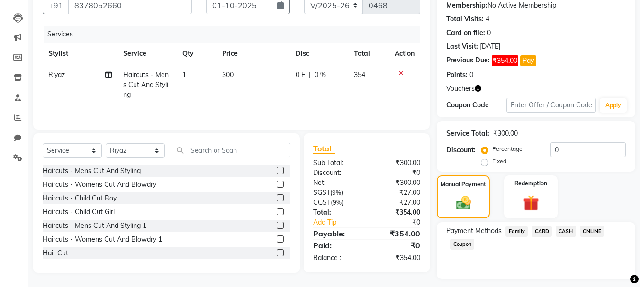
click at [591, 233] on span "ONLINE" at bounding box center [591, 231] width 25 height 11
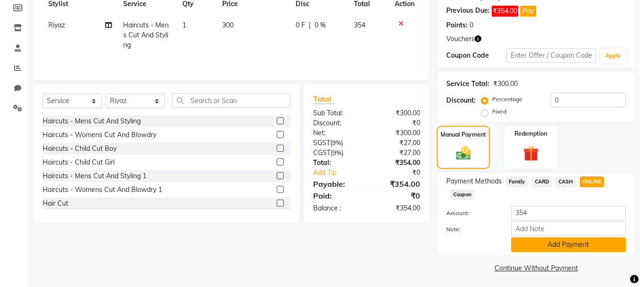
scroll to position [144, 0]
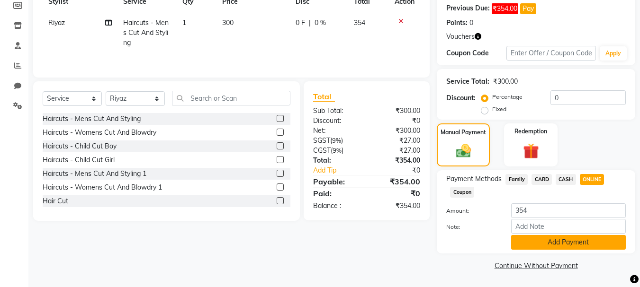
click at [599, 241] on button "Add Payment" at bounding box center [568, 242] width 115 height 15
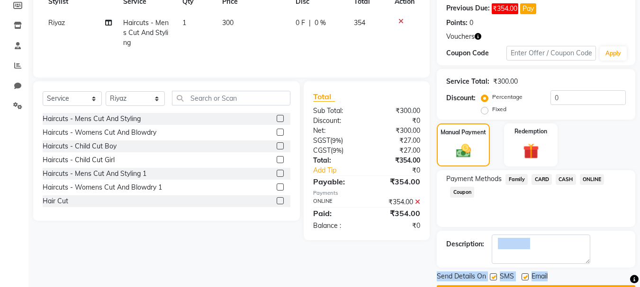
click at [560, 264] on div "Description:" at bounding box center [535, 249] width 198 height 37
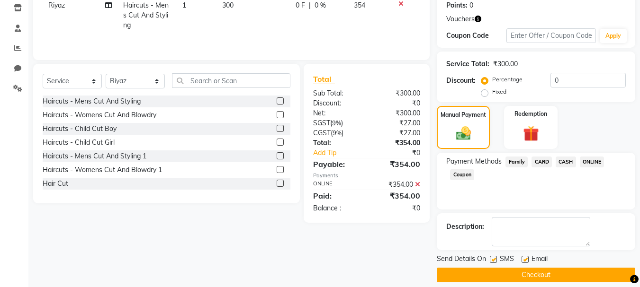
scroll to position [171, 0]
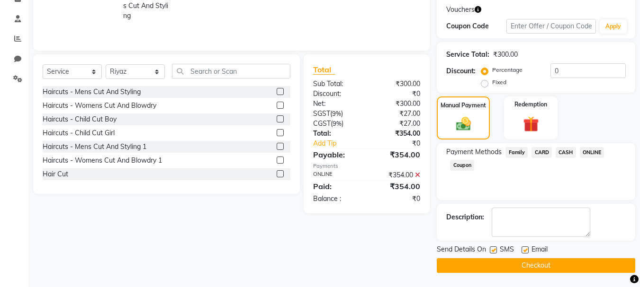
click at [572, 266] on button "Checkout" at bounding box center [535, 265] width 198 height 15
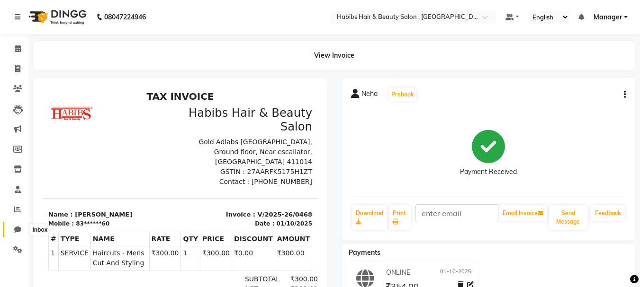
click at [22, 225] on span at bounding box center [17, 230] width 17 height 11
select select "100"
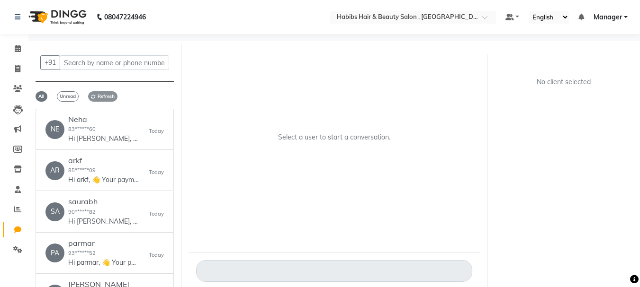
click at [115, 96] on span "Refresh" at bounding box center [102, 96] width 29 height 10
click at [113, 141] on p "Hi [PERSON_NAME], 👋 Your payment at Habibs Hair & Beauty Salon is confirmed! 💰 …" at bounding box center [103, 139] width 71 height 10
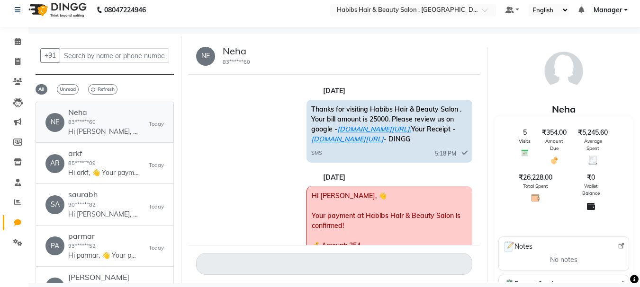
scroll to position [237, 0]
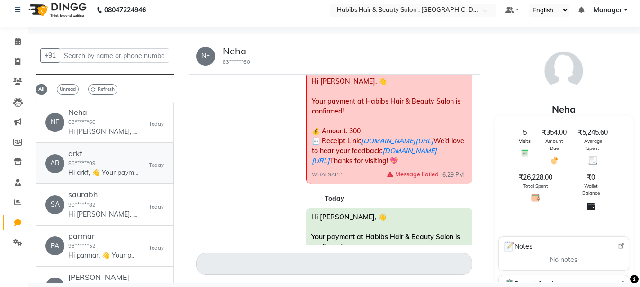
click at [64, 171] on div "AR arkf 85******09 Hi arkf, 👋 Your payment at Habibs Hair & Beauty Salon is con…" at bounding box center [92, 163] width 94 height 29
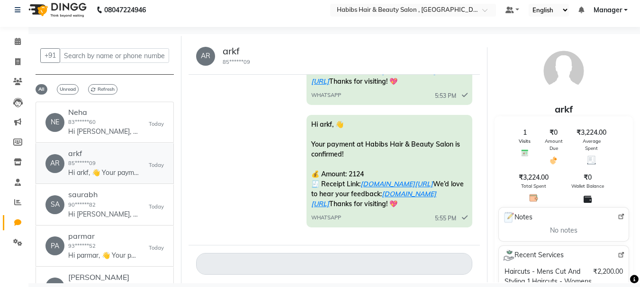
scroll to position [100, 0]
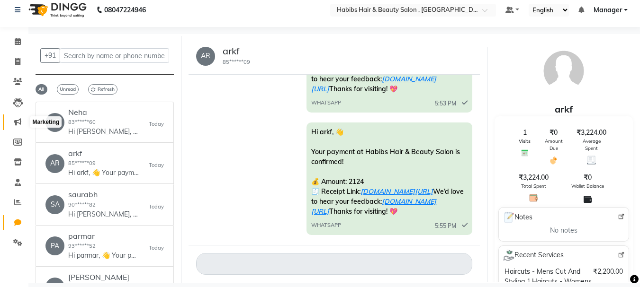
click at [18, 123] on icon at bounding box center [17, 121] width 7 height 7
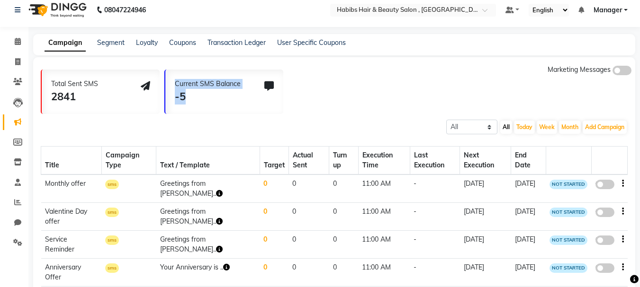
drag, startPoint x: 204, startPoint y: 105, endPoint x: 151, endPoint y: 101, distance: 52.7
click at [151, 101] on div "Total Sent SMS 2841 Current SMS Balance -5 Marketing Messages" at bounding box center [338, 89] width 594 height 49
click at [185, 123] on div "All Scheduled Completed All [DATE] Week Month Add Campaign SMS Campaign Email C…" at bounding box center [334, 126] width 602 height 17
drag, startPoint x: 189, startPoint y: 109, endPoint x: 156, endPoint y: 108, distance: 33.6
click at [156, 108] on div "Total Sent SMS 2841 Current SMS Balance -5 Marketing Messages" at bounding box center [338, 89] width 594 height 49
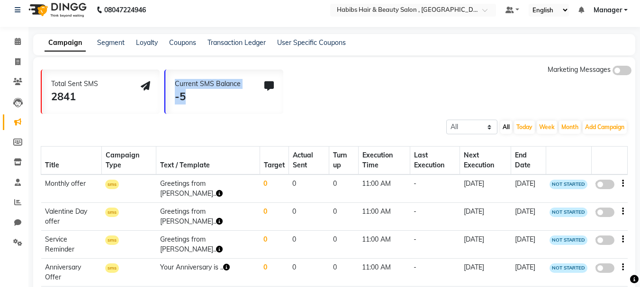
click at [167, 109] on div "Current SMS Balance -5" at bounding box center [224, 92] width 118 height 44
click at [610, 14] on span "Manager" at bounding box center [607, 10] width 28 height 10
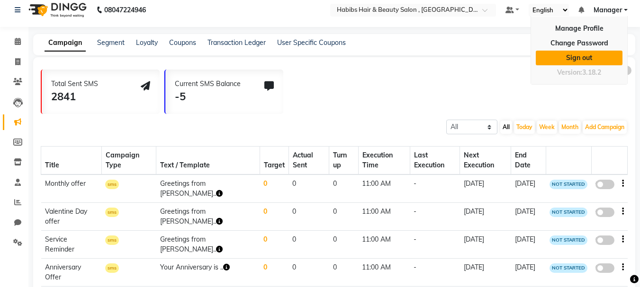
click at [600, 51] on link "Sign out" at bounding box center [578, 58] width 87 height 15
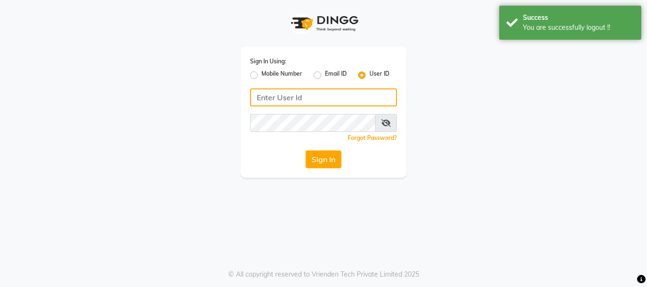
type input "9028660660"
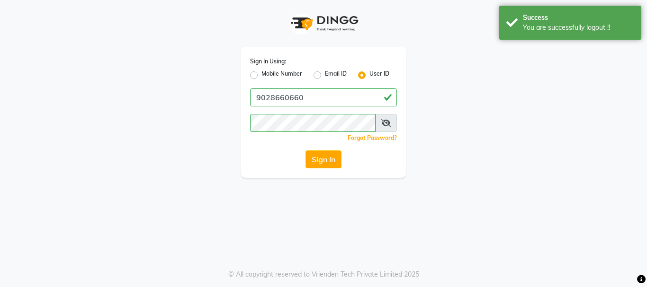
click at [244, 71] on div "Sign In Using: Mobile Number Email ID User ID 9028660660 Remember me Forgot Pas…" at bounding box center [323, 112] width 166 height 131
click at [248, 74] on div "Sign In Using: Mobile Number Email ID User ID 9028660660 Remember me Forgot Pas…" at bounding box center [323, 112] width 166 height 131
click at [261, 74] on label "Mobile Number" at bounding box center [281, 75] width 41 height 11
click at [261, 74] on input "Mobile Number" at bounding box center [264, 73] width 6 height 6
radio input "true"
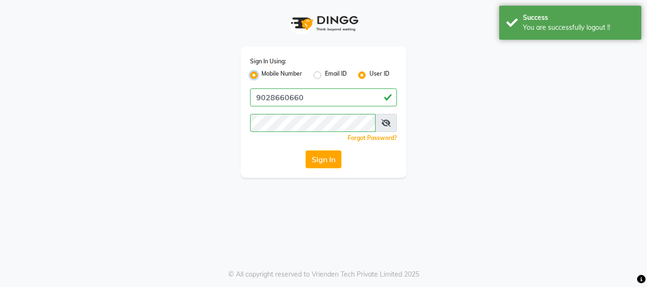
radio input "false"
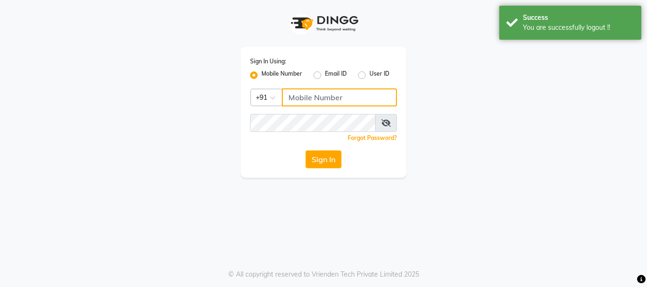
click at [360, 98] on input "Username" at bounding box center [339, 98] width 115 height 18
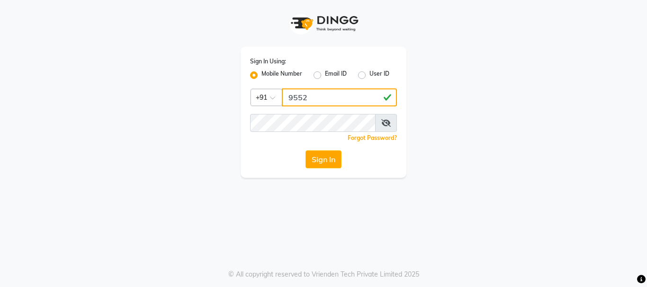
type input "9552660660"
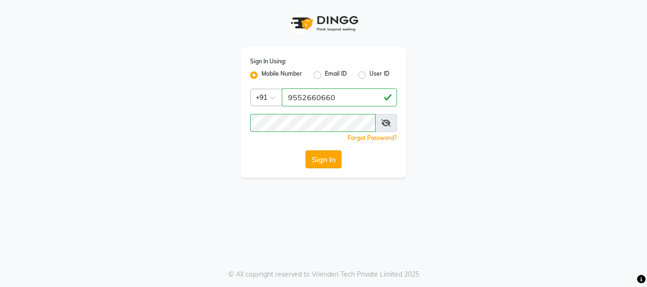
click at [336, 168] on button "Sign In" at bounding box center [323, 160] width 36 height 18
